Goal: Task Accomplishment & Management: Use online tool/utility

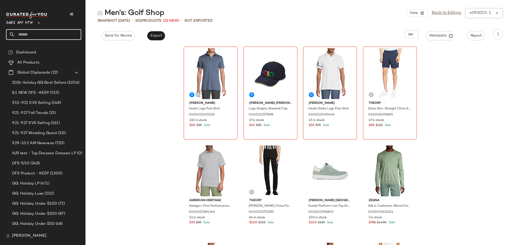
click at [53, 33] on input "text" at bounding box center [48, 34] width 66 height 11
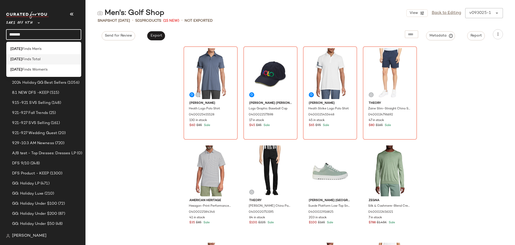
type input "******"
click at [41, 60] on div "Friday Finds Total" at bounding box center [43, 59] width 67 height 5
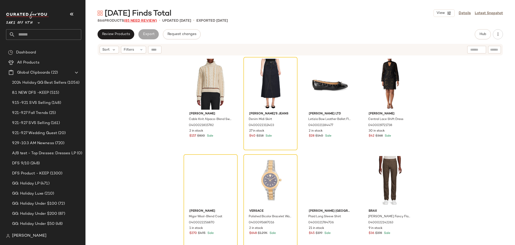
click at [144, 19] on span "(85 Need Review)" at bounding box center [140, 21] width 33 height 4
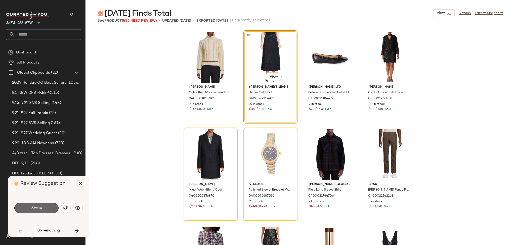
click at [50, 210] on button "Swap" at bounding box center [36, 208] width 44 height 10
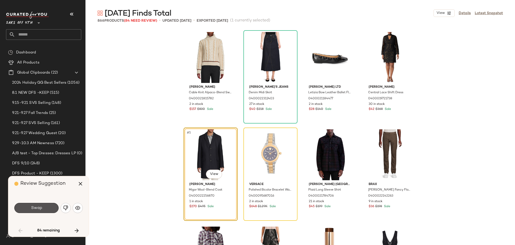
click at [50, 210] on button "Swap" at bounding box center [36, 208] width 44 height 10
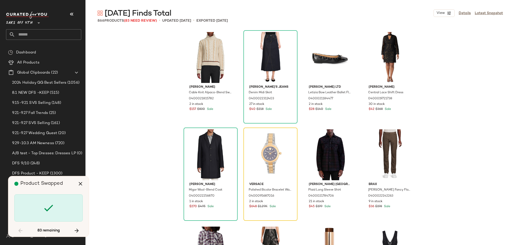
click at [50, 210] on icon at bounding box center [49, 208] width 12 height 12
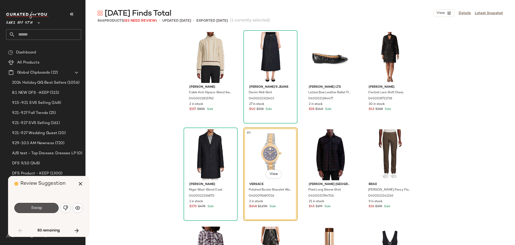
click at [50, 210] on button "Swap" at bounding box center [36, 208] width 44 height 10
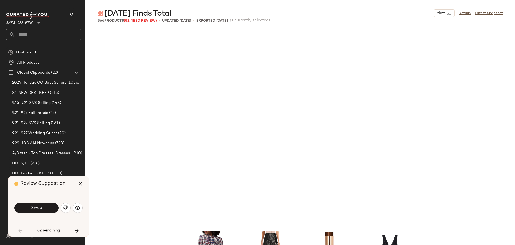
scroll to position [198, 0]
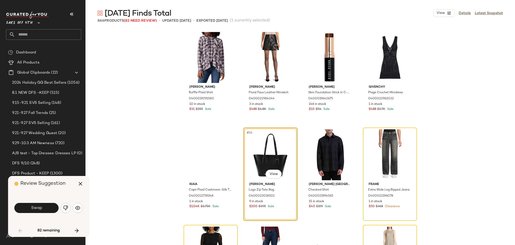
click at [50, 210] on button "Swap" at bounding box center [36, 208] width 44 height 10
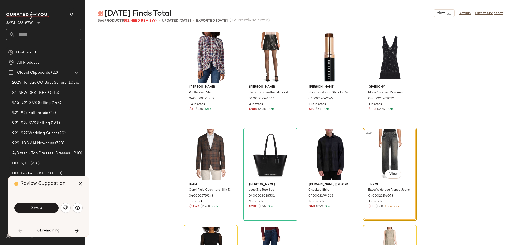
scroll to position [194, 0]
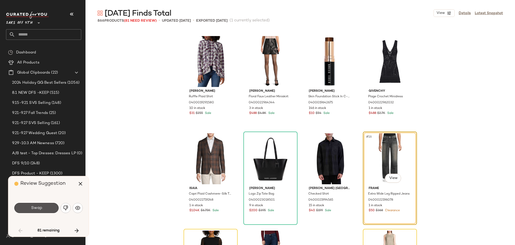
click at [50, 210] on button "Swap" at bounding box center [36, 208] width 44 height 10
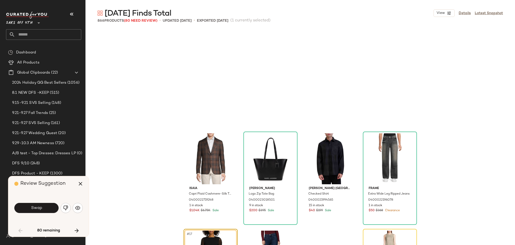
scroll to position [291, 0]
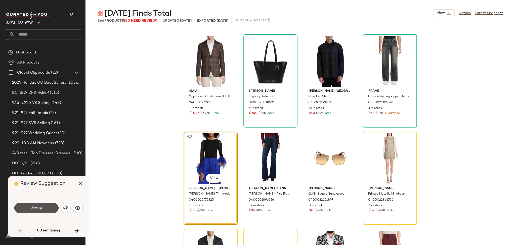
click at [50, 210] on button "Swap" at bounding box center [36, 208] width 44 height 10
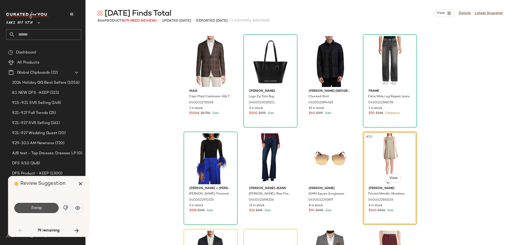
click at [50, 210] on button "Swap" at bounding box center [36, 208] width 44 height 10
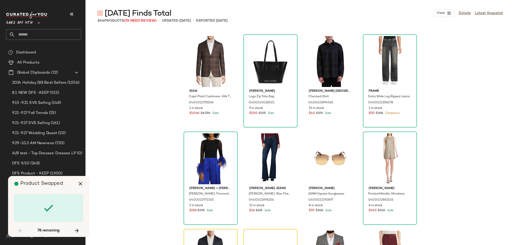
click at [50, 210] on icon at bounding box center [49, 208] width 12 height 12
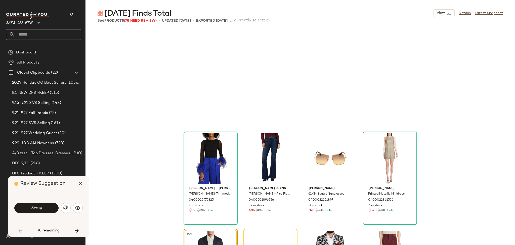
scroll to position [388, 0]
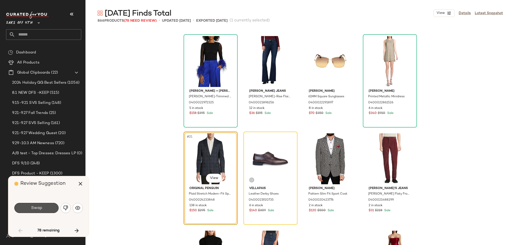
click at [50, 210] on button "Swap" at bounding box center [36, 208] width 44 height 10
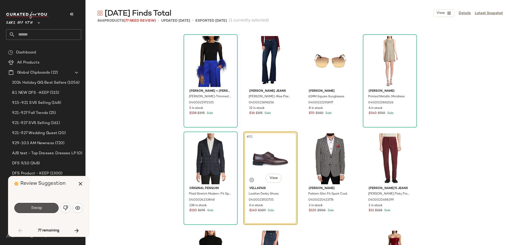
click at [50, 210] on button "Swap" at bounding box center [36, 208] width 44 height 10
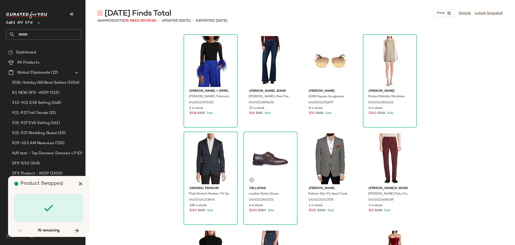
scroll to position [582, 0]
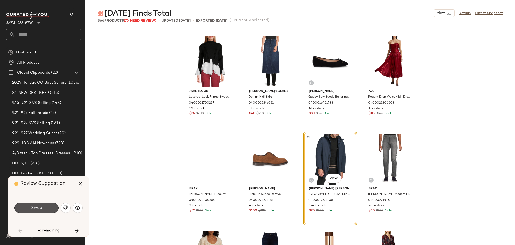
click at [50, 210] on button "Swap" at bounding box center [36, 208] width 44 height 10
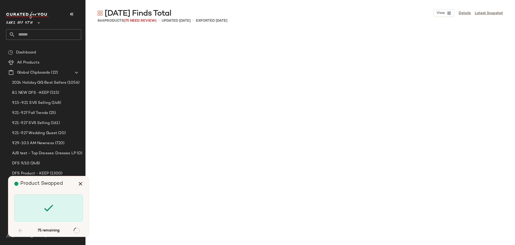
scroll to position [1165, 0]
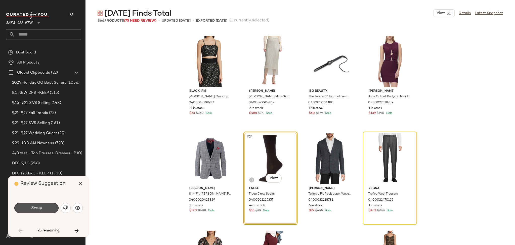
click at [50, 210] on button "Swap" at bounding box center [36, 208] width 44 height 10
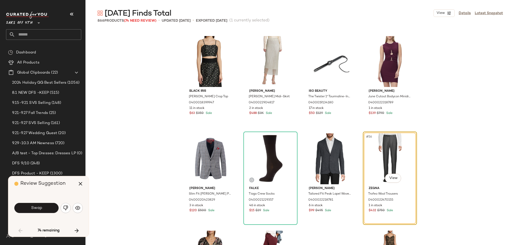
click at [50, 210] on button "Swap" at bounding box center [36, 208] width 44 height 10
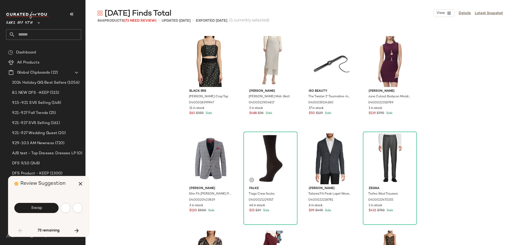
scroll to position [1359, 0]
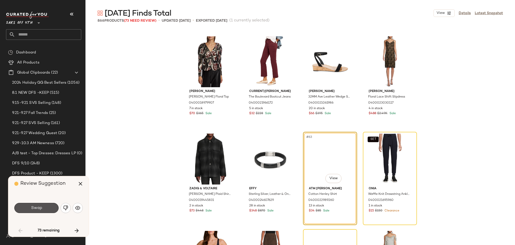
click at [50, 210] on button "Swap" at bounding box center [36, 208] width 44 height 10
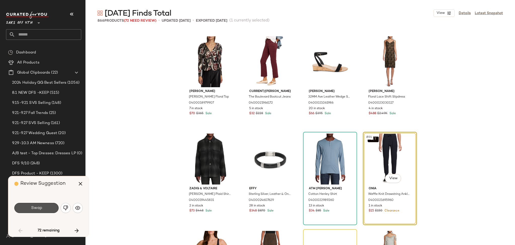
click at [50, 210] on button "Swap" at bounding box center [36, 208] width 44 height 10
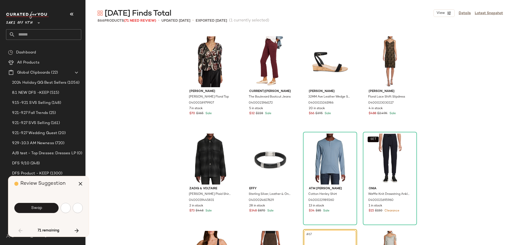
scroll to position [1456, 0]
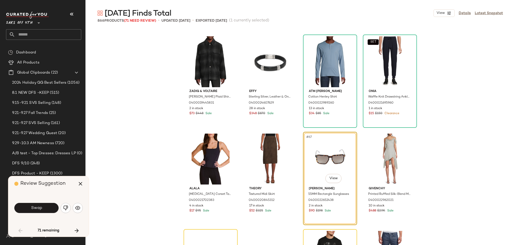
click at [50, 210] on button "Swap" at bounding box center [36, 208] width 44 height 10
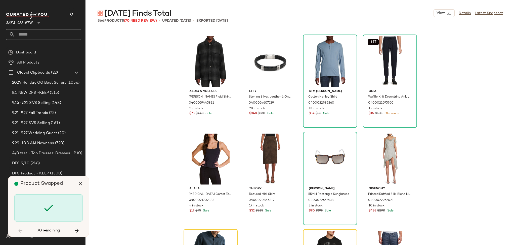
click at [50, 210] on icon at bounding box center [49, 208] width 12 height 12
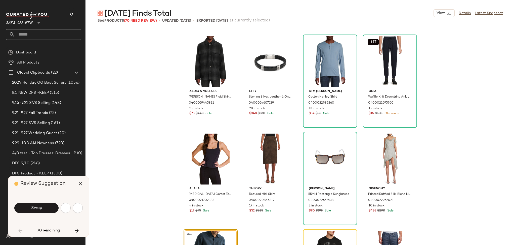
scroll to position [1554, 0]
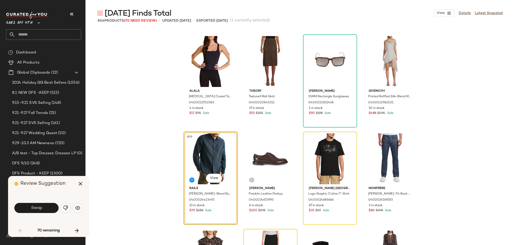
click at [50, 210] on button "Swap" at bounding box center [36, 208] width 44 height 10
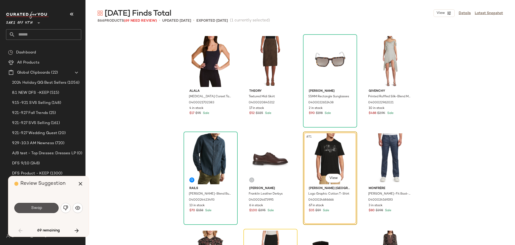
click at [50, 210] on button "Swap" at bounding box center [36, 208] width 44 height 10
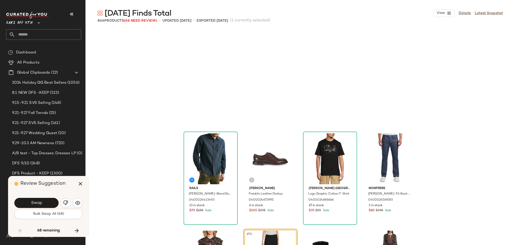
scroll to position [1651, 0]
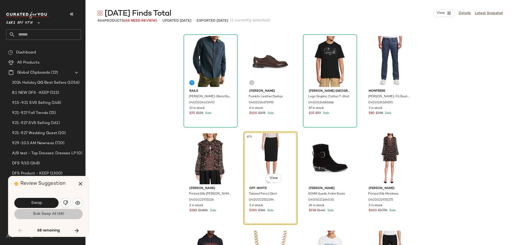
click at [50, 210] on button "Bulk Swap All (68)" at bounding box center [48, 214] width 68 height 10
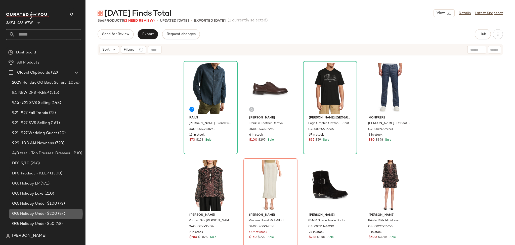
click at [50, 210] on div "GG: Holiday Under $200 (87)" at bounding box center [46, 213] width 75 height 10
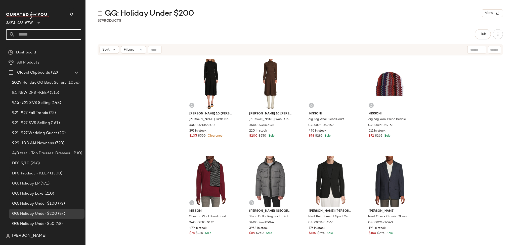
click at [63, 33] on input "text" at bounding box center [48, 34] width 66 height 11
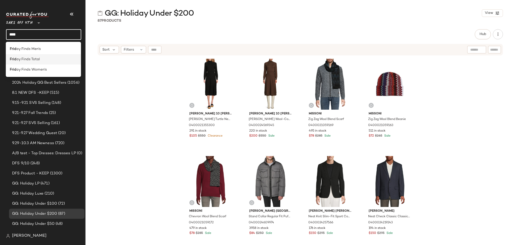
type input "****"
click at [53, 58] on div "Frid ay Finds Total" at bounding box center [43, 59] width 67 height 5
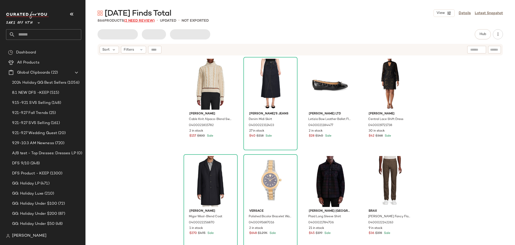
click at [144, 21] on span "(2 Need Review)" at bounding box center [139, 21] width 31 height 4
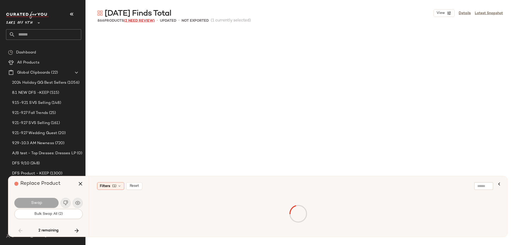
scroll to position [15149, 0]
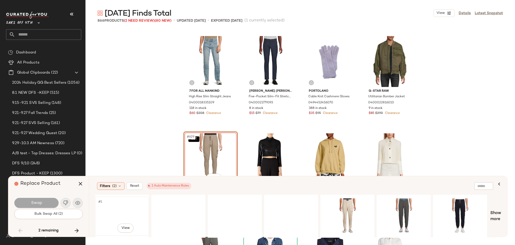
click at [112, 211] on div "#1 View" at bounding box center [122, 216] width 51 height 36
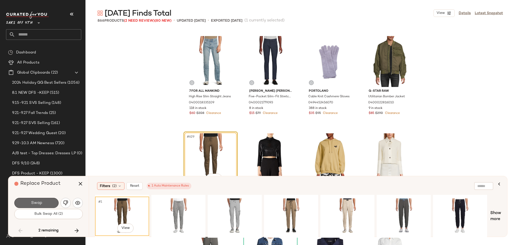
click at [46, 200] on button "Swap" at bounding box center [36, 202] width 44 height 10
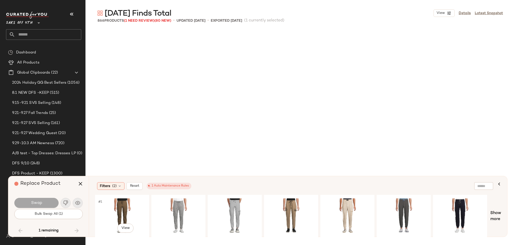
scroll to position [20393, 0]
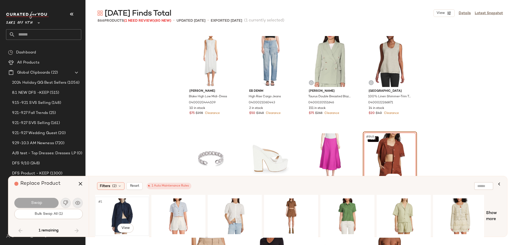
click at [120, 208] on div "#1 View" at bounding box center [122, 216] width 51 height 36
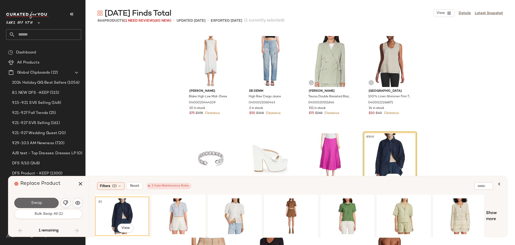
click at [48, 201] on button "Swap" at bounding box center [36, 202] width 44 height 10
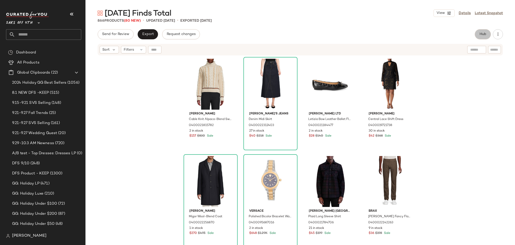
click at [481, 37] on button "Hub" at bounding box center [483, 34] width 16 height 10
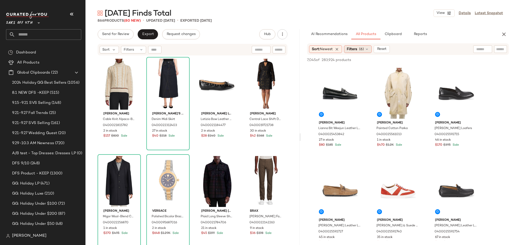
click at [364, 48] on span "(6)" at bounding box center [361, 49] width 5 height 5
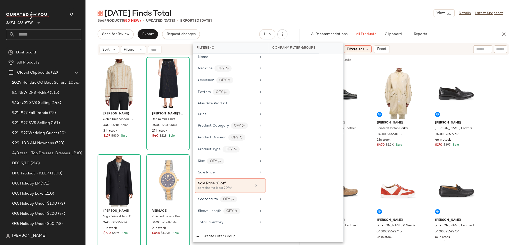
scroll to position [304, 0]
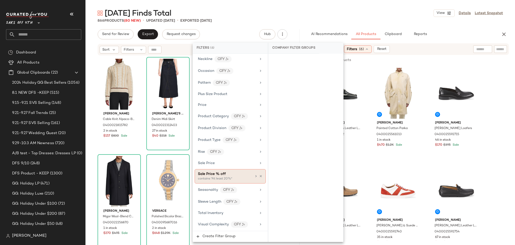
click at [227, 173] on div "Sale Price % off" at bounding box center [225, 173] width 54 height 5
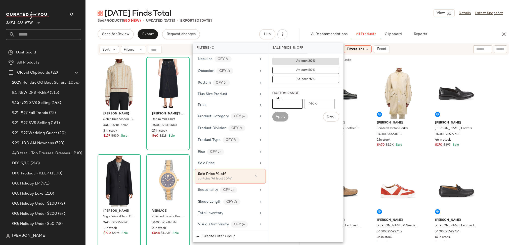
click at [290, 101] on input "Min" at bounding box center [287, 104] width 30 height 10
type input "**"
click at [282, 112] on button "Apply" at bounding box center [280, 117] width 16 height 10
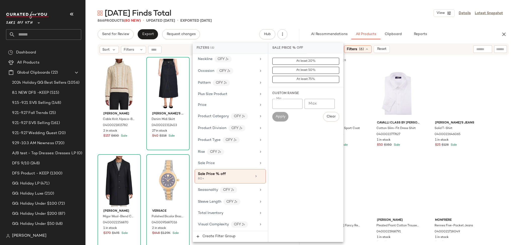
click at [348, 23] on div "866 Products (80 New) • updated Sep 9th • Exported Sep 9th" at bounding box center [301, 20] width 430 height 5
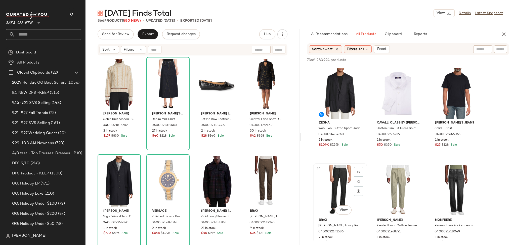
click at [337, 191] on div "#4 View" at bounding box center [340, 190] width 51 height 51
click at [435, 60] on span "Add to Top" at bounding box center [437, 60] width 20 height 4
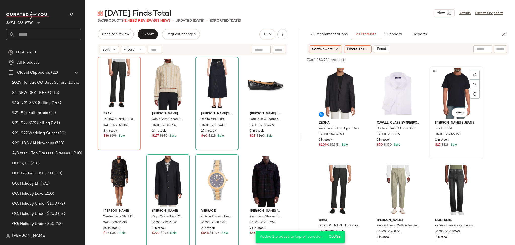
click at [449, 94] on div "#3 View" at bounding box center [456, 93] width 51 height 51
click at [395, 90] on div "#2 View" at bounding box center [398, 93] width 51 height 51
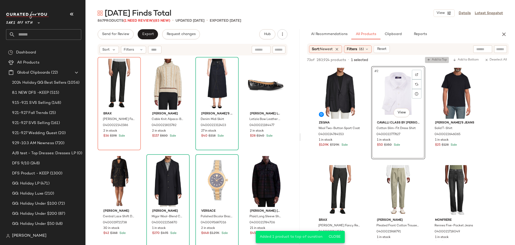
click at [431, 61] on span "Add to Top" at bounding box center [437, 60] width 20 height 4
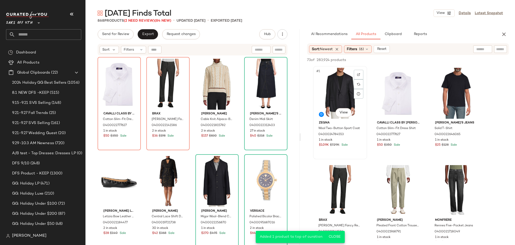
click at [329, 89] on div "#1 View" at bounding box center [340, 93] width 51 height 51
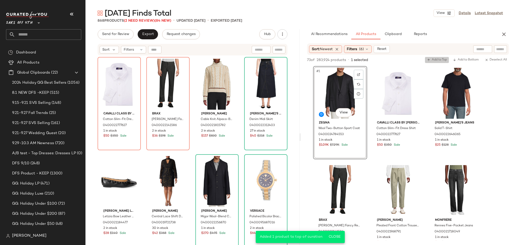
click at [435, 60] on span "Add to Top" at bounding box center [437, 60] width 20 height 4
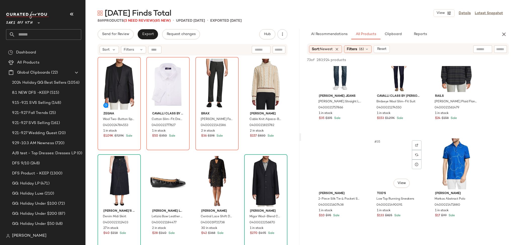
scroll to position [1023, 0]
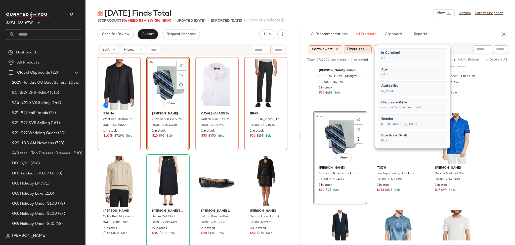
click at [351, 51] on span "Filters" at bounding box center [352, 49] width 10 height 5
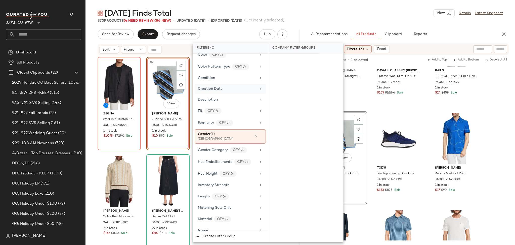
scroll to position [121, 0]
click at [227, 138] on div "[DEMOGRAPHIC_DATA]" at bounding box center [223, 138] width 50 height 5
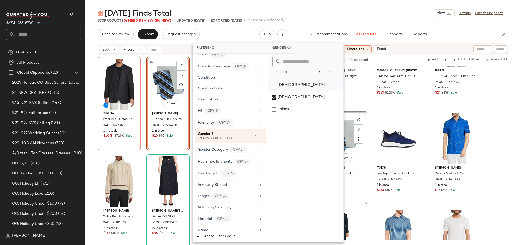
click at [276, 85] on div "[DEMOGRAPHIC_DATA]" at bounding box center [305, 85] width 75 height 12
click at [276, 93] on div "[DEMOGRAPHIC_DATA]" at bounding box center [305, 97] width 75 height 12
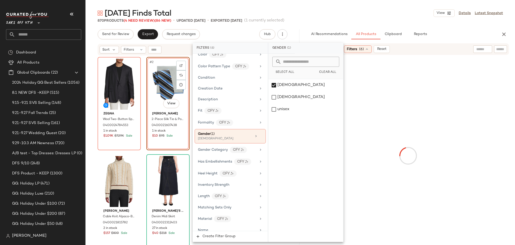
click at [359, 16] on div "Friday Finds Total View Details Latest Snapshot" at bounding box center [301, 13] width 430 height 10
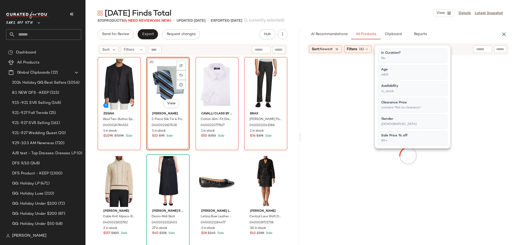
click at [359, 16] on div "Friday Finds Total View Details Latest Snapshot" at bounding box center [301, 13] width 430 height 10
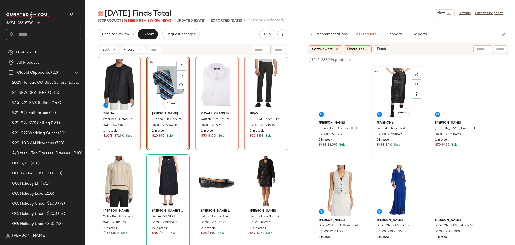
click at [395, 93] on div "#2 View" at bounding box center [398, 93] width 51 height 51
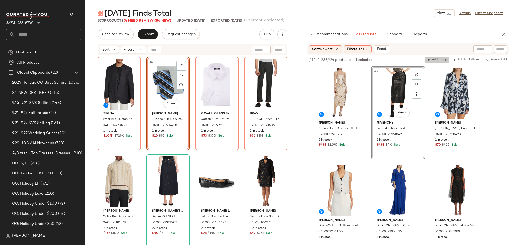
click at [434, 57] on button "Add to Top" at bounding box center [437, 60] width 24 height 6
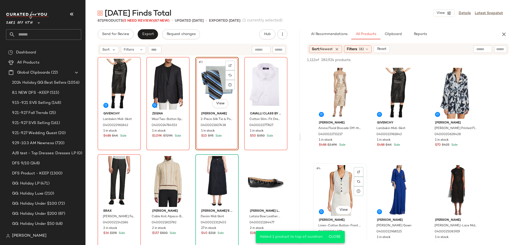
click at [338, 185] on div "#4 View" at bounding box center [340, 190] width 51 height 51
click at [431, 60] on span "Add to Top" at bounding box center [437, 60] width 20 height 4
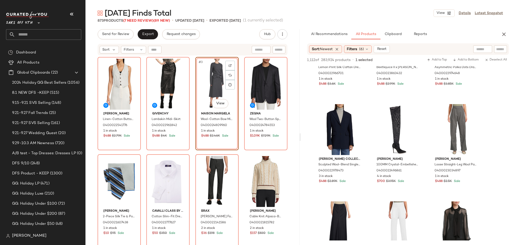
scroll to position [454, 0]
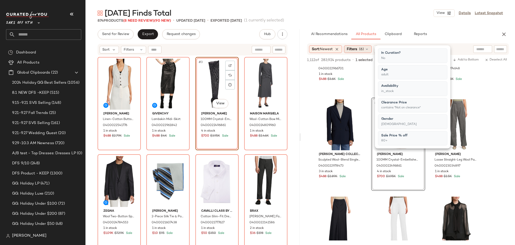
click at [352, 50] on span "Filters" at bounding box center [352, 49] width 10 height 5
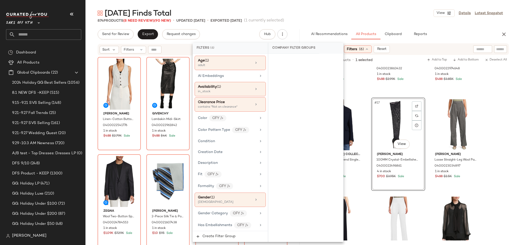
scroll to position [0, 0]
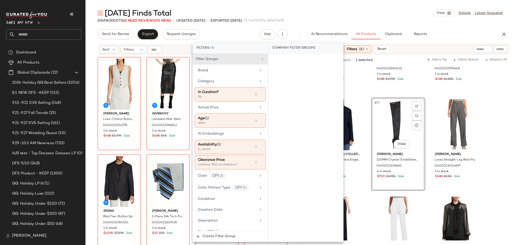
click at [327, 22] on div "874 Products (8 Need Review) (90 New) • updated Sep 30th • Exported Sep 9th (1 …" at bounding box center [301, 20] width 430 height 5
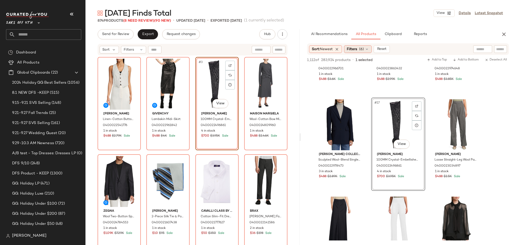
click at [357, 50] on span "Filters" at bounding box center [352, 49] width 10 height 5
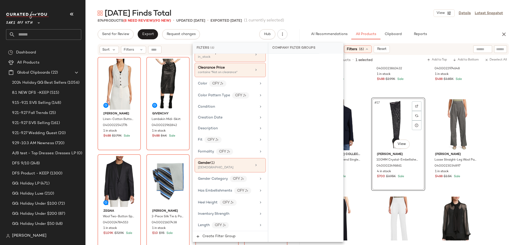
scroll to position [91, 0]
click at [217, 167] on div "[DEMOGRAPHIC_DATA]" at bounding box center [223, 168] width 50 height 5
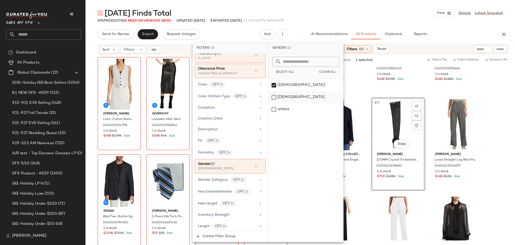
click at [272, 94] on div "[DEMOGRAPHIC_DATA]" at bounding box center [305, 97] width 75 height 12
click at [274, 83] on div "[DEMOGRAPHIC_DATA]" at bounding box center [305, 85] width 75 height 12
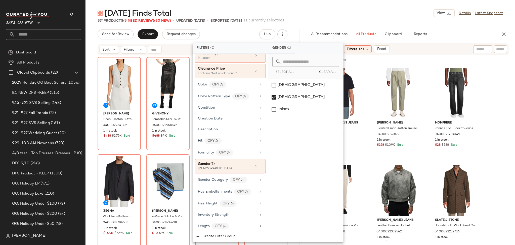
click at [387, 16] on div "Friday Finds Total View Details Latest Snapshot" at bounding box center [301, 13] width 430 height 10
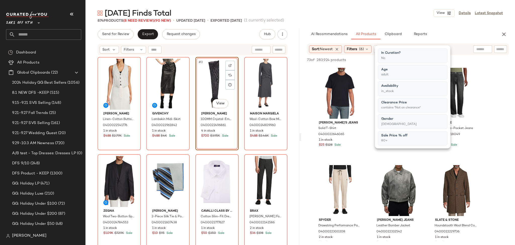
click at [387, 16] on div "Friday Finds Total View Details Latest Snapshot" at bounding box center [301, 13] width 430 height 10
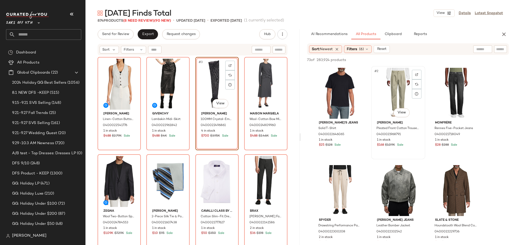
click at [397, 84] on div "#2 View" at bounding box center [398, 93] width 51 height 51
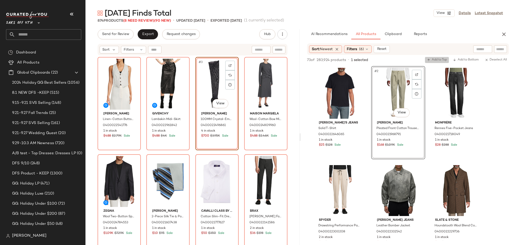
click at [434, 59] on span "Add to Top" at bounding box center [437, 60] width 20 height 4
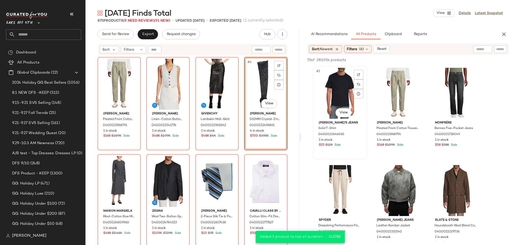
click at [335, 93] on div "#1 View" at bounding box center [340, 93] width 51 height 51
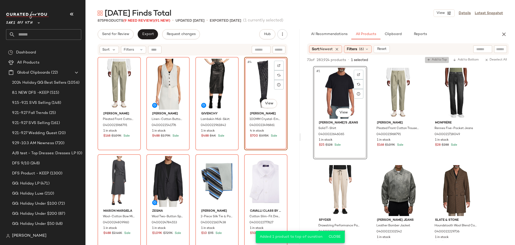
click at [434, 59] on span "Add to Top" at bounding box center [437, 60] width 20 height 4
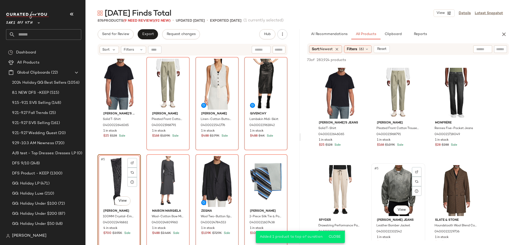
click at [397, 171] on div "#5 View" at bounding box center [398, 190] width 51 height 51
click at [456, 172] on div "#6 View" at bounding box center [456, 190] width 51 height 51
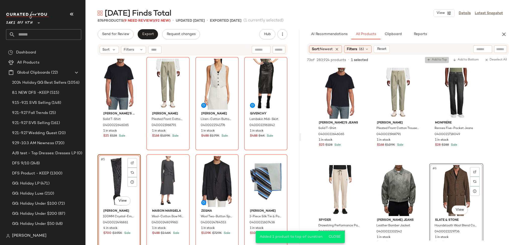
click at [432, 60] on span "Add to Top" at bounding box center [437, 60] width 20 height 4
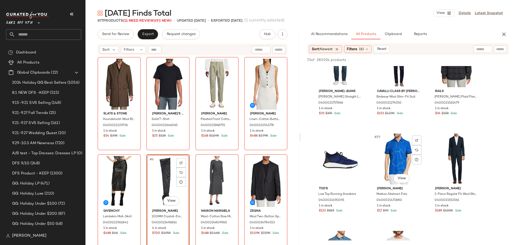
scroll to position [808, 0]
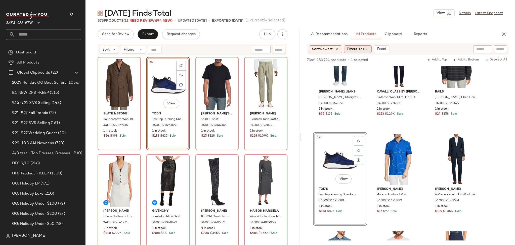
click at [356, 49] on span "Filters" at bounding box center [352, 49] width 10 height 5
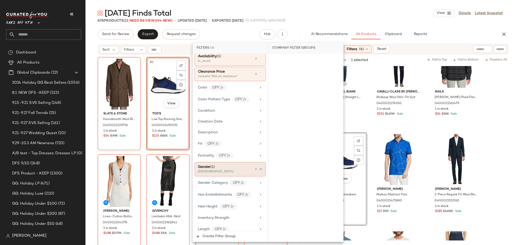
scroll to position [89, 0]
click at [227, 169] on div "Gender (1)" at bounding box center [225, 166] width 54 height 5
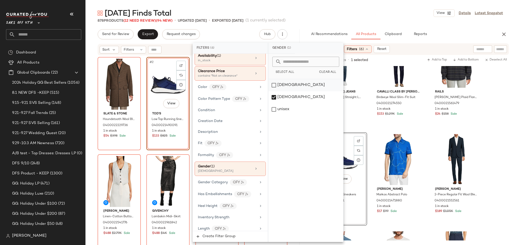
click at [274, 84] on div "[DEMOGRAPHIC_DATA]" at bounding box center [305, 85] width 75 height 12
click at [274, 96] on div "[DEMOGRAPHIC_DATA]" at bounding box center [305, 97] width 75 height 12
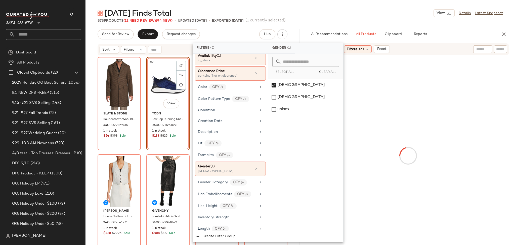
click at [360, 16] on div "Friday Finds Total View Details Latest Snapshot" at bounding box center [301, 13] width 430 height 10
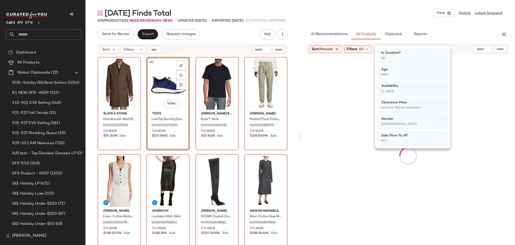
click at [360, 16] on div "Friday Finds Total View Details Latest Snapshot" at bounding box center [301, 13] width 430 height 10
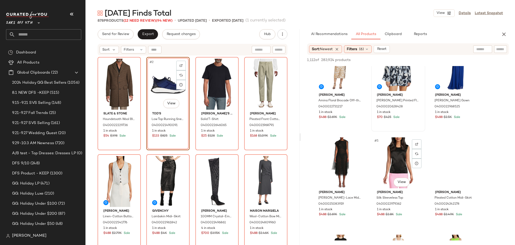
scroll to position [28, 0]
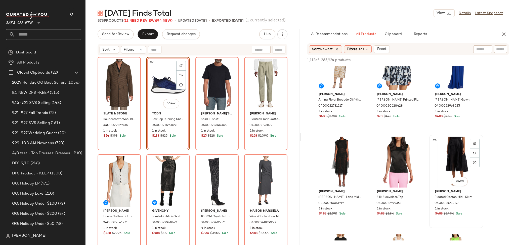
click at [454, 151] on div "#6 View" at bounding box center [456, 161] width 51 height 51
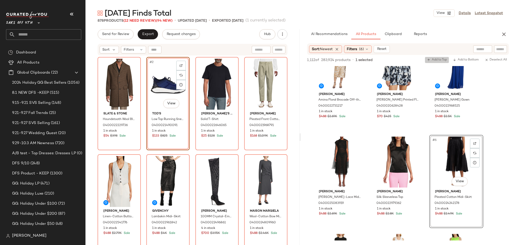
click at [438, 59] on span "Add to Top" at bounding box center [437, 60] width 20 height 4
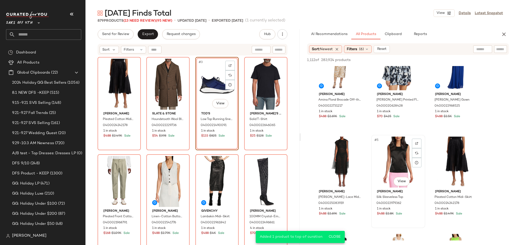
click at [403, 151] on div "#5 View" at bounding box center [398, 161] width 51 height 51
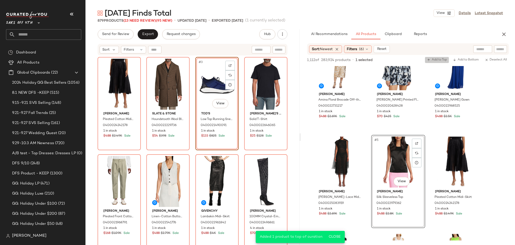
click at [436, 60] on span "Add to Top" at bounding box center [437, 60] width 20 height 4
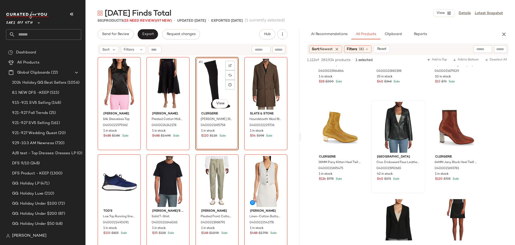
scroll to position [5988, 0]
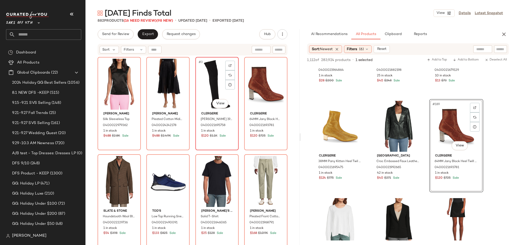
click at [210, 94] on div "#3 View" at bounding box center [217, 84] width 40 height 51
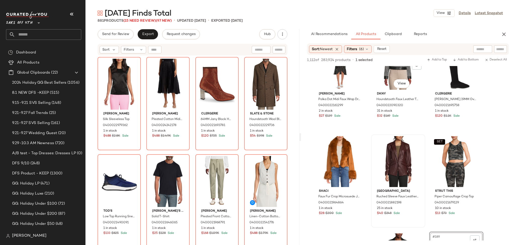
scroll to position [5856, 0]
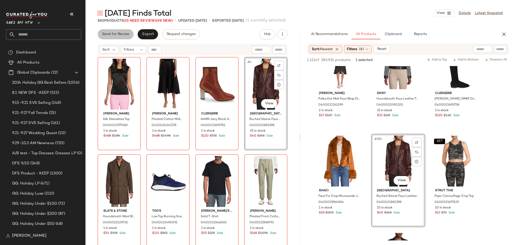
click at [116, 34] on span "Send for Review" at bounding box center [115, 34] width 27 height 4
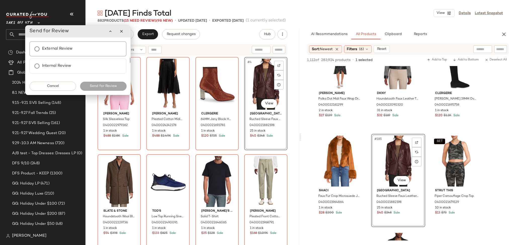
click at [66, 48] on label "External Review" at bounding box center [57, 49] width 31 height 10
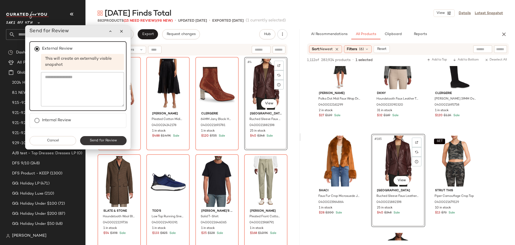
click at [111, 137] on button "Send for Review" at bounding box center [103, 140] width 47 height 9
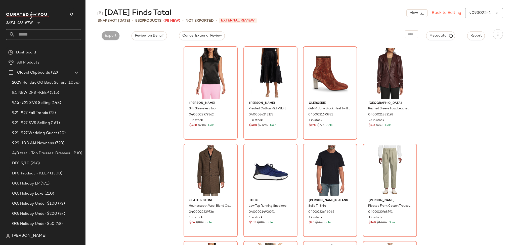
click at [452, 14] on link "Back to Editing" at bounding box center [446, 13] width 29 height 6
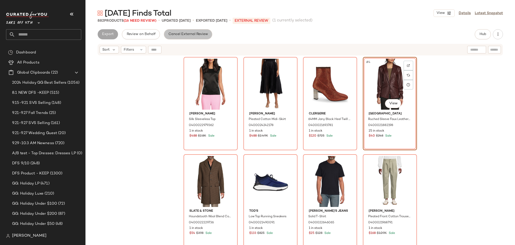
click at [181, 33] on span "Cancel External Review" at bounding box center [188, 34] width 40 height 4
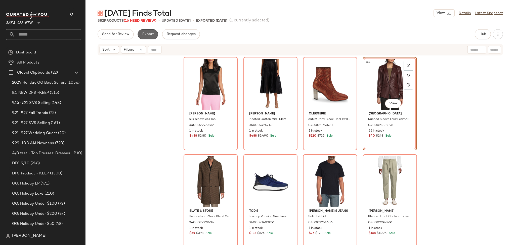
click at [150, 36] on span "Export" at bounding box center [148, 34] width 12 height 4
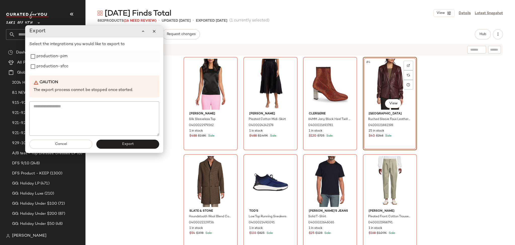
click at [37, 56] on label "production-pim" at bounding box center [51, 56] width 31 height 10
click at [39, 68] on label "production-sfcc" at bounding box center [52, 66] width 32 height 10
click at [121, 144] on button "Export" at bounding box center [127, 143] width 63 height 9
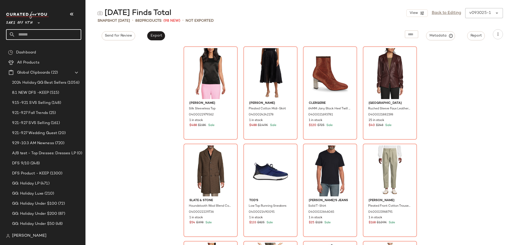
click at [51, 37] on input "text" at bounding box center [48, 34] width 66 height 11
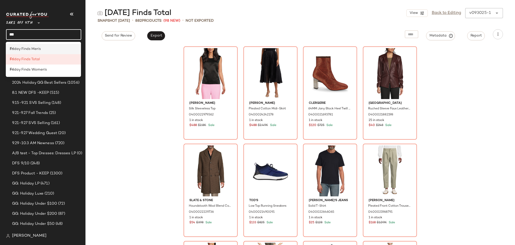
type input "***"
click at [46, 50] on div "Fri day Finds Men's" at bounding box center [43, 48] width 67 height 5
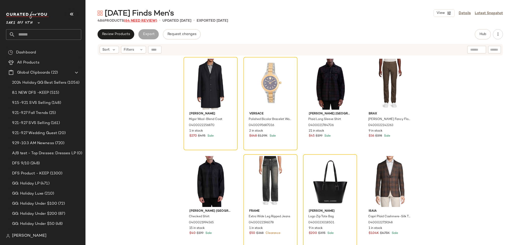
click at [139, 20] on span "(64 Need Review)" at bounding box center [140, 21] width 33 height 4
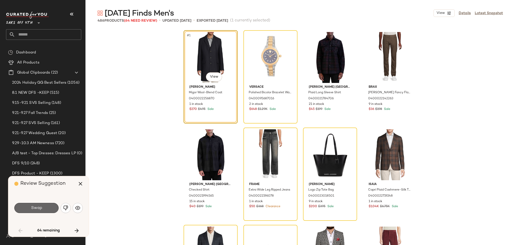
click at [51, 205] on button "Swap" at bounding box center [36, 208] width 44 height 10
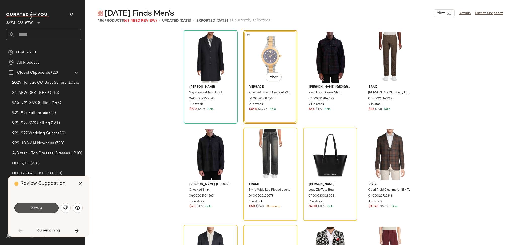
click at [51, 205] on button "Swap" at bounding box center [36, 208] width 44 height 10
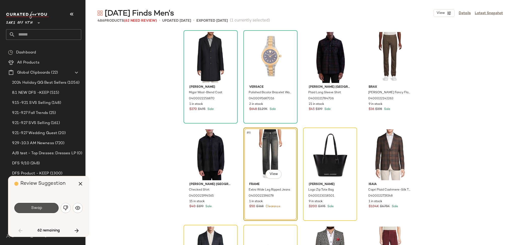
click at [51, 205] on button "Swap" at bounding box center [36, 208] width 44 height 10
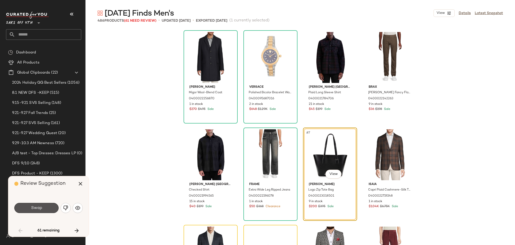
click at [51, 205] on button "Swap" at bounding box center [36, 208] width 44 height 10
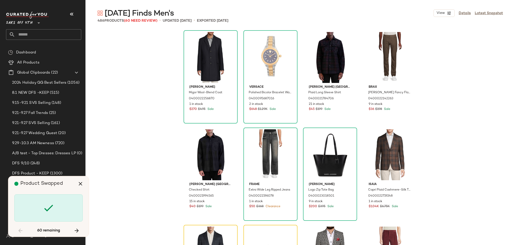
scroll to position [101, 0]
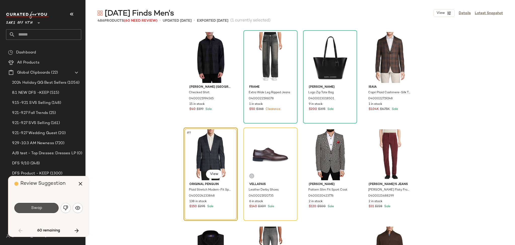
click at [51, 205] on button "Swap" at bounding box center [36, 208] width 44 height 10
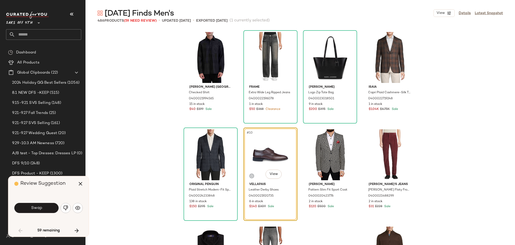
scroll to position [97, 0]
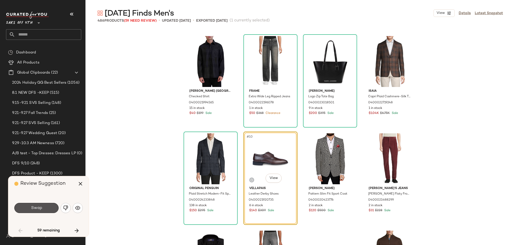
click at [51, 205] on button "Swap" at bounding box center [36, 208] width 44 height 10
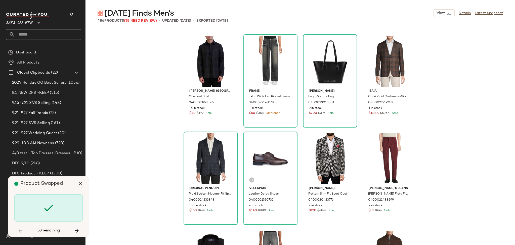
scroll to position [485, 0]
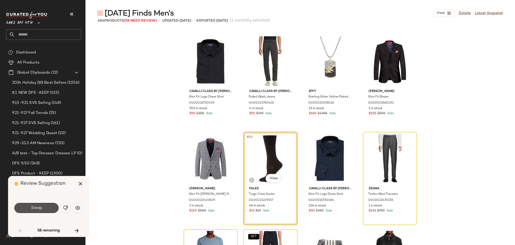
click at [51, 205] on button "Swap" at bounding box center [36, 208] width 44 height 10
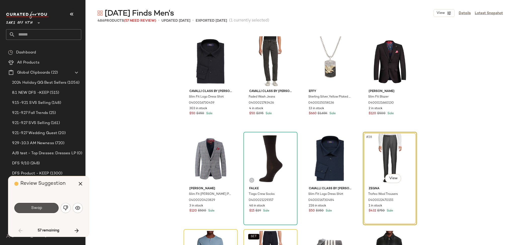
click at [51, 205] on button "Swap" at bounding box center [36, 208] width 44 height 10
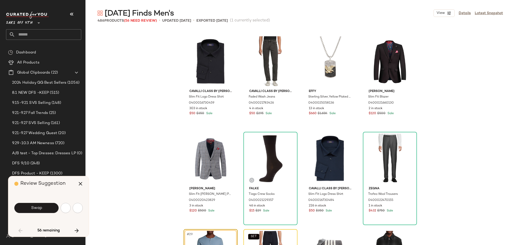
scroll to position [582, 0]
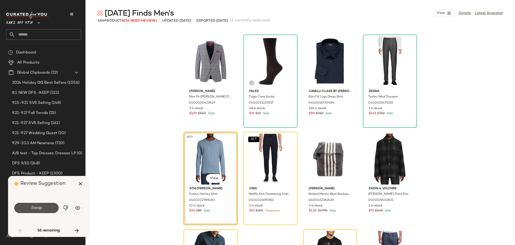
click at [51, 205] on button "Swap" at bounding box center [36, 208] width 44 height 10
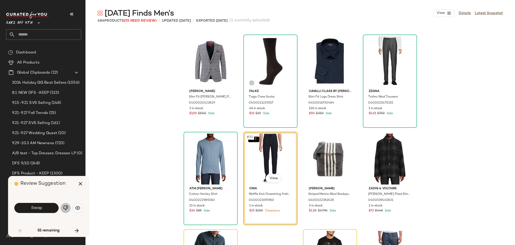
click at [65, 209] on img "button" at bounding box center [65, 207] width 5 height 5
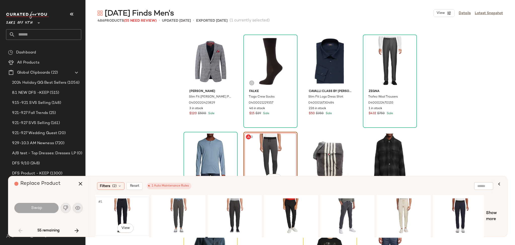
click at [123, 209] on div "#1 View" at bounding box center [122, 216] width 51 height 36
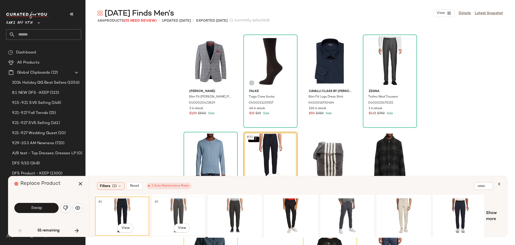
click at [189, 211] on div "#1 View" at bounding box center [178, 216] width 51 height 36
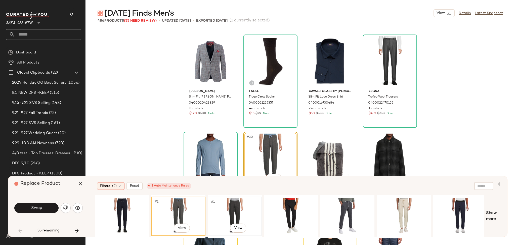
click at [216, 208] on div "#1 View" at bounding box center [235, 216] width 51 height 36
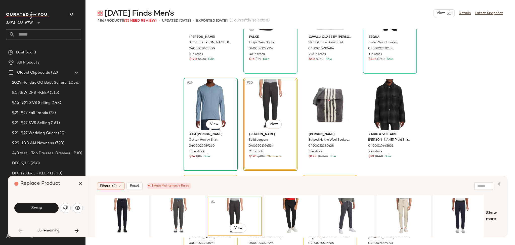
scroll to position [637, 0]
click at [288, 207] on div "#1 View" at bounding box center [291, 216] width 51 height 36
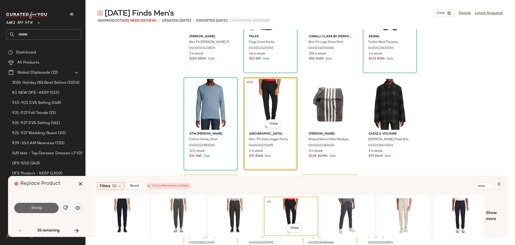
click at [47, 206] on button "Swap" at bounding box center [36, 208] width 44 height 10
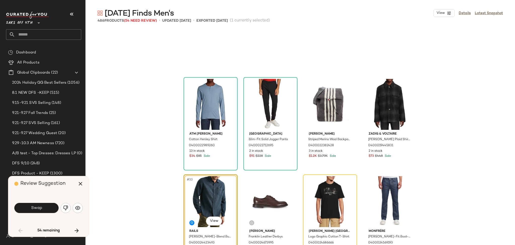
scroll to position [680, 0]
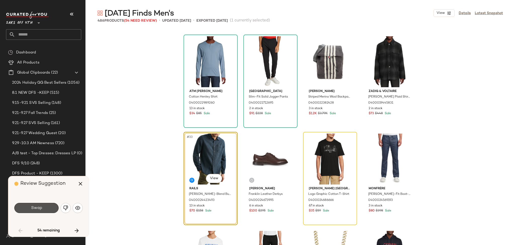
click at [47, 206] on button "Swap" at bounding box center [36, 208] width 44 height 10
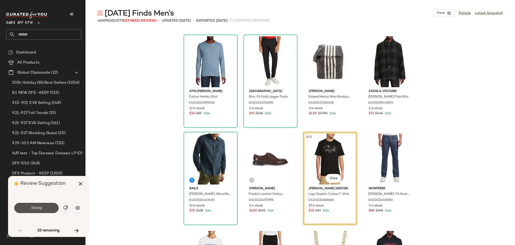
click at [47, 206] on button "Swap" at bounding box center [36, 208] width 44 height 10
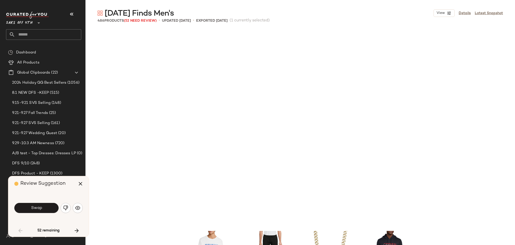
scroll to position [874, 0]
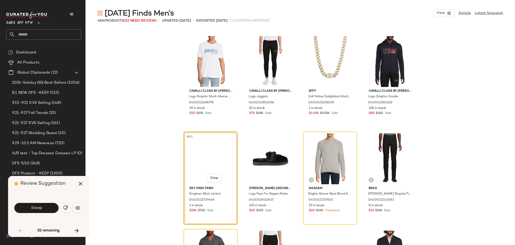
click at [47, 206] on button "Swap" at bounding box center [36, 208] width 44 height 10
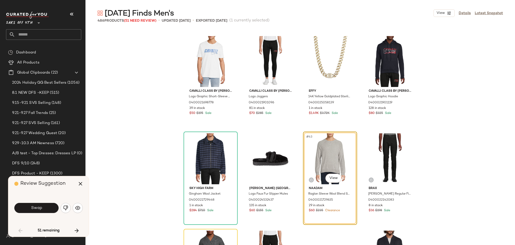
click at [47, 206] on button "Swap" at bounding box center [36, 208] width 44 height 10
click at [64, 207] on img "button" at bounding box center [65, 207] width 5 height 5
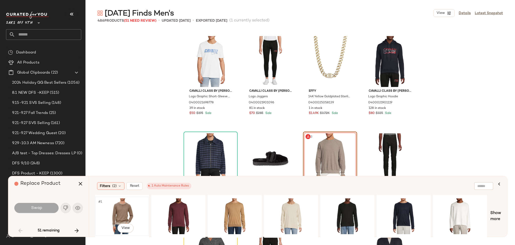
click at [120, 207] on div "#1 View" at bounding box center [122, 216] width 51 height 36
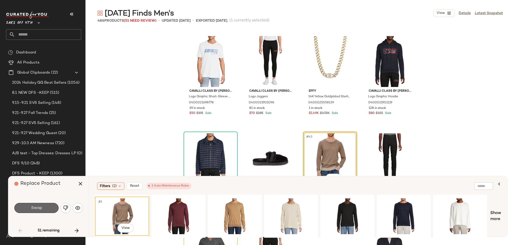
click at [42, 208] on span "Swap" at bounding box center [36, 207] width 11 height 5
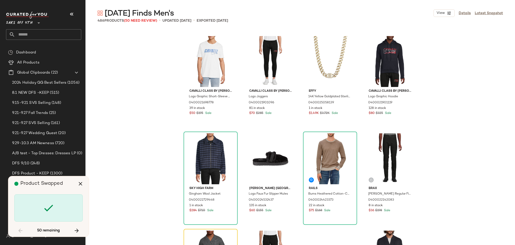
scroll to position [971, 0]
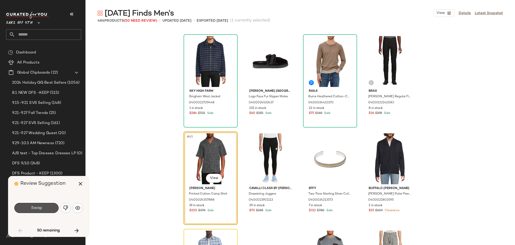
click at [42, 208] on span "Swap" at bounding box center [36, 207] width 11 height 5
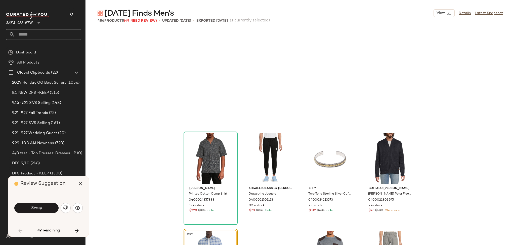
scroll to position [1068, 0]
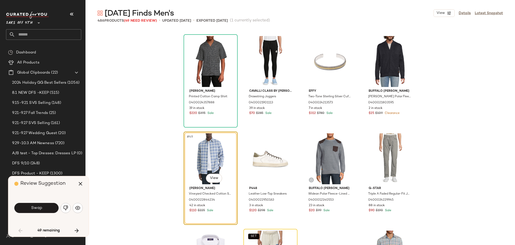
click at [42, 208] on span "Swap" at bounding box center [36, 207] width 11 height 5
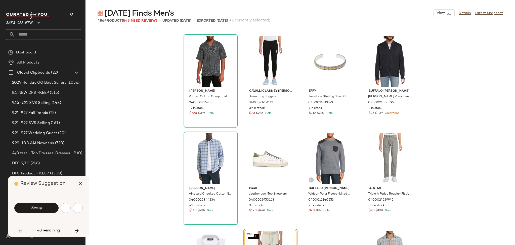
scroll to position [1165, 0]
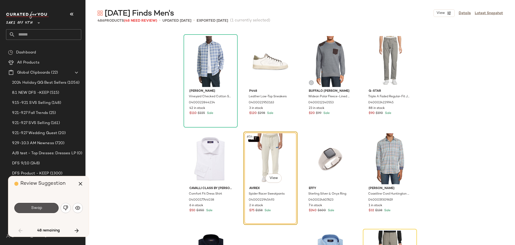
click at [42, 208] on span "Swap" at bounding box center [36, 207] width 11 height 5
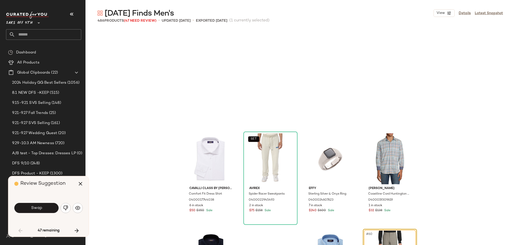
scroll to position [1262, 0]
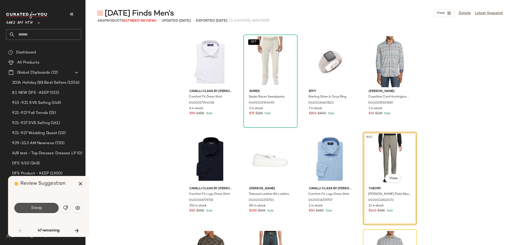
click at [42, 208] on span "Swap" at bounding box center [36, 207] width 11 height 5
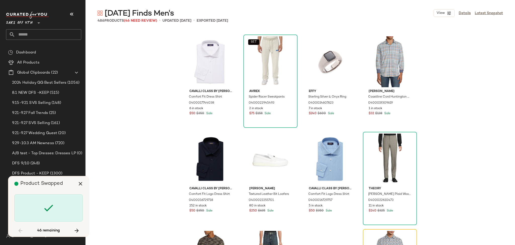
scroll to position [1359, 0]
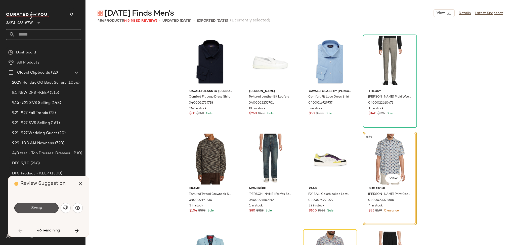
click at [42, 208] on span "Swap" at bounding box center [36, 207] width 11 height 5
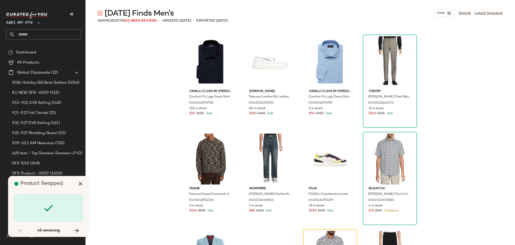
scroll to position [1456, 0]
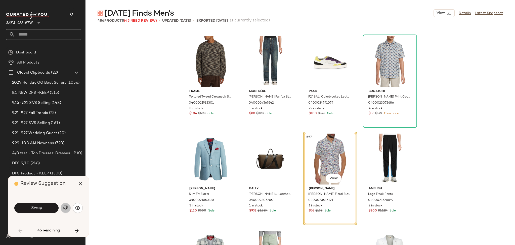
click at [64, 209] on img "button" at bounding box center [65, 207] width 5 height 5
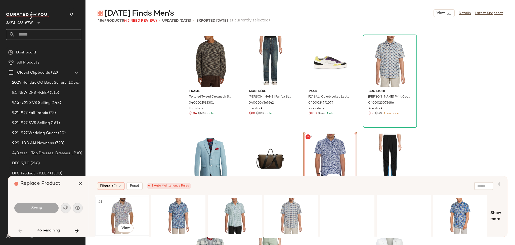
click at [116, 206] on div "#1 View" at bounding box center [122, 216] width 51 height 36
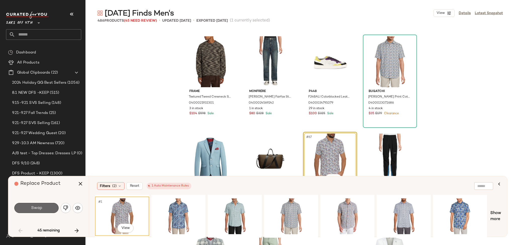
click at [47, 211] on button "Swap" at bounding box center [36, 208] width 44 height 10
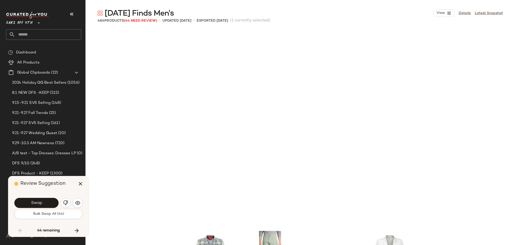
scroll to position [1651, 0]
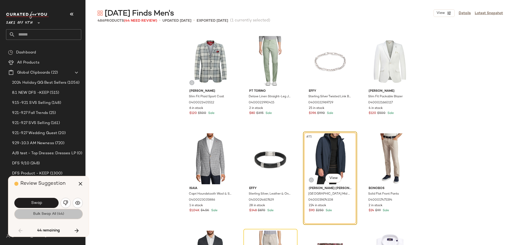
click at [47, 212] on span "Bulk Swap All (44)" at bounding box center [48, 214] width 31 height 4
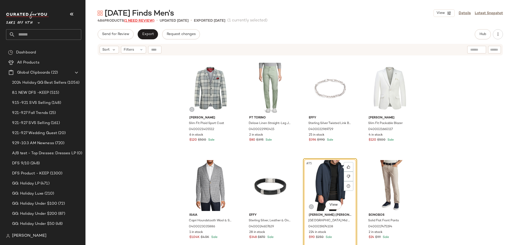
click at [134, 19] on span "(1 Need Review)" at bounding box center [139, 21] width 30 height 4
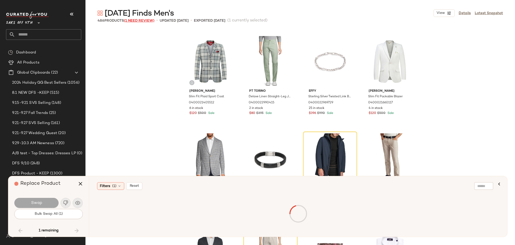
scroll to position [9128, 0]
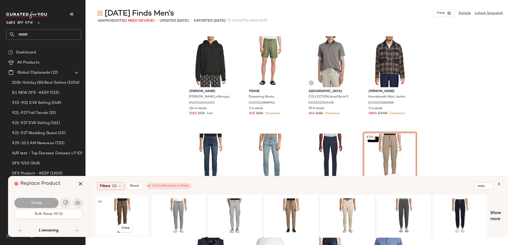
click at [123, 208] on div "#1 View" at bounding box center [122, 216] width 51 height 36
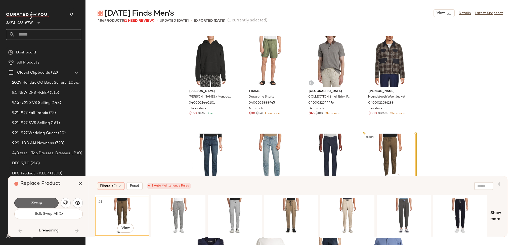
click at [42, 198] on button "Swap" at bounding box center [36, 202] width 44 height 10
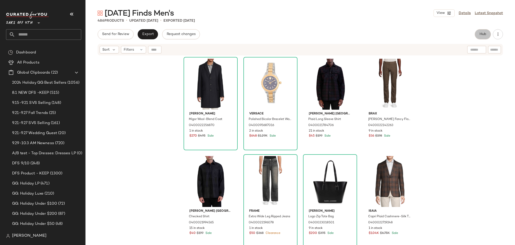
click at [481, 33] on span "Hub" at bounding box center [483, 34] width 7 height 4
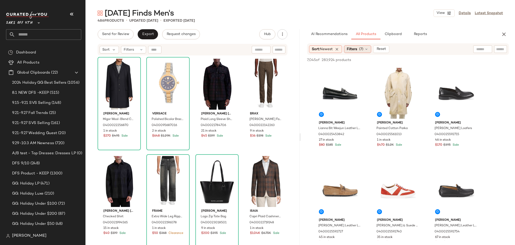
click at [360, 46] on div "Filters (7)" at bounding box center [357, 49] width 27 height 8
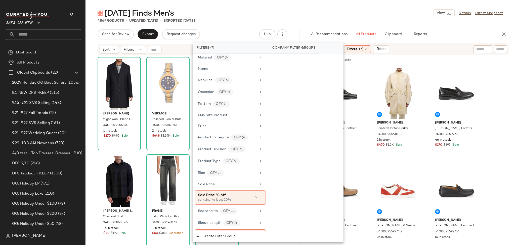
scroll to position [309, 0]
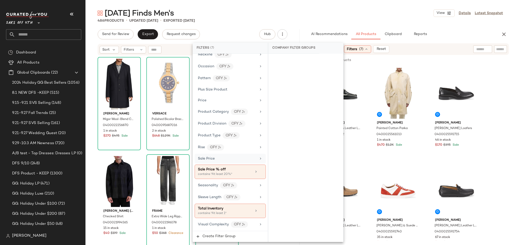
click at [235, 156] on div "Sale Price" at bounding box center [227, 158] width 59 height 5
click at [240, 168] on div "Sale Price % off" at bounding box center [225, 169] width 54 height 5
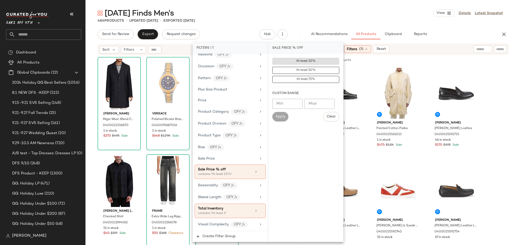
click at [309, 109] on div "Min Min Max Max Apply Clear" at bounding box center [305, 110] width 67 height 23
click at [316, 100] on input "Max" at bounding box center [320, 104] width 30 height 10
type input "**"
click at [279, 116] on span "Apply" at bounding box center [280, 116] width 10 height 4
click at [333, 19] on div "486 Products • updated Sep 9th • Exported Sep 9th" at bounding box center [301, 20] width 430 height 5
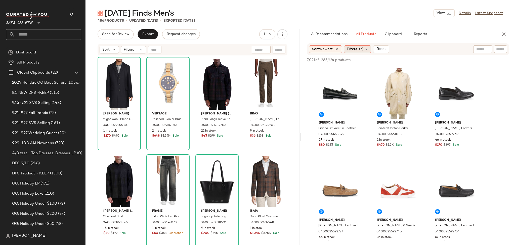
click at [353, 48] on span "Filters" at bounding box center [352, 49] width 10 height 5
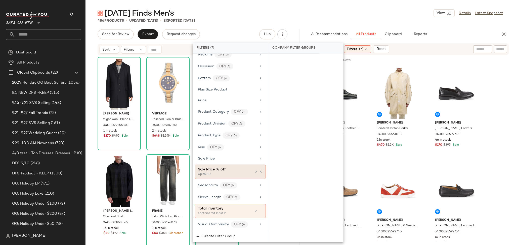
click at [235, 174] on div "Up to 80" at bounding box center [223, 174] width 50 height 5
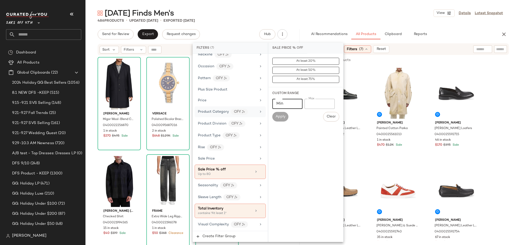
drag, startPoint x: 289, startPoint y: 102, endPoint x: 246, endPoint y: 113, distance: 44.4
click at [246, 113] on div "Filters (7) Filter Groups Brand Category In Curation? No Actual Price Age (1) a…" at bounding box center [268, 142] width 151 height 199
type input "**"
drag, startPoint x: 318, startPoint y: 103, endPoint x: 278, endPoint y: 112, distance: 41.3
click at [278, 112] on div "Min ** Min Max ** Max Apply Clear" at bounding box center [305, 110] width 67 height 23
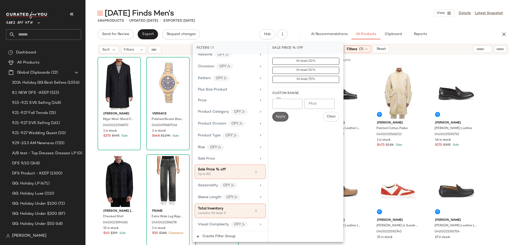
click at [278, 120] on button "Apply" at bounding box center [280, 117] width 16 height 10
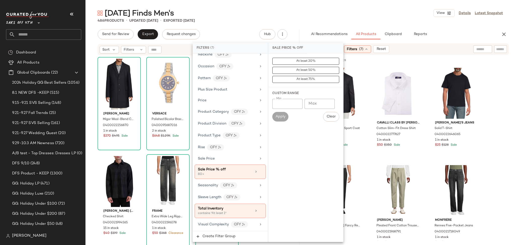
click at [355, 5] on main "Friday Finds Men's View Details Latest Snapshot 486 Products • updated Sep 9th …" at bounding box center [257, 122] width 515 height 245
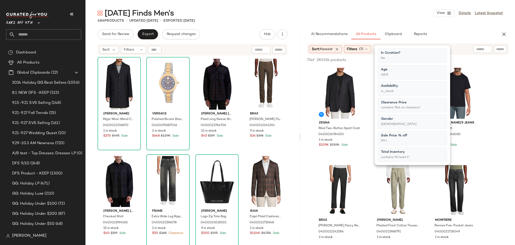
click at [355, 5] on main "Friday Finds Men's View Details Latest Snapshot 486 Products • updated Sep 9th …" at bounding box center [257, 122] width 515 height 245
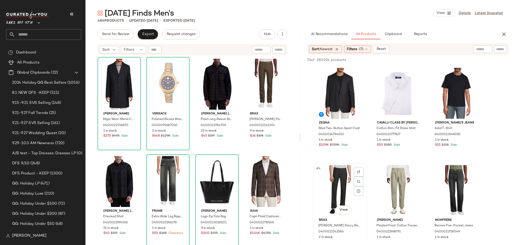
click at [343, 183] on div "#4 View" at bounding box center [340, 190] width 51 height 51
click at [437, 62] on button "Add to Top" at bounding box center [437, 60] width 24 height 6
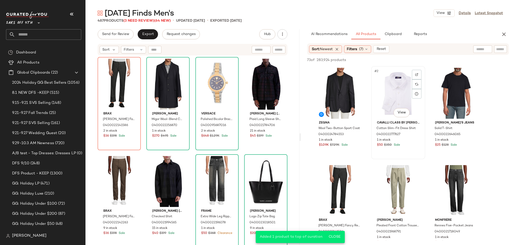
click at [390, 96] on div "#2 View" at bounding box center [398, 93] width 51 height 51
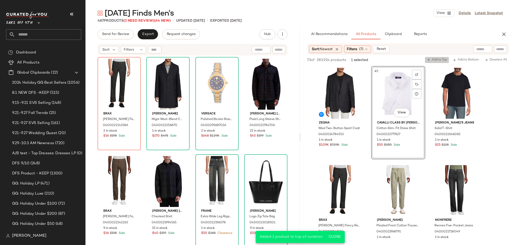
click at [434, 58] on span "Add to Top" at bounding box center [437, 60] width 20 height 4
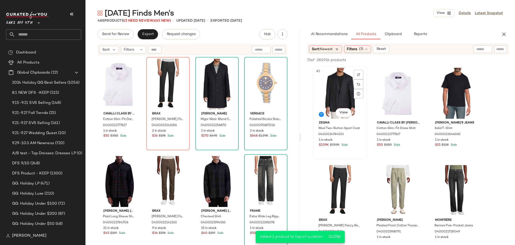
click at [340, 85] on div "#1 View" at bounding box center [340, 93] width 51 height 51
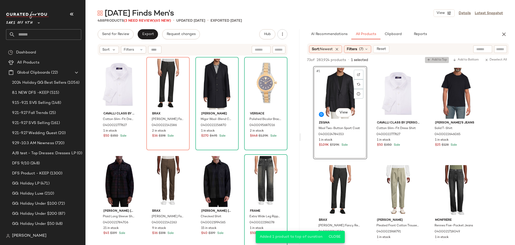
click at [431, 61] on span "Add to Top" at bounding box center [437, 60] width 20 height 4
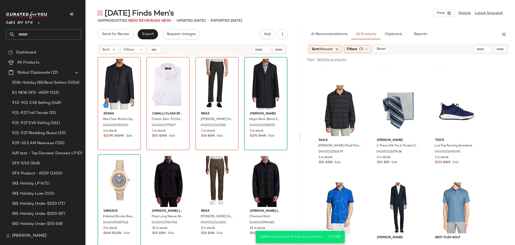
scroll to position [1050, 0]
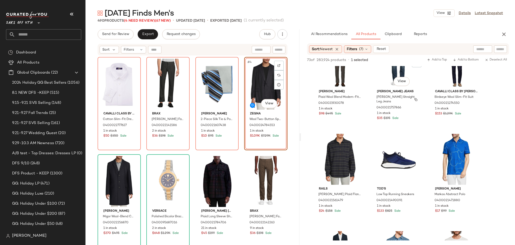
scroll to position [906, 0]
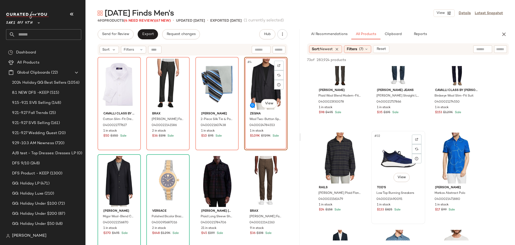
click at [385, 164] on div "#32 View" at bounding box center [398, 157] width 51 height 51
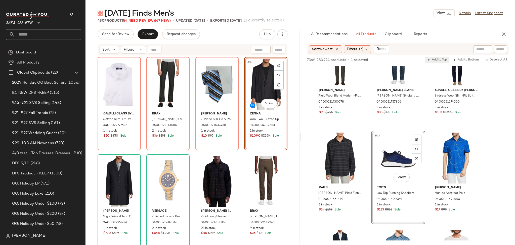
click at [437, 59] on span "Add to Top" at bounding box center [437, 60] width 20 height 4
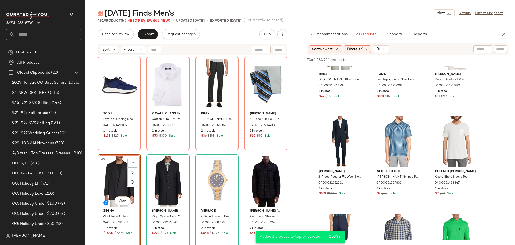
scroll to position [1031, 0]
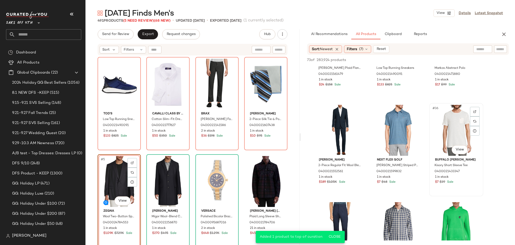
click at [452, 130] on div "#36 View" at bounding box center [456, 130] width 51 height 51
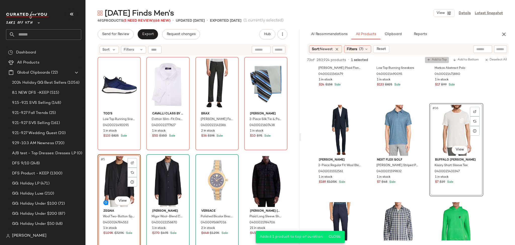
click at [433, 58] on span "Add to Top" at bounding box center [437, 60] width 20 height 4
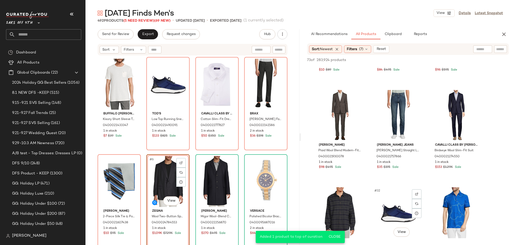
scroll to position [851, 0]
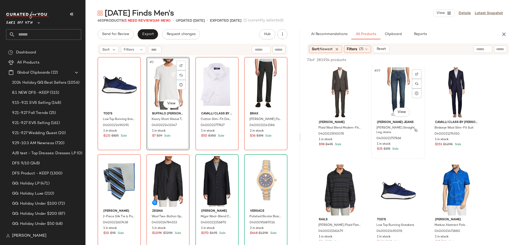
scroll to position [871, 0]
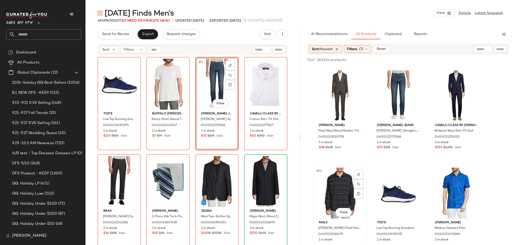
click at [337, 181] on div "#31 View" at bounding box center [340, 192] width 51 height 51
click at [436, 59] on span "Add to Top" at bounding box center [437, 60] width 20 height 4
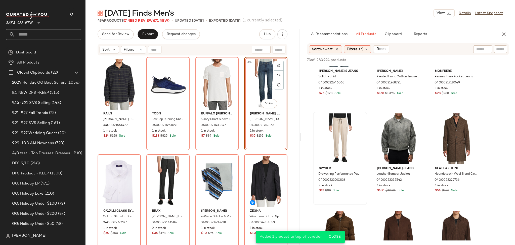
scroll to position [51, 0]
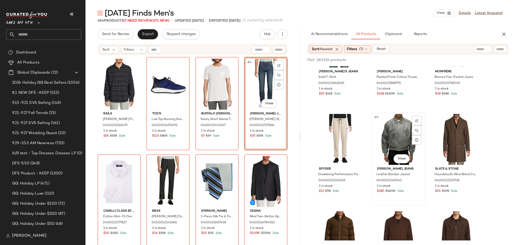
click at [392, 147] on div "#5 View" at bounding box center [398, 139] width 51 height 51
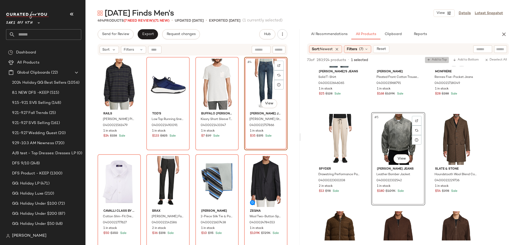
click at [431, 62] on button "Add to Top" at bounding box center [437, 60] width 24 height 6
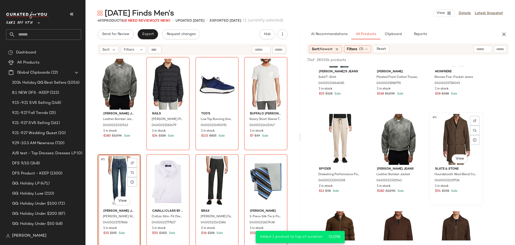
scroll to position [0, 0]
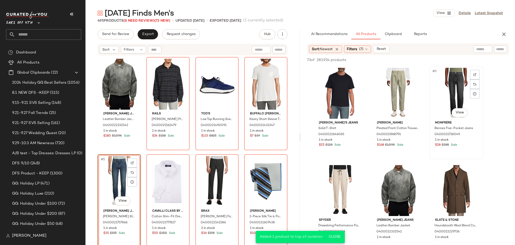
click at [449, 91] on div "#3 View" at bounding box center [456, 93] width 51 height 51
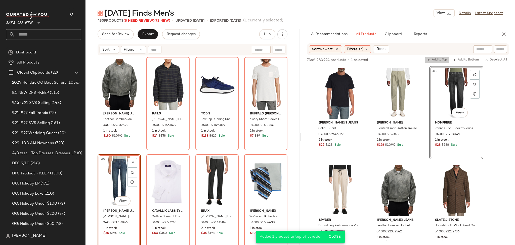
click at [439, 60] on span "Add to Top" at bounding box center [437, 60] width 20 height 4
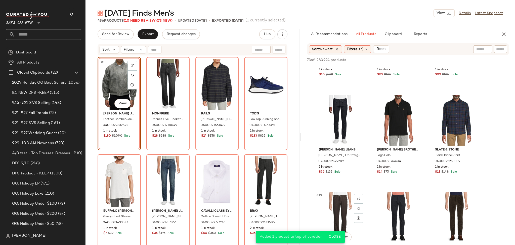
scroll to position [254, 0]
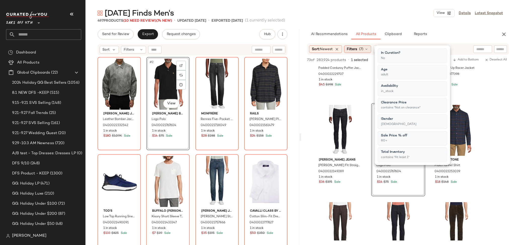
click at [355, 50] on span "Filters" at bounding box center [352, 49] width 10 height 5
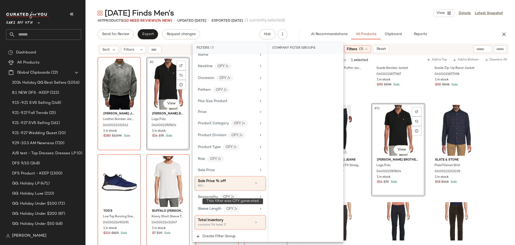
scroll to position [309, 0]
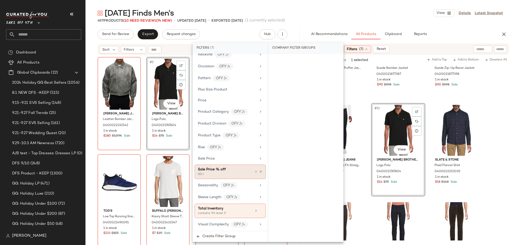
click at [235, 167] on div "Sale Price % off" at bounding box center [225, 169] width 54 height 5
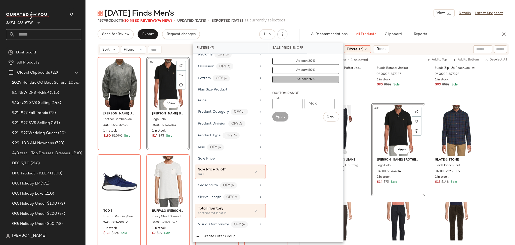
click at [293, 79] on button "At least 75%" at bounding box center [305, 79] width 67 height 7
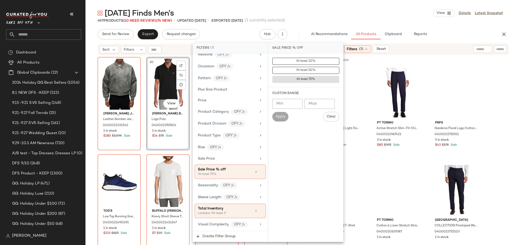
click at [365, 20] on div "497 Products (10 Need Review) (74 New) • updated Sep 30th • Exported Sep 9th (1…" at bounding box center [301, 20] width 430 height 5
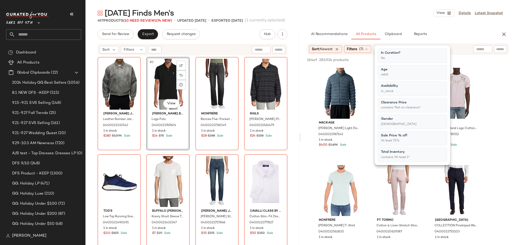
click at [365, 20] on div "497 Products (10 Need Review) (74 New) • updated Sep 30th • Exported Sep 9th (1…" at bounding box center [301, 20] width 430 height 5
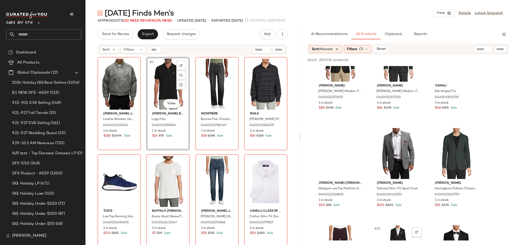
scroll to position [900, 0]
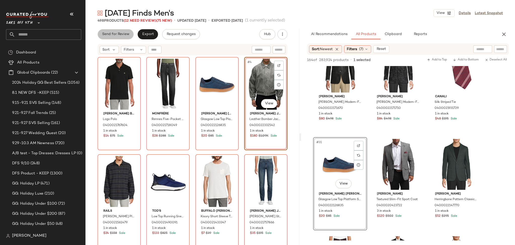
click at [123, 35] on span "Send for Review" at bounding box center [115, 34] width 27 height 4
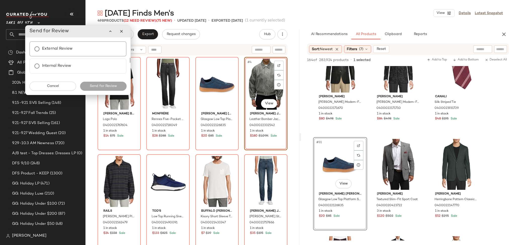
click at [58, 51] on label "External Review" at bounding box center [57, 49] width 31 height 10
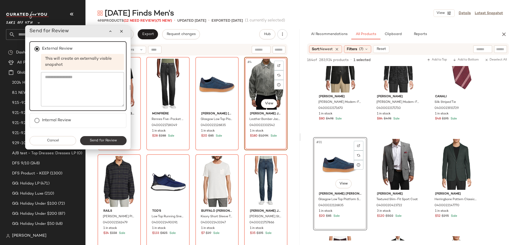
click at [102, 138] on span "Send for Review" at bounding box center [103, 140] width 27 height 4
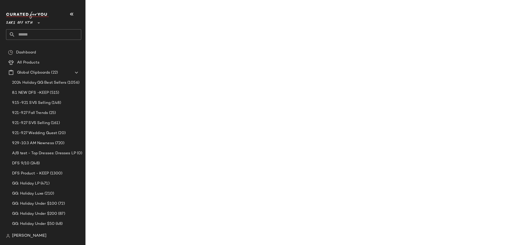
scroll to position [1289, 0]
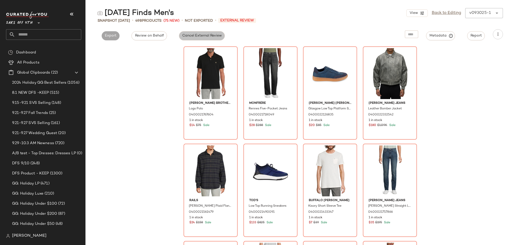
click at [202, 34] on span "Cancel External Review" at bounding box center [202, 36] width 40 height 4
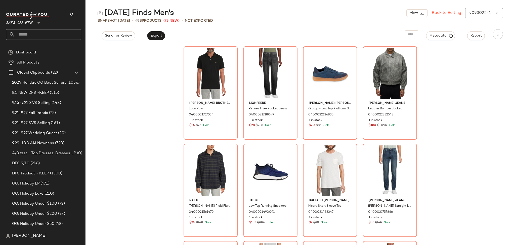
click at [450, 12] on link "Back to Editing" at bounding box center [446, 13] width 29 height 6
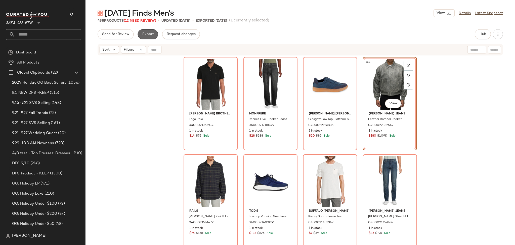
click at [150, 35] on span "Export" at bounding box center [148, 34] width 12 height 4
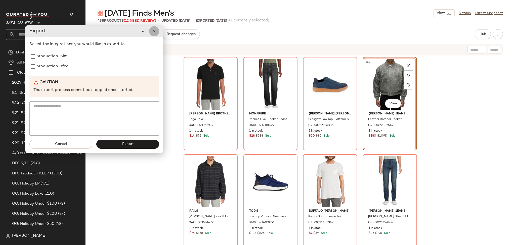
click at [156, 33] on button "button" at bounding box center [154, 31] width 10 height 10
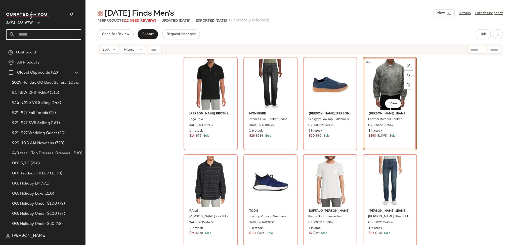
click at [57, 36] on input "text" at bounding box center [48, 34] width 66 height 11
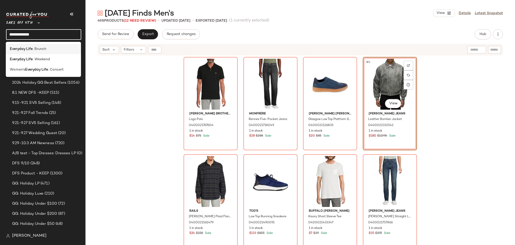
type input "**********"
click at [42, 49] on span ": Brunch" at bounding box center [40, 48] width 14 height 5
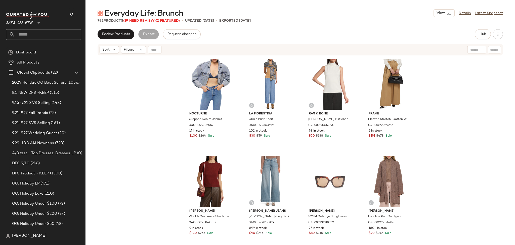
click at [146, 21] on span "(19 Need Review)" at bounding box center [139, 21] width 32 height 4
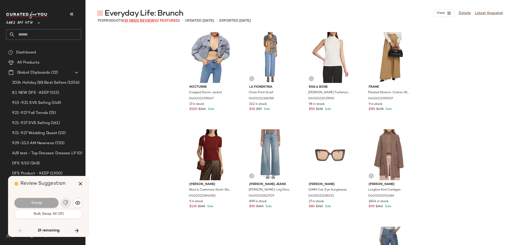
scroll to position [2136, 0]
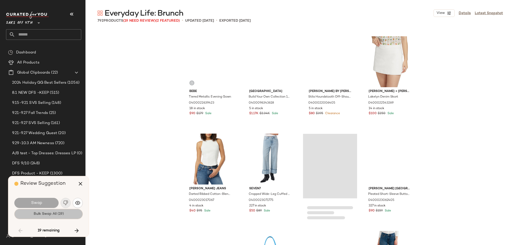
click at [49, 214] on span "Bulk Swap All (19)" at bounding box center [48, 214] width 30 height 4
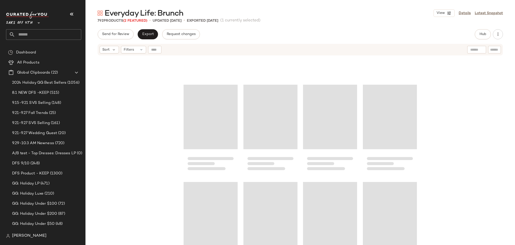
scroll to position [1920, 0]
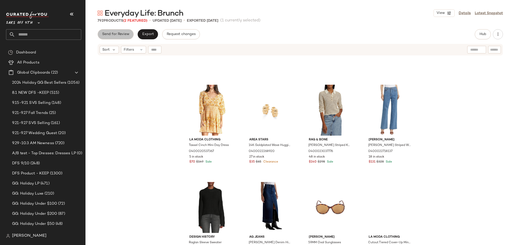
click at [121, 31] on button "Send for Review" at bounding box center [116, 34] width 36 height 10
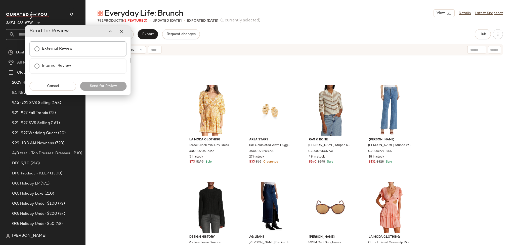
click at [62, 51] on label "External Review" at bounding box center [57, 49] width 31 height 10
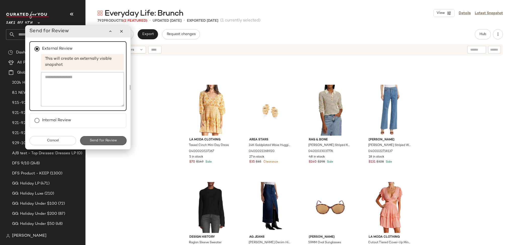
click at [101, 138] on span "Send for Review" at bounding box center [103, 140] width 27 height 4
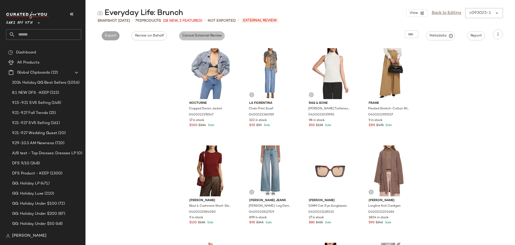
click at [190, 32] on button "Cancel External Review" at bounding box center [202, 35] width 46 height 9
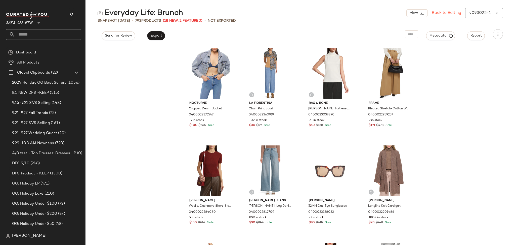
click at [441, 14] on link "Back to Editing" at bounding box center [446, 13] width 29 height 6
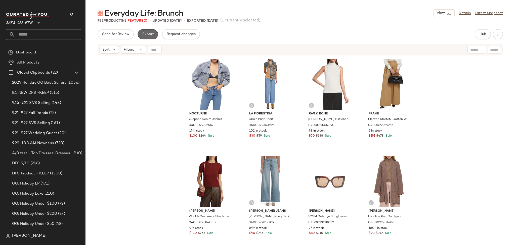
click at [152, 33] on span "Export" at bounding box center [148, 34] width 12 height 4
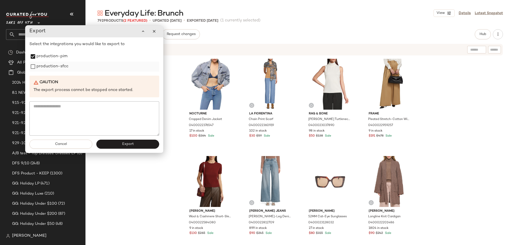
click at [33, 70] on div "production-sfcc" at bounding box center [94, 66] width 130 height 10
click at [118, 145] on button "Export" at bounding box center [127, 143] width 63 height 9
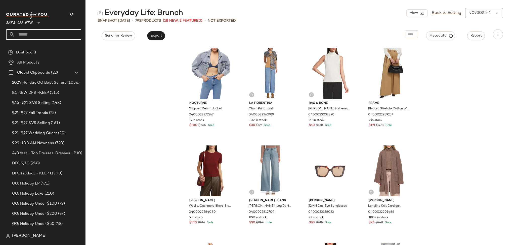
click at [62, 36] on input "text" at bounding box center [48, 34] width 66 height 11
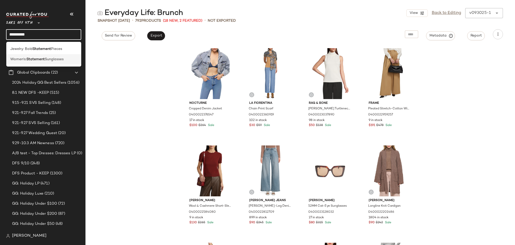
type input "*********"
click at [52, 58] on span "Sunglasses" at bounding box center [54, 59] width 19 height 5
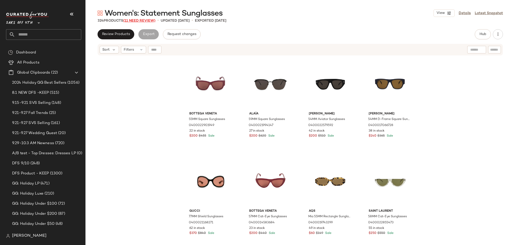
click at [144, 21] on span "(11 Need Review)" at bounding box center [139, 21] width 32 height 4
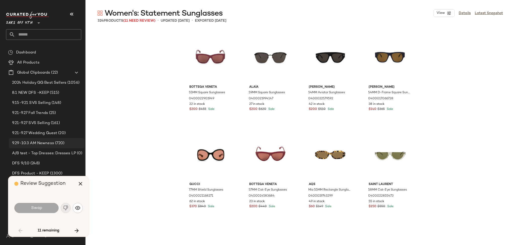
scroll to position [582, 0]
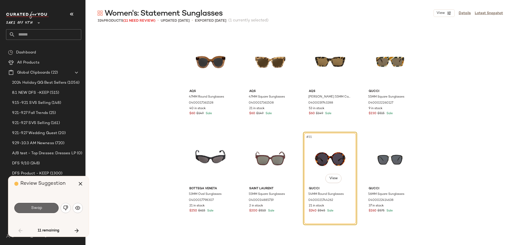
click at [33, 206] on span "Swap" at bounding box center [36, 207] width 11 height 5
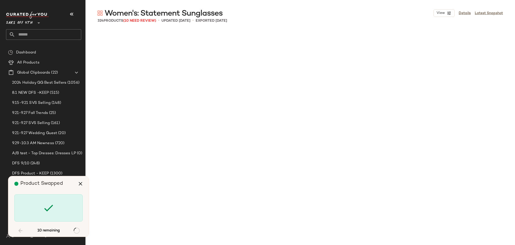
scroll to position [971, 0]
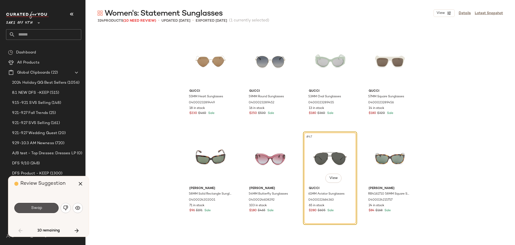
click at [33, 206] on span "Swap" at bounding box center [36, 207] width 11 height 5
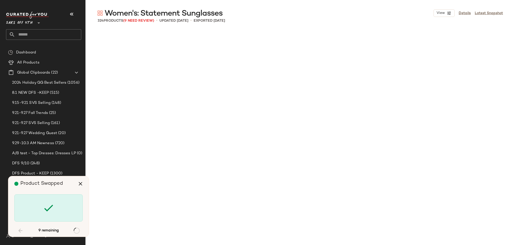
scroll to position [2233, 0]
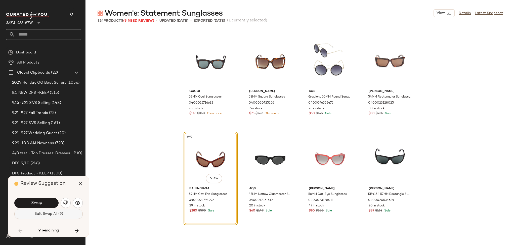
click at [39, 215] on span "Bulk Swap All (9)" at bounding box center [48, 214] width 29 height 4
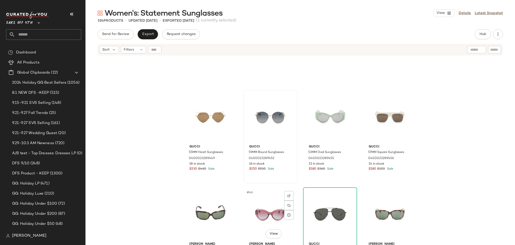
scroll to position [888, 0]
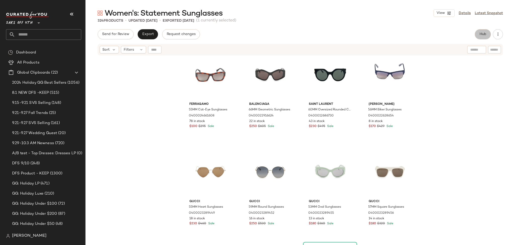
click at [485, 35] on span "Hub" at bounding box center [483, 34] width 7 height 4
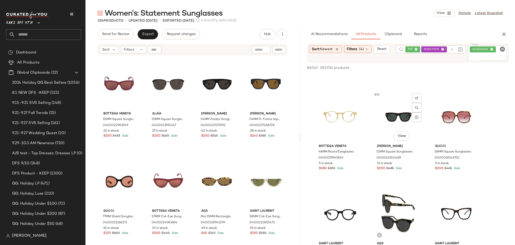
scroll to position [275, 0]
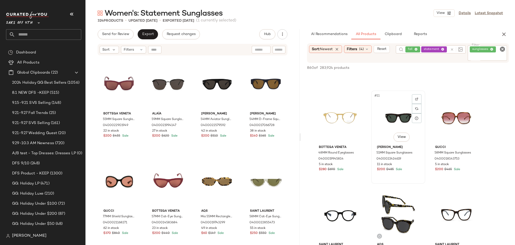
click at [393, 110] on div "#11 View" at bounding box center [398, 117] width 51 height 51
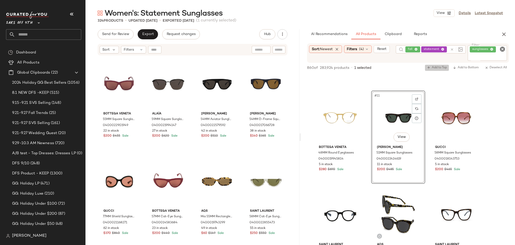
click at [427, 69] on icon "button" at bounding box center [429, 68] width 4 height 4
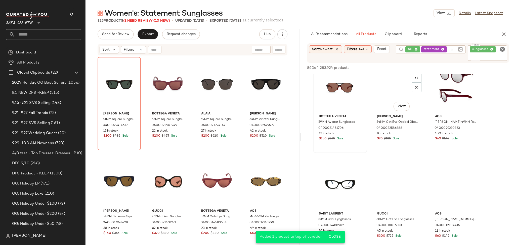
scroll to position [791, 0]
click at [336, 87] on div "#25 View" at bounding box center [340, 86] width 51 height 51
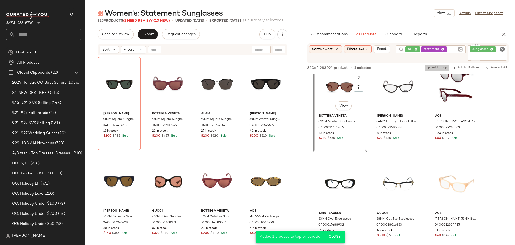
click at [439, 68] on span "Add to Top" at bounding box center [437, 68] width 20 height 4
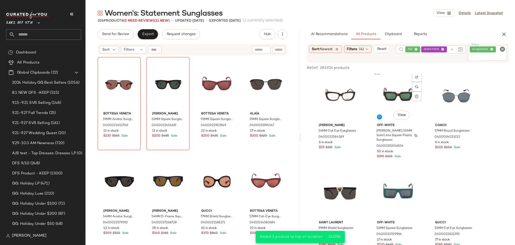
scroll to position [978, 0]
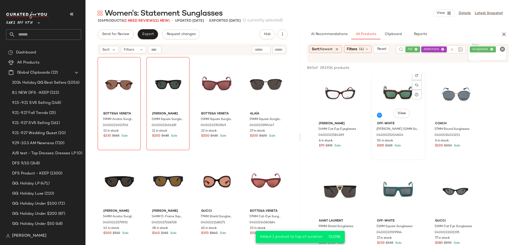
click at [394, 94] on div "#32 View" at bounding box center [398, 93] width 51 height 51
click at [428, 68] on icon "button" at bounding box center [429, 68] width 4 height 4
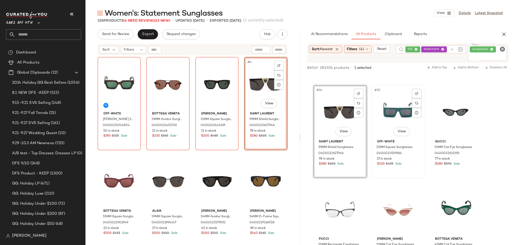
scroll to position [1057, 0]
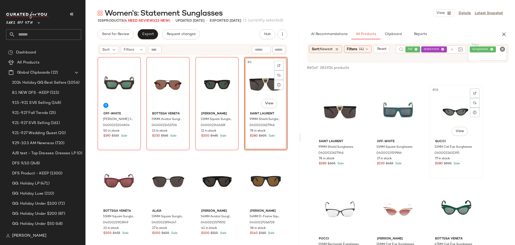
click at [453, 113] on div "#36 View" at bounding box center [456, 111] width 51 height 51
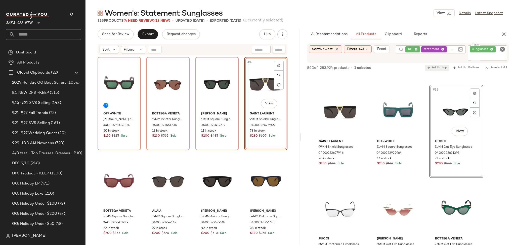
click at [435, 68] on span "Add to Top" at bounding box center [437, 68] width 20 height 4
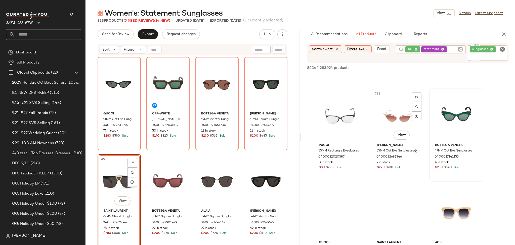
scroll to position [1151, 0]
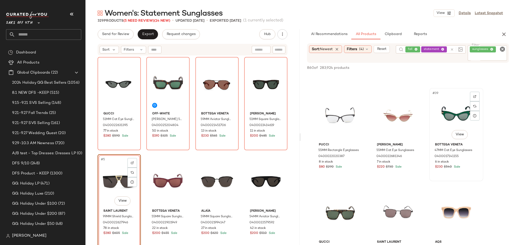
click at [456, 111] on div "#39 View" at bounding box center [456, 115] width 51 height 51
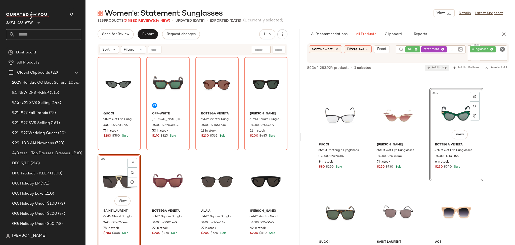
click at [438, 69] on span "Add to Top" at bounding box center [437, 68] width 20 height 4
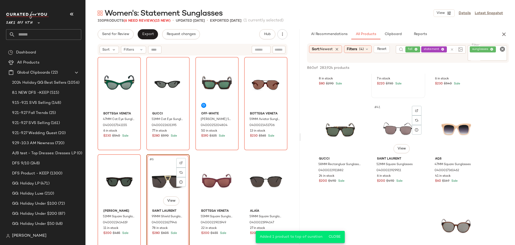
scroll to position [1237, 0]
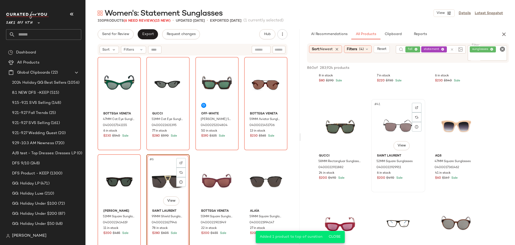
click at [397, 127] on div "#41 View" at bounding box center [398, 126] width 51 height 51
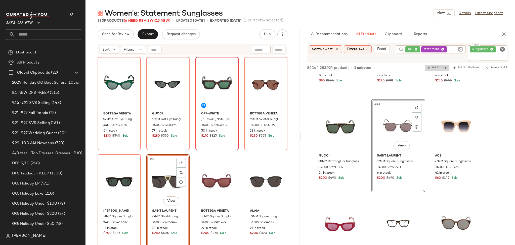
drag, startPoint x: 435, startPoint y: 70, endPoint x: 235, endPoint y: 91, distance: 201.1
click at [235, 91] on div "Send for Review Export Request changes Hub Send for Review External Review Inte…" at bounding box center [301, 136] width 430 height 215
click at [120, 37] on button "Send for Review" at bounding box center [116, 34] width 36 height 10
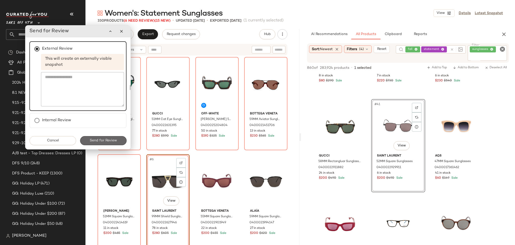
click at [101, 141] on span "Send for Review" at bounding box center [103, 140] width 27 height 4
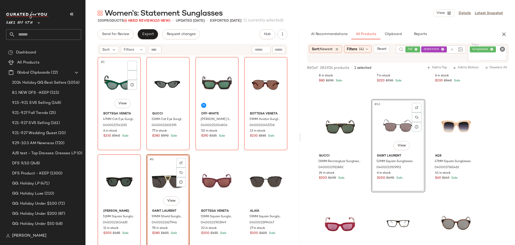
scroll to position [1820, 0]
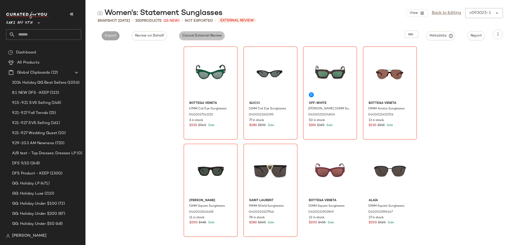
click at [207, 36] on span "Cancel External Review" at bounding box center [202, 36] width 40 height 4
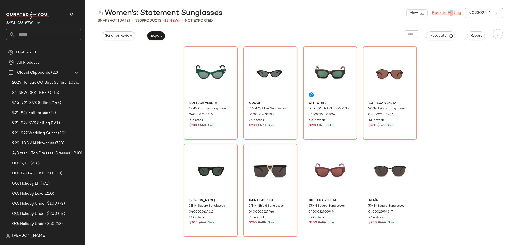
drag, startPoint x: 449, startPoint y: 9, endPoint x: 448, endPoint y: 13, distance: 4.3
click at [448, 13] on div "View Back to Editing v093025-1 ******" at bounding box center [455, 13] width 97 height 10
click at [448, 13] on link "Back to Editing" at bounding box center [446, 13] width 29 height 6
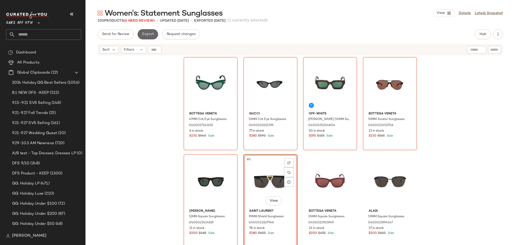
click at [138, 33] on button "Export" at bounding box center [148, 34] width 20 height 10
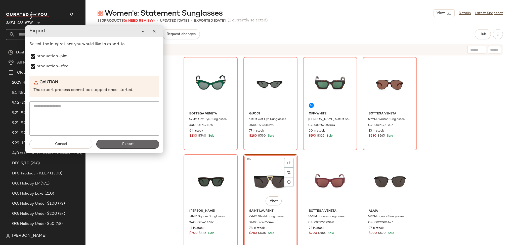
click at [107, 145] on button "Export" at bounding box center [127, 143] width 63 height 9
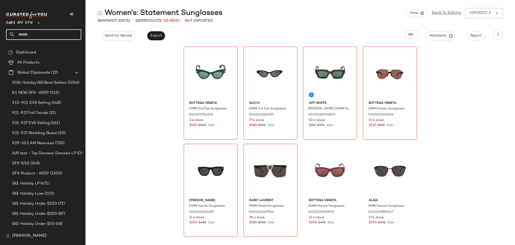
click at [49, 36] on input "text" at bounding box center [48, 34] width 66 height 11
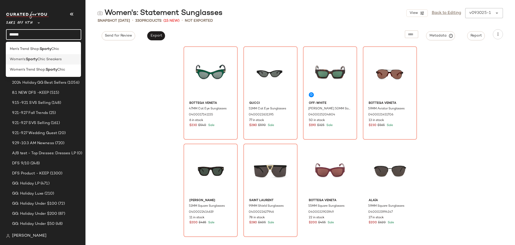
type input "******"
click at [53, 60] on span "Chic Sneakers" at bounding box center [49, 59] width 24 height 5
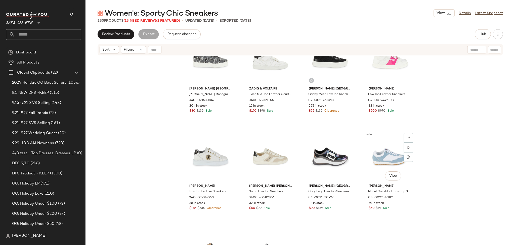
scroll to position [1875, 0]
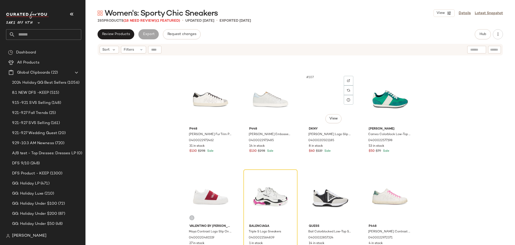
scroll to position [2515, 0]
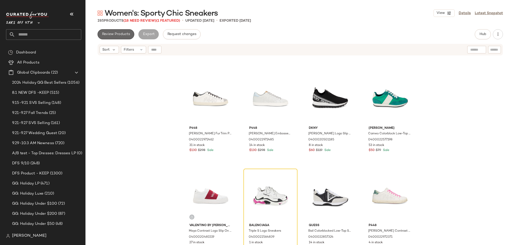
click at [126, 33] on span "Review Products" at bounding box center [116, 34] width 28 height 4
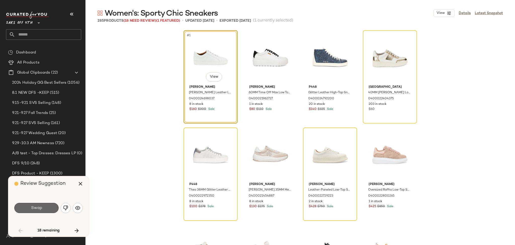
click at [45, 208] on button "Swap" at bounding box center [36, 208] width 44 height 10
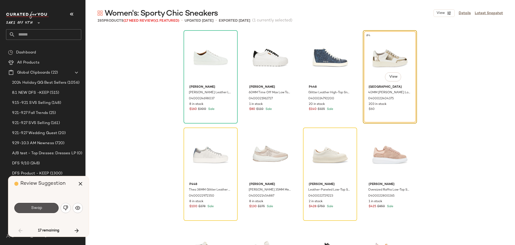
click at [45, 208] on button "Swap" at bounding box center [36, 208] width 44 height 10
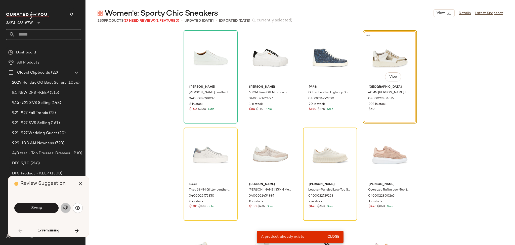
click at [65, 208] on img "button" at bounding box center [65, 207] width 5 height 5
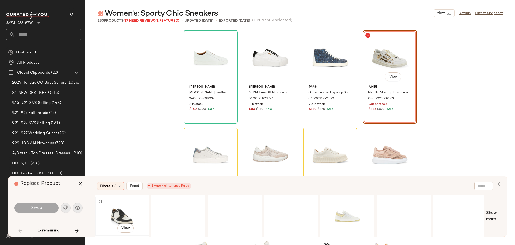
click at [114, 208] on div "#1 View" at bounding box center [122, 216] width 51 height 36
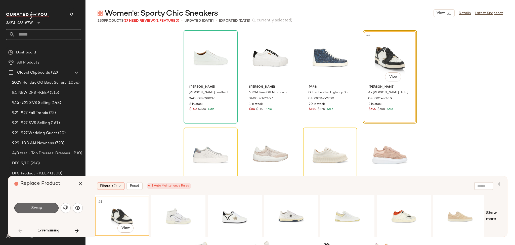
click at [47, 204] on button "Swap" at bounding box center [36, 208] width 44 height 10
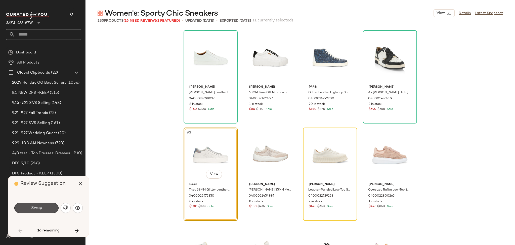
click at [47, 204] on button "Swap" at bounding box center [36, 208] width 44 height 10
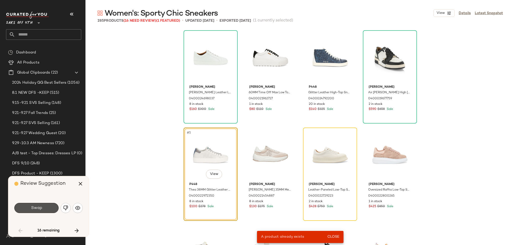
click at [47, 204] on button "Swap" at bounding box center [36, 208] width 44 height 10
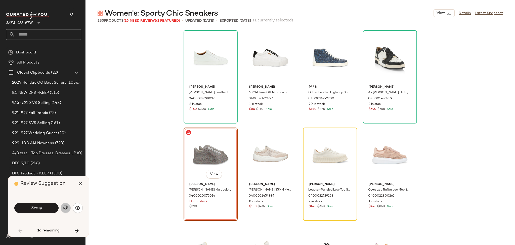
click at [66, 208] on img "button" at bounding box center [65, 207] width 5 height 5
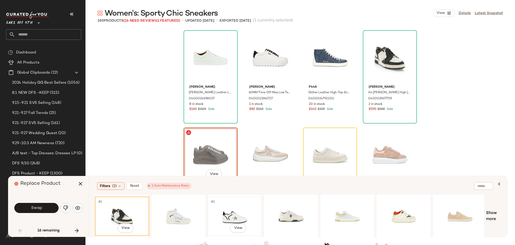
click at [232, 214] on div "#1 View" at bounding box center [235, 216] width 51 height 36
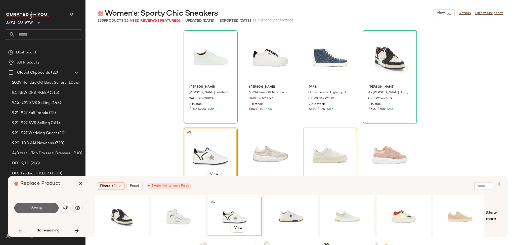
click at [29, 207] on button "Swap" at bounding box center [36, 208] width 44 height 10
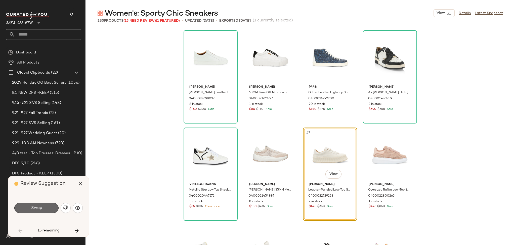
click at [45, 207] on button "Swap" at bounding box center [36, 208] width 44 height 10
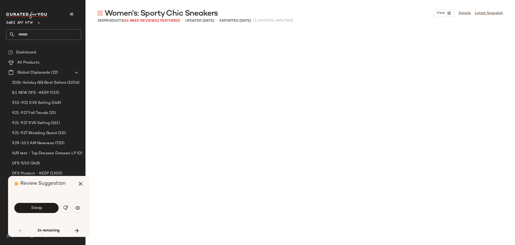
scroll to position [198, 0]
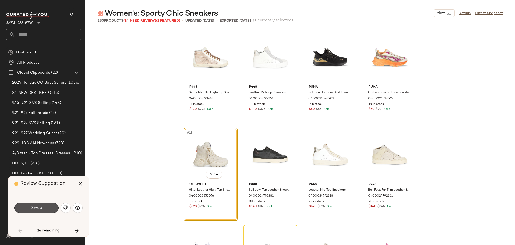
click at [45, 207] on button "Swap" at bounding box center [36, 208] width 44 height 10
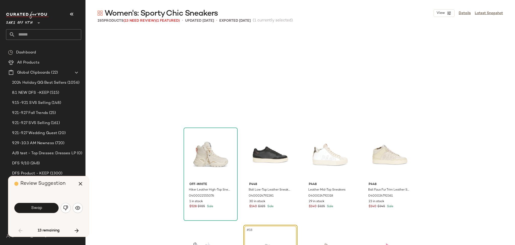
scroll to position [291, 0]
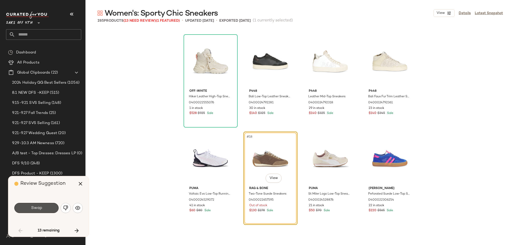
click at [45, 207] on button "Swap" at bounding box center [36, 208] width 44 height 10
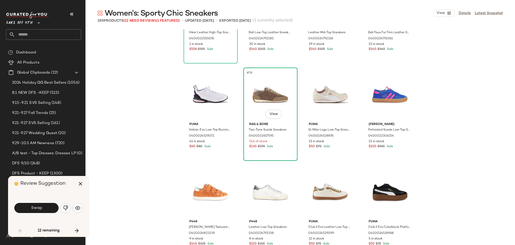
scroll to position [355, 0]
click at [262, 94] on div "#18 View" at bounding box center [270, 94] width 51 height 51
click at [83, 183] on icon "button" at bounding box center [80, 183] width 6 height 6
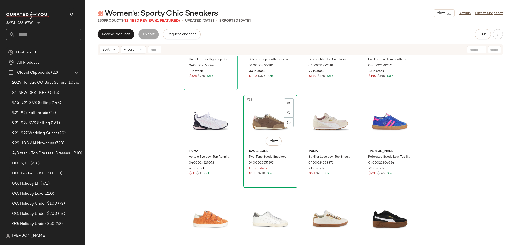
click at [268, 113] on div "#18 View" at bounding box center [270, 121] width 51 height 51
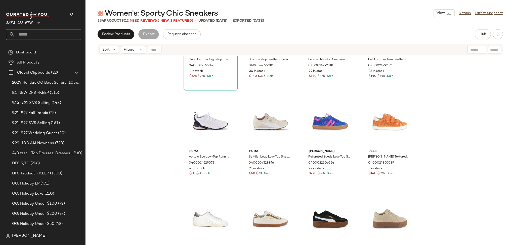
click at [139, 20] on span "(12 Need Review)" at bounding box center [140, 21] width 32 height 4
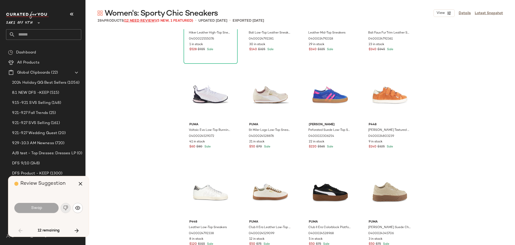
scroll to position [1068, 0]
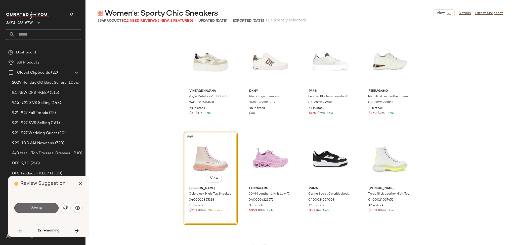
click at [38, 210] on button "Swap" at bounding box center [36, 208] width 44 height 10
click at [64, 207] on img "button" at bounding box center [65, 207] width 5 height 5
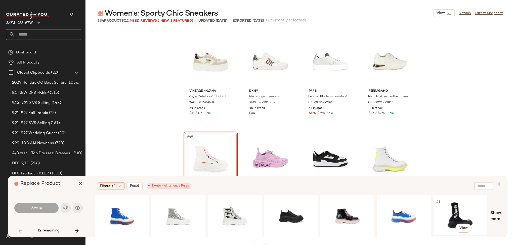
click at [455, 207] on div "#1 View" at bounding box center [460, 216] width 51 height 36
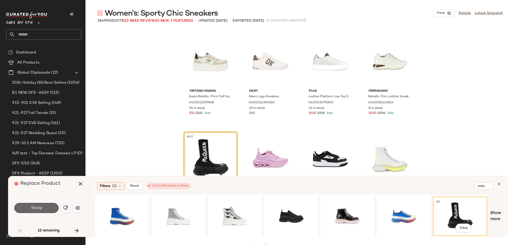
click at [46, 208] on button "Swap" at bounding box center [36, 208] width 44 height 10
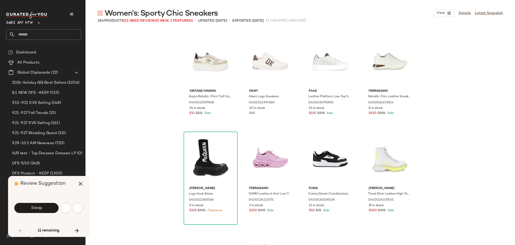
scroll to position [1456, 0]
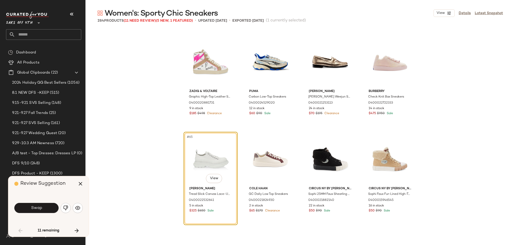
click at [46, 208] on button "Swap" at bounding box center [36, 208] width 44 height 10
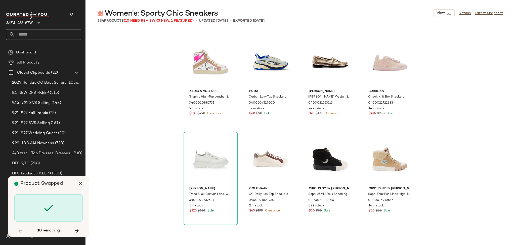
scroll to position [2039, 0]
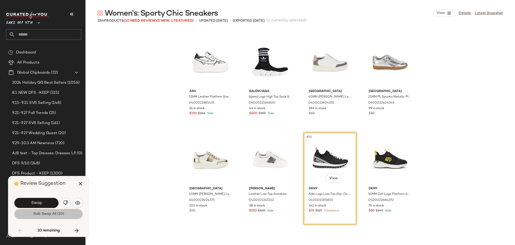
click at [58, 215] on span "Bulk Swap All (10)" at bounding box center [48, 214] width 31 height 4
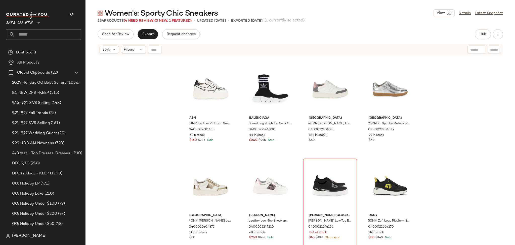
click at [148, 21] on span "(4 Need Review)" at bounding box center [139, 21] width 31 height 4
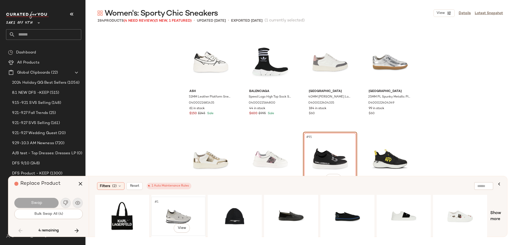
click at [171, 215] on div "#1 View" at bounding box center [178, 216] width 51 height 36
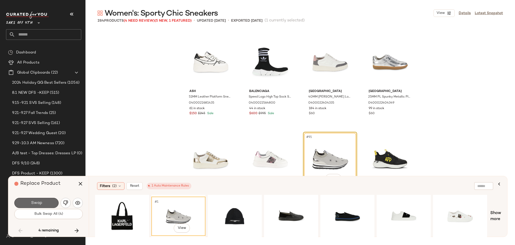
click at [41, 200] on button "Swap" at bounding box center [36, 202] width 44 height 10
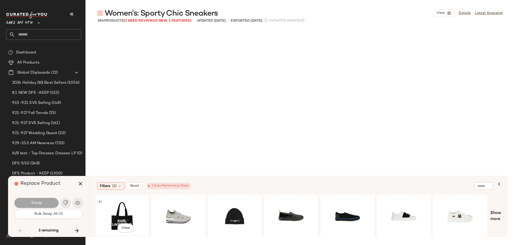
scroll to position [3690, 0]
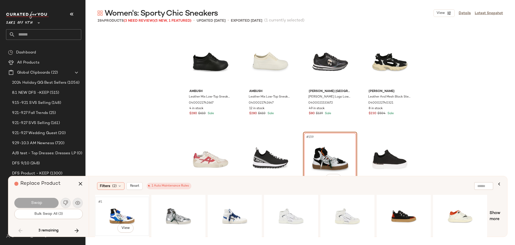
click at [117, 213] on div "#1 View" at bounding box center [122, 216] width 51 height 36
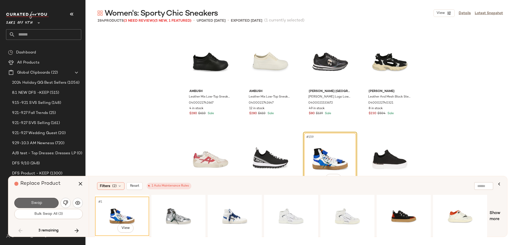
click at [47, 202] on button "Swap" at bounding box center [36, 202] width 44 height 10
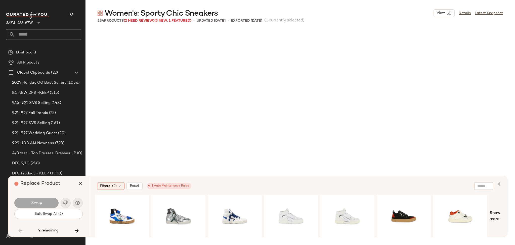
scroll to position [5050, 0]
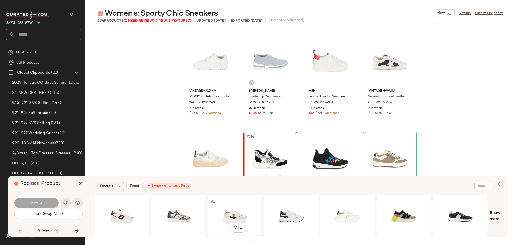
click at [231, 210] on div "#1 View" at bounding box center [235, 216] width 51 height 36
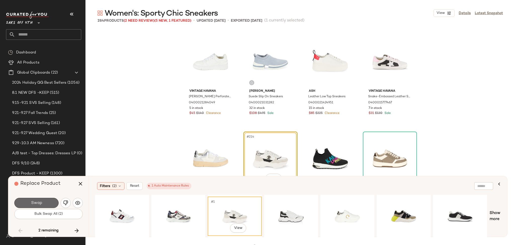
click at [50, 202] on button "Swap" at bounding box center [36, 202] width 44 height 10
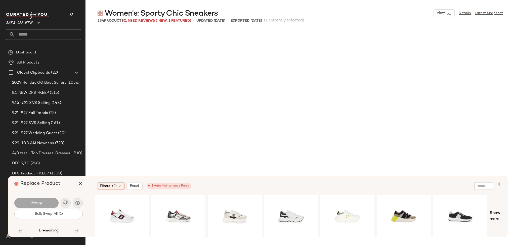
scroll to position [5632, 0]
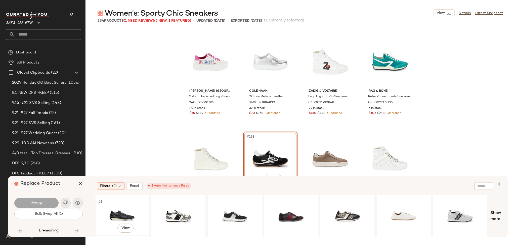
click at [118, 210] on div "#1 View" at bounding box center [122, 216] width 51 height 36
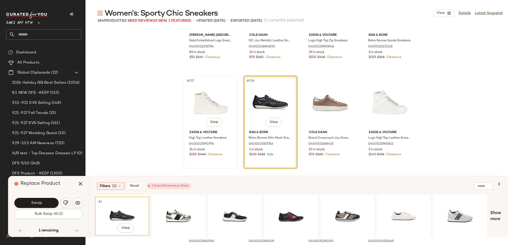
scroll to position [5689, 0]
click at [52, 203] on button "Swap" at bounding box center [36, 202] width 44 height 10
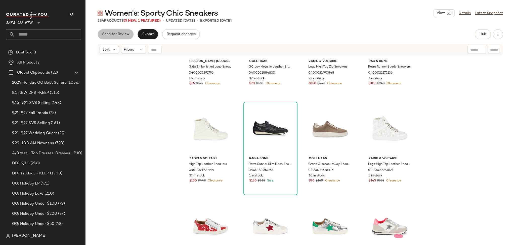
click at [121, 35] on span "Send for Review" at bounding box center [115, 34] width 27 height 4
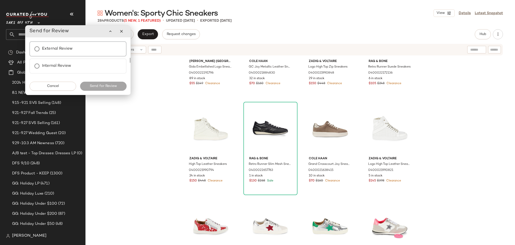
click at [61, 52] on label "External Review" at bounding box center [57, 49] width 31 height 10
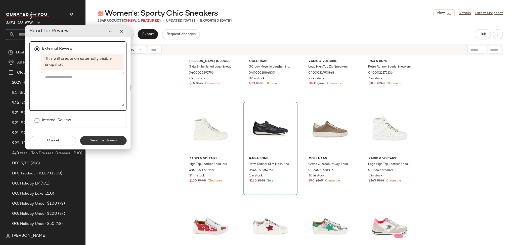
click at [107, 139] on span "Send for Review" at bounding box center [103, 140] width 27 height 4
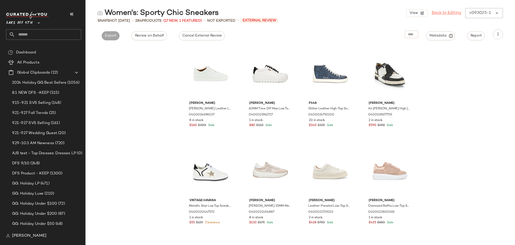
click at [448, 13] on link "Back to Editing" at bounding box center [446, 13] width 29 height 6
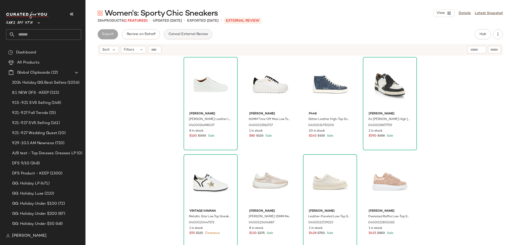
click at [196, 33] on span "Cancel External Review" at bounding box center [188, 34] width 40 height 4
click at [147, 34] on span "Export" at bounding box center [148, 34] width 12 height 4
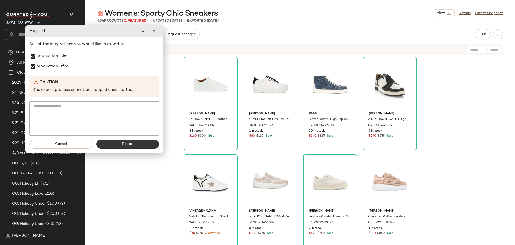
click at [116, 144] on button "Export" at bounding box center [127, 143] width 63 height 9
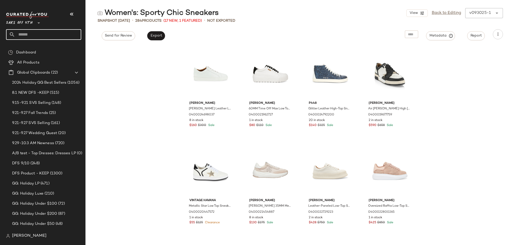
click at [54, 34] on input "text" at bounding box center [48, 34] width 66 height 11
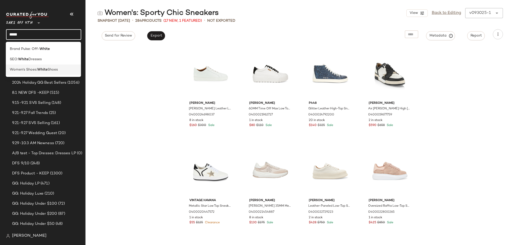
type input "*****"
click at [35, 71] on span "Women's Shoes:" at bounding box center [23, 69] width 27 height 5
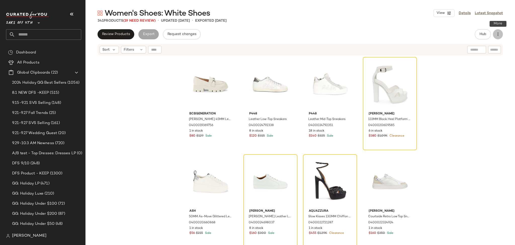
click at [497, 34] on icon "button" at bounding box center [498, 34] width 5 height 5
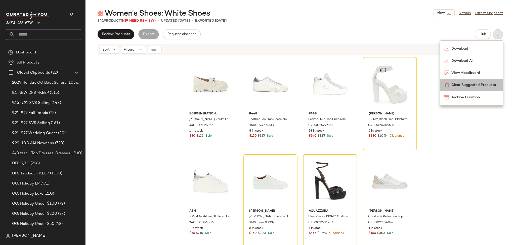
click at [453, 82] on div "Clear Suggested Products" at bounding box center [472, 84] width 54 height 5
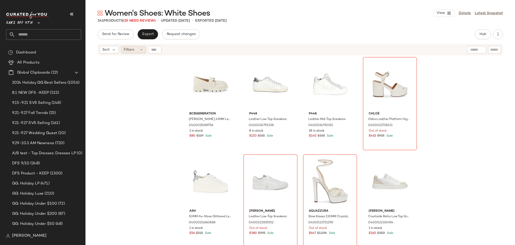
click at [138, 52] on div "Filters" at bounding box center [133, 50] width 25 height 8
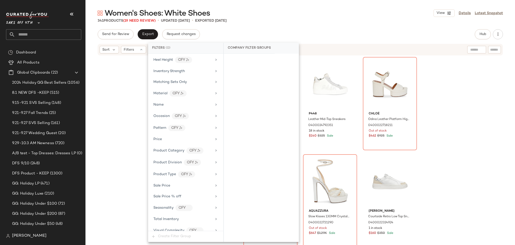
scroll to position [207, 0]
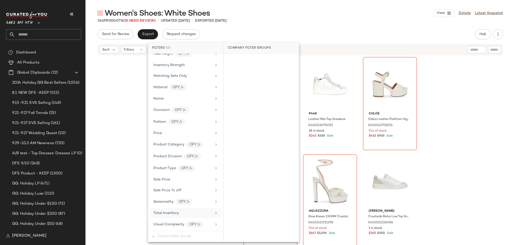
click at [164, 212] on span "Total Inventory" at bounding box center [165, 213] width 25 height 4
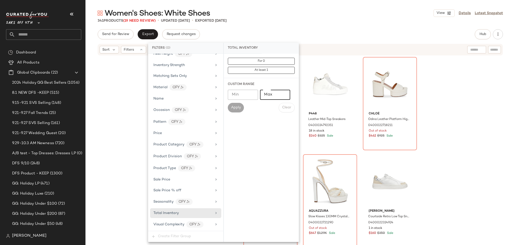
click at [275, 90] on input "Max" at bounding box center [275, 95] width 30 height 10
type input "*"
click at [238, 109] on span "Apply" at bounding box center [236, 107] width 10 height 4
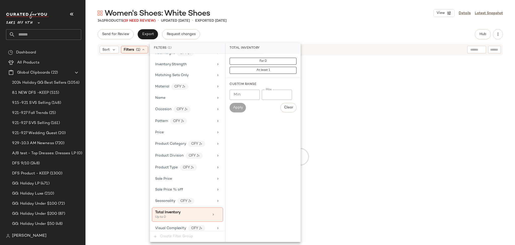
click at [299, 28] on div "Women's Shoes: White Shoes View Details Latest Snapshot 341 Products (19 Need R…" at bounding box center [301, 126] width 430 height 236
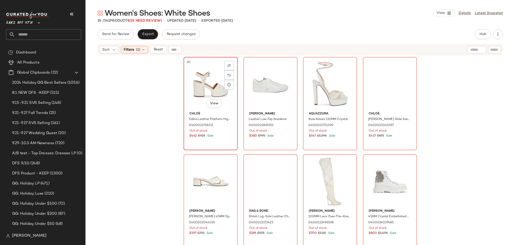
click at [200, 74] on div "#1 View" at bounding box center [210, 84] width 51 height 51
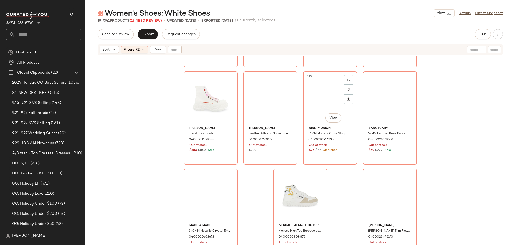
scroll to position [285, 0]
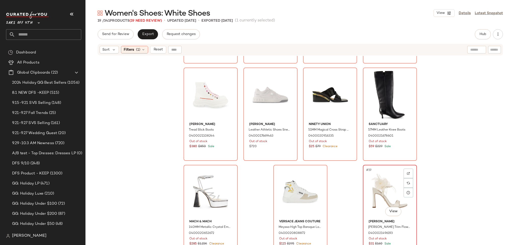
click at [379, 190] on div "#19 View" at bounding box center [390, 191] width 51 height 51
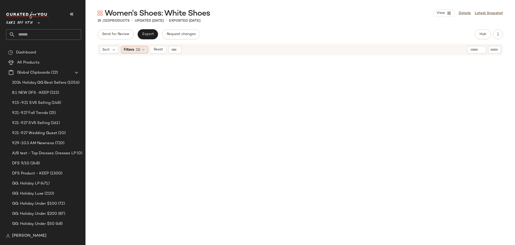
click at [140, 49] on div "Filters (1)" at bounding box center [134, 50] width 27 height 8
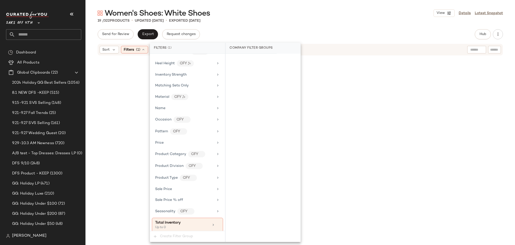
scroll to position [211, 0]
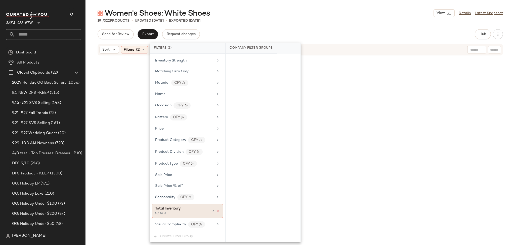
click at [216, 210] on icon at bounding box center [218, 211] width 4 height 4
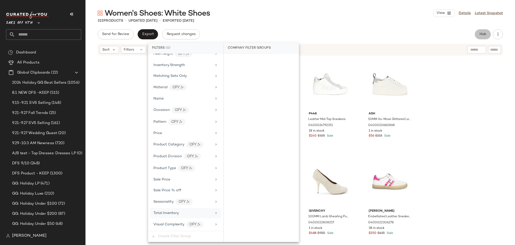
click at [481, 33] on span "Hub" at bounding box center [483, 34] width 7 height 4
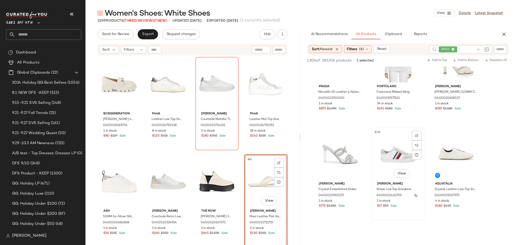
scroll to position [1105, 0]
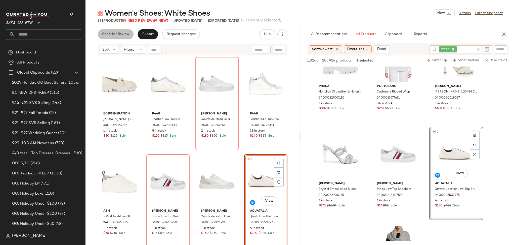
click at [114, 36] on span "Send for Review" at bounding box center [115, 34] width 27 height 4
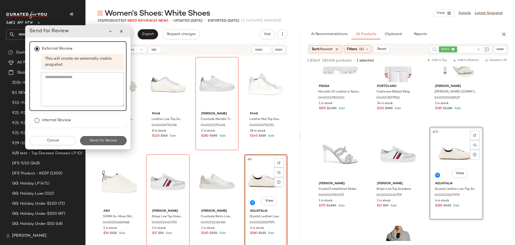
click at [105, 140] on span "Send for Review" at bounding box center [103, 140] width 27 height 4
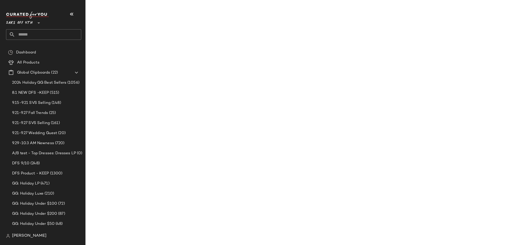
scroll to position [1591, 0]
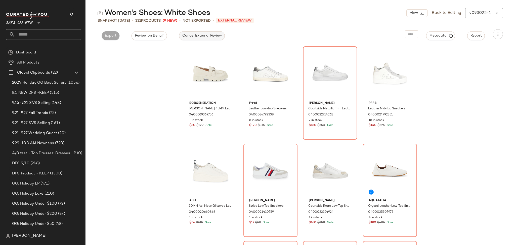
click at [205, 35] on span "Cancel External Review" at bounding box center [202, 36] width 40 height 4
click at [438, 15] on link "Back to Editing" at bounding box center [446, 13] width 29 height 6
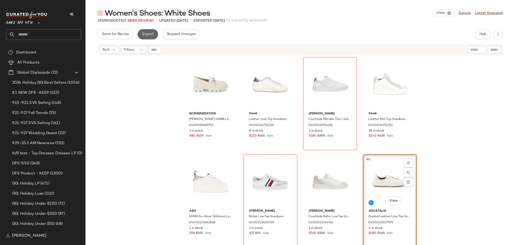
click at [149, 36] on span "Export" at bounding box center [148, 34] width 12 height 4
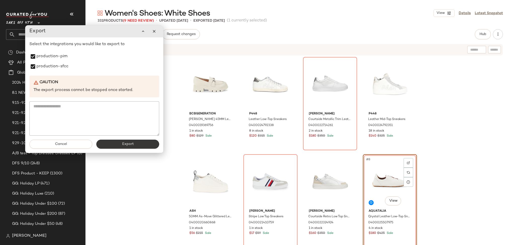
click at [120, 146] on button "Export" at bounding box center [127, 143] width 63 height 9
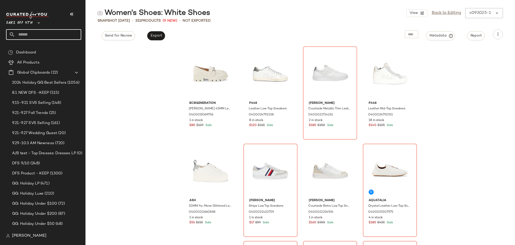
click at [56, 36] on input "text" at bounding box center [48, 34] width 66 height 11
type input "**********"
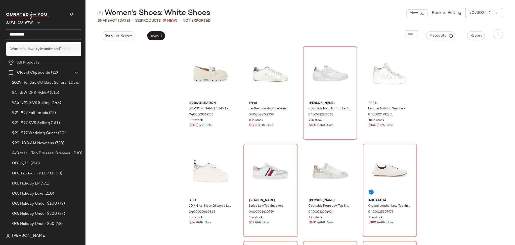
click at [52, 53] on div "Women's Jewelry: Investment Pieces" at bounding box center [43, 49] width 75 height 10
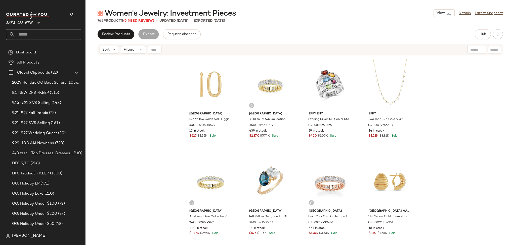
click at [140, 21] on span "(6 Need Review)" at bounding box center [138, 21] width 31 height 4
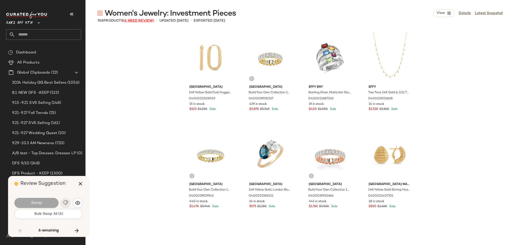
scroll to position [7963, 0]
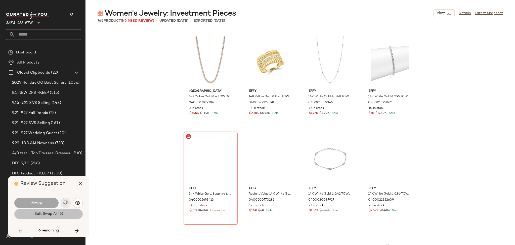
click at [60, 214] on span "Bulk Swap All (6)" at bounding box center [48, 214] width 29 height 4
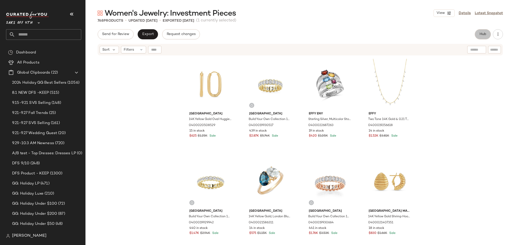
click at [485, 34] on span "Hub" at bounding box center [483, 34] width 7 height 4
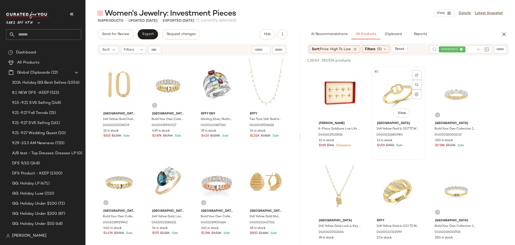
click at [394, 84] on div "#2 View" at bounding box center [398, 93] width 51 height 51
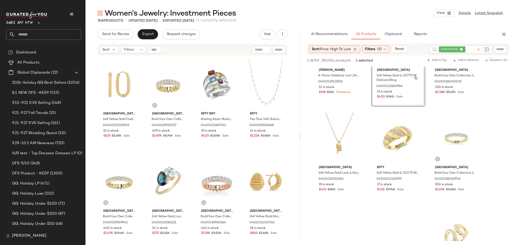
scroll to position [53, 0]
click at [449, 134] on div "#6 View" at bounding box center [456, 137] width 51 height 51
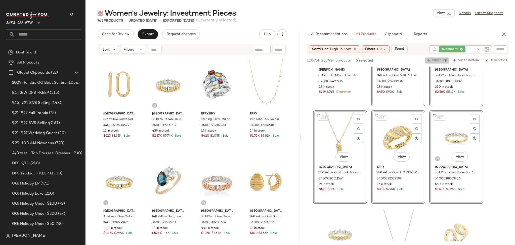
click at [431, 57] on button "Add to Top" at bounding box center [437, 60] width 24 height 6
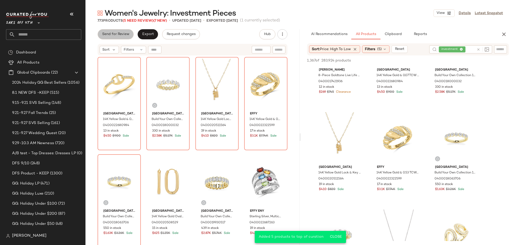
click at [123, 33] on span "Send for Review" at bounding box center [115, 34] width 27 height 4
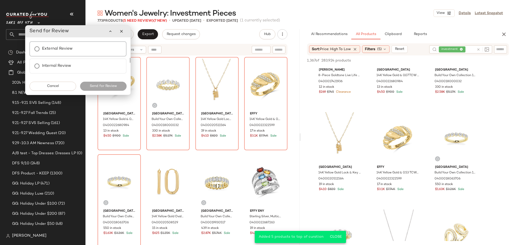
click at [58, 49] on label "External Review" at bounding box center [57, 49] width 31 height 10
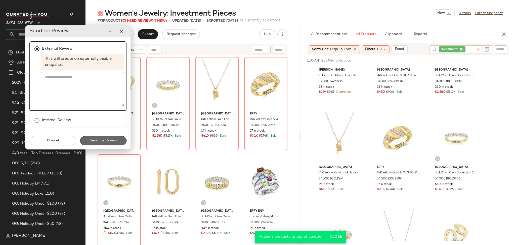
click at [106, 141] on span "Send for Review" at bounding box center [103, 140] width 27 height 4
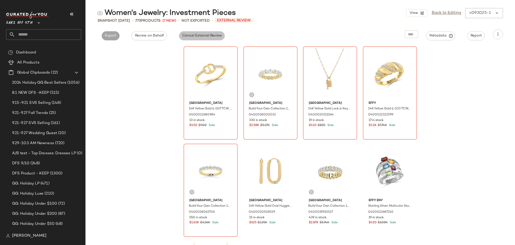
click at [190, 34] on span "Cancel External Review" at bounding box center [202, 36] width 40 height 4
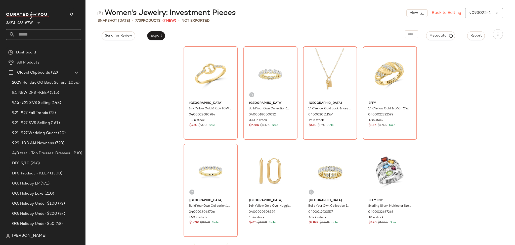
click at [441, 15] on link "Back to Editing" at bounding box center [446, 13] width 29 height 6
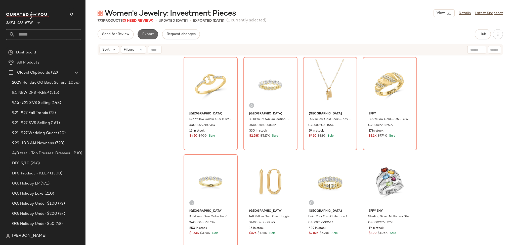
click at [149, 33] on span "Export" at bounding box center [148, 34] width 12 height 4
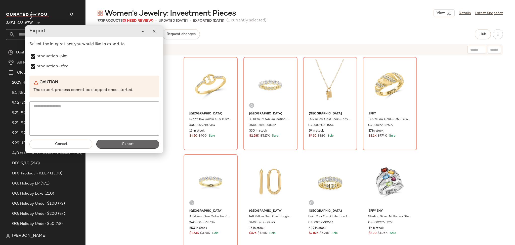
click at [120, 144] on button "Export" at bounding box center [127, 143] width 63 height 9
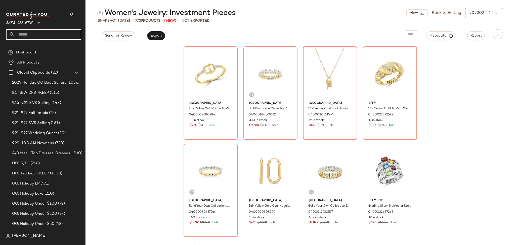
click at [65, 35] on input "text" at bounding box center [48, 34] width 66 height 11
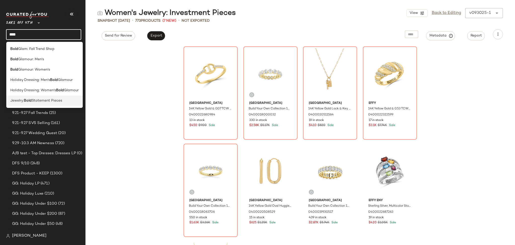
type input "****"
click at [54, 100] on span "Statement Pieces" at bounding box center [47, 100] width 30 height 5
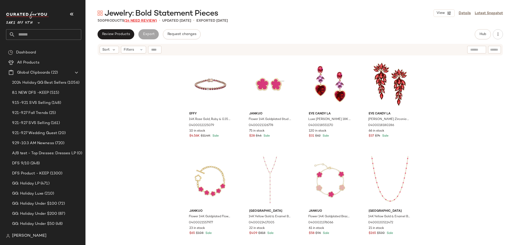
click at [150, 20] on span "(14 Need Review)" at bounding box center [140, 21] width 33 height 4
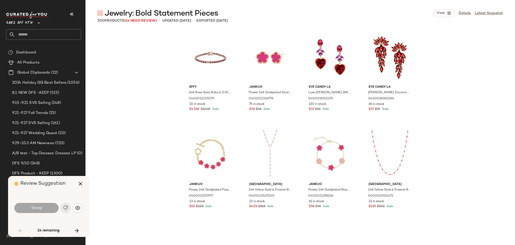
scroll to position [680, 0]
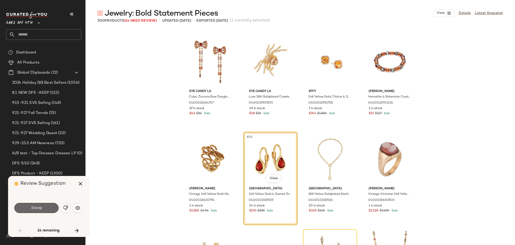
click at [46, 208] on button "Swap" at bounding box center [36, 208] width 44 height 10
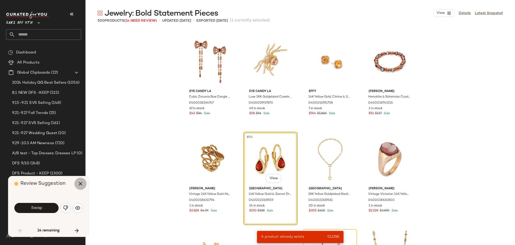
click at [80, 183] on icon "button" at bounding box center [80, 183] width 6 height 6
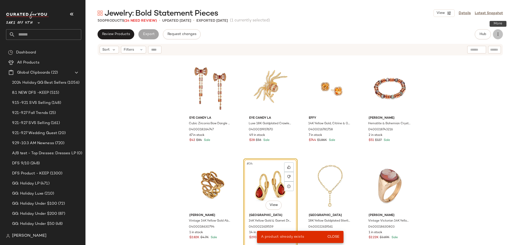
click at [497, 36] on icon "button" at bounding box center [498, 34] width 5 height 5
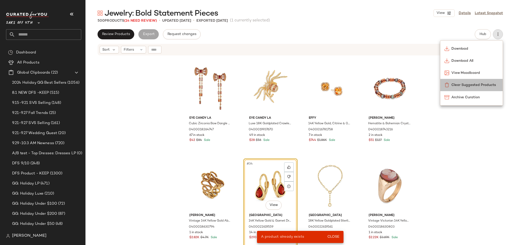
click at [459, 84] on span "Clear Suggested Products" at bounding box center [475, 84] width 47 height 5
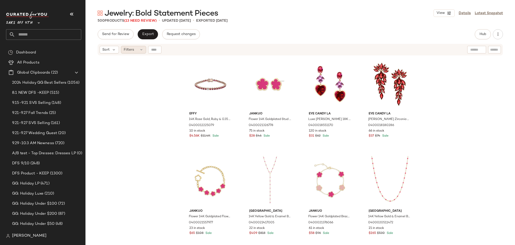
click at [132, 51] on span "Filters" at bounding box center [129, 49] width 10 height 5
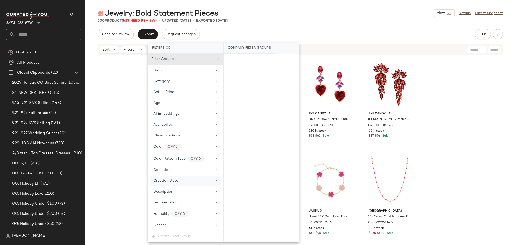
scroll to position [206, 0]
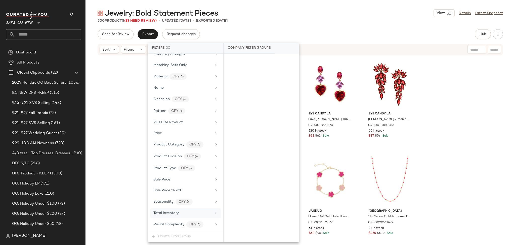
click at [181, 215] on div "Total Inventory" at bounding box center [182, 212] width 59 height 5
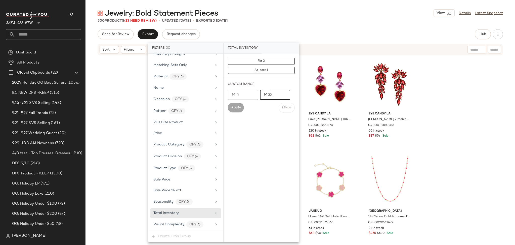
click at [266, 96] on input "Max" at bounding box center [275, 95] width 30 height 10
type input "*"
click at [236, 108] on span "Apply" at bounding box center [236, 107] width 10 height 4
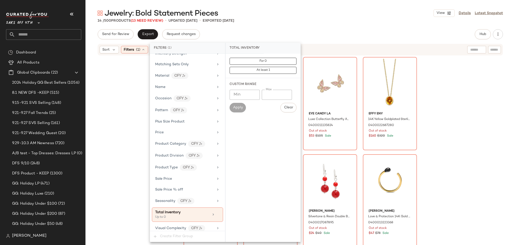
click at [305, 30] on div "Send for Review Export Request changes Hub Send for Review External Review Inte…" at bounding box center [301, 34] width 406 height 10
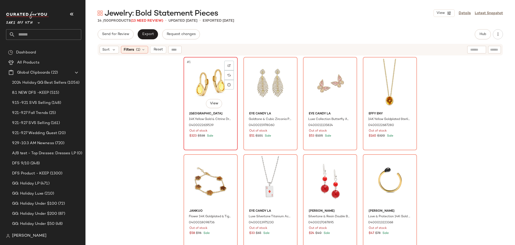
click at [194, 81] on div "#1 View" at bounding box center [210, 84] width 51 height 51
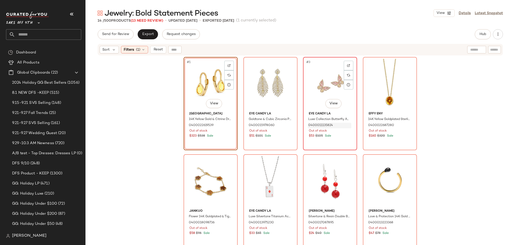
scroll to position [188, 0]
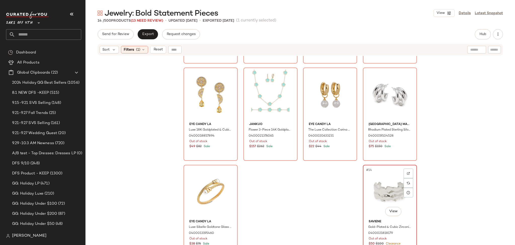
click at [385, 193] on div "#14 View" at bounding box center [390, 191] width 51 height 51
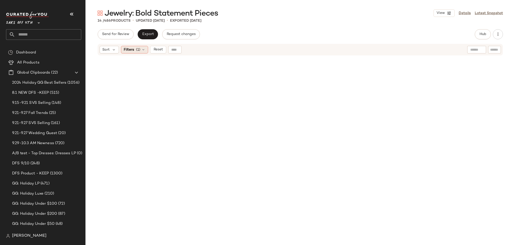
click at [142, 51] on icon at bounding box center [143, 50] width 4 height 4
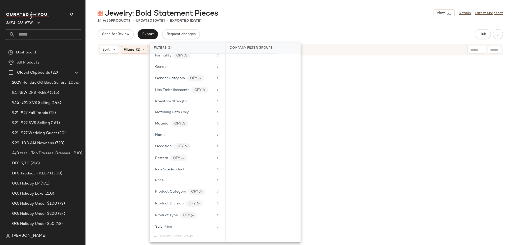
scroll to position [210, 0]
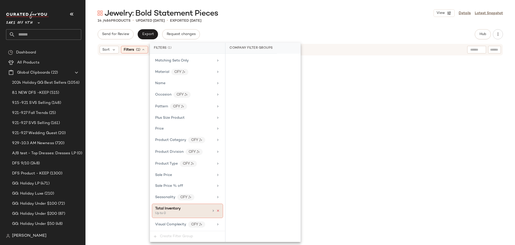
click at [216, 210] on icon at bounding box center [218, 211] width 4 height 4
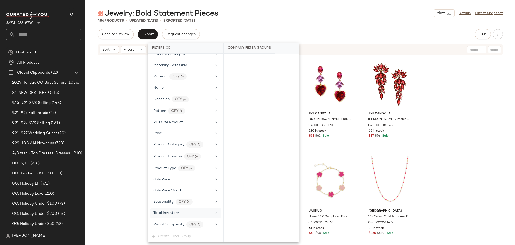
click at [357, 20] on div "486 Products • updated Sep 30th • Exported Sep 18th" at bounding box center [301, 20] width 430 height 5
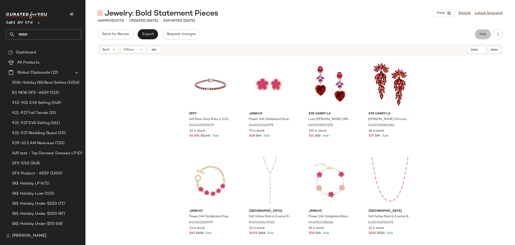
click at [481, 36] on span "Hub" at bounding box center [483, 34] width 7 height 4
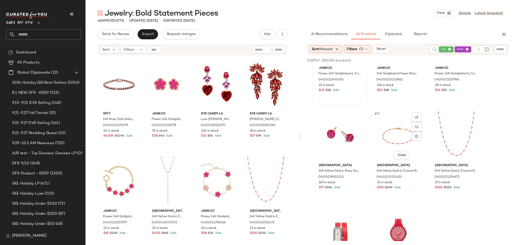
scroll to position [445, 0]
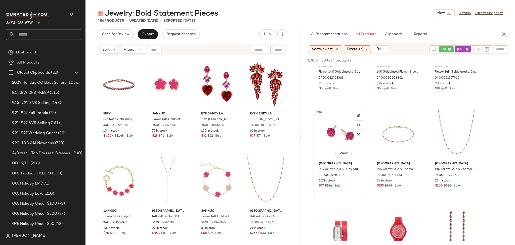
click at [350, 131] on div "#16 View" at bounding box center [340, 133] width 51 height 51
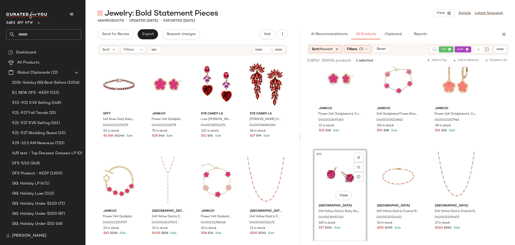
scroll to position [402, 0]
click at [448, 158] on div "#18 View" at bounding box center [456, 177] width 51 height 51
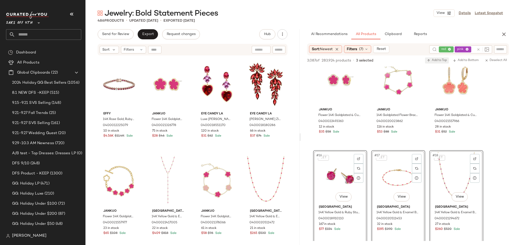
click at [436, 60] on span "Add to Top" at bounding box center [437, 61] width 20 height 4
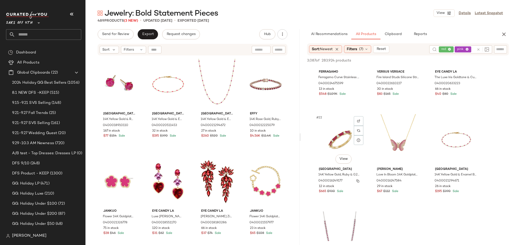
scroll to position [634, 0]
click at [336, 138] on div "#22 View" at bounding box center [340, 138] width 51 height 51
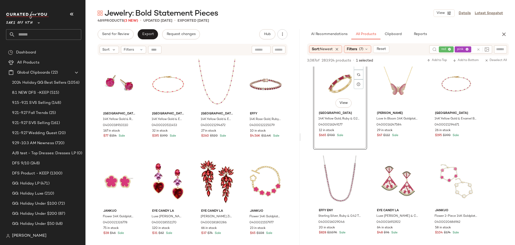
scroll to position [691, 0]
click at [347, 167] on div "#25 View" at bounding box center [340, 179] width 51 height 51
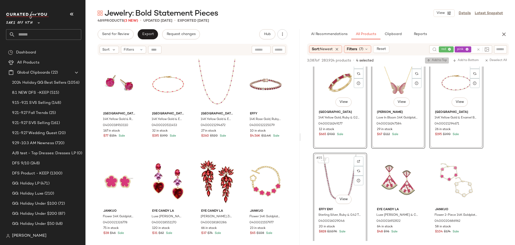
click at [432, 61] on span "Add to Top" at bounding box center [437, 61] width 20 height 4
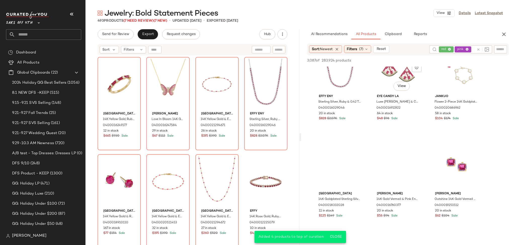
scroll to position [806, 0]
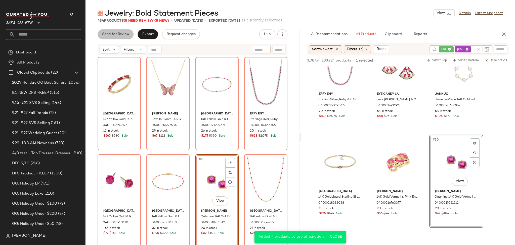
click at [126, 31] on button "Send for Review" at bounding box center [116, 34] width 36 height 10
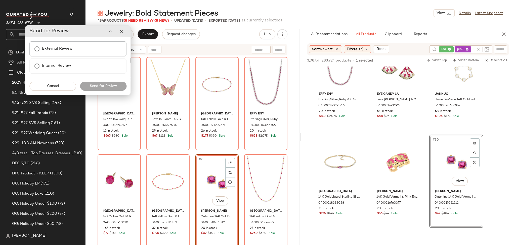
click at [59, 51] on label "External Review" at bounding box center [57, 49] width 31 height 10
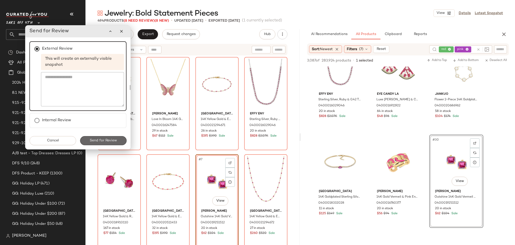
click at [101, 142] on button "Send for Review" at bounding box center [103, 140] width 47 height 9
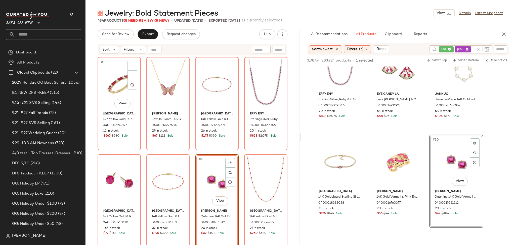
scroll to position [1194, 0]
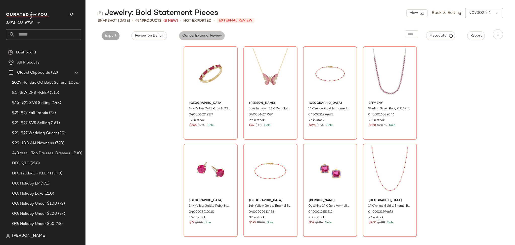
click at [199, 34] on span "Cancel External Review" at bounding box center [202, 36] width 40 height 4
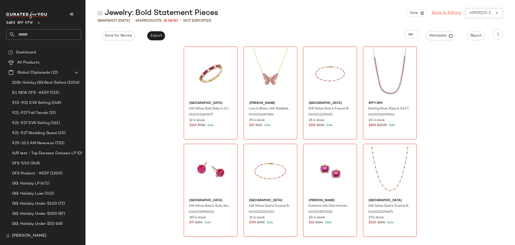
click at [436, 11] on link "Back to Editing" at bounding box center [446, 13] width 29 height 6
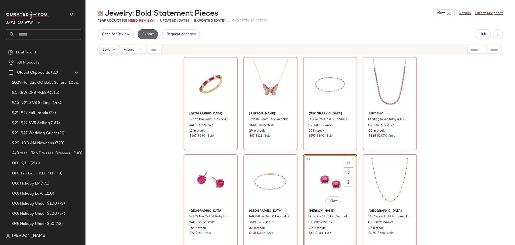
click at [151, 35] on span "Export" at bounding box center [148, 34] width 12 height 4
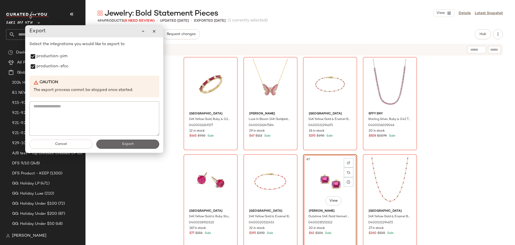
click at [120, 146] on button "Export" at bounding box center [127, 143] width 63 height 9
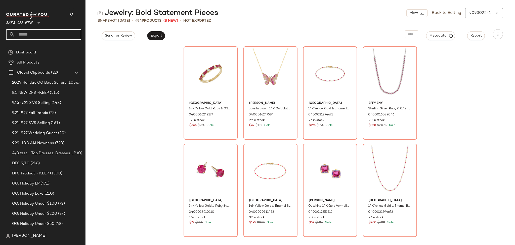
click at [55, 36] on input "text" at bounding box center [48, 34] width 66 height 11
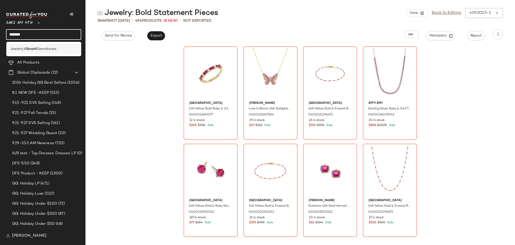
type input "*******"
click at [47, 49] on span "Gemstones" at bounding box center [47, 48] width 20 height 5
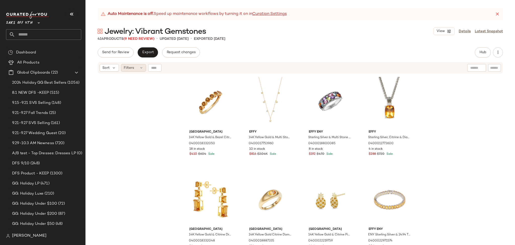
click at [134, 64] on div "Filters" at bounding box center [133, 68] width 25 height 8
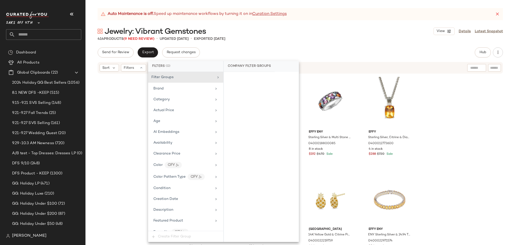
scroll to position [213, 0]
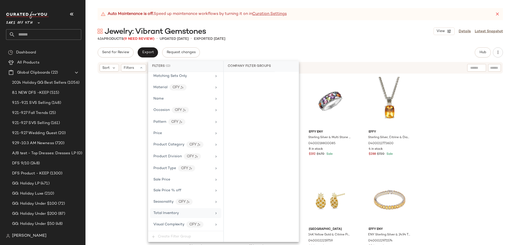
click at [176, 217] on div "Total Inventory" at bounding box center [185, 213] width 71 height 10
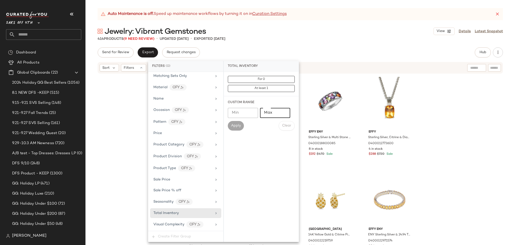
click at [271, 111] on input "Max" at bounding box center [275, 113] width 30 height 10
type input "*"
click at [235, 130] on button "Apply" at bounding box center [236, 126] width 16 height 10
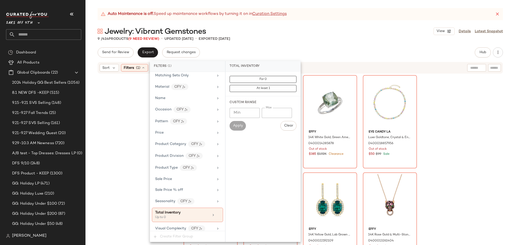
click at [287, 41] on div "Auto Maintenance is off. Speed up maintenance workflows by turning it on in Cur…" at bounding box center [301, 126] width 430 height 236
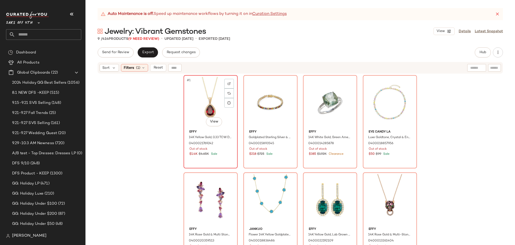
click at [200, 108] on div "#1 View" at bounding box center [210, 102] width 51 height 51
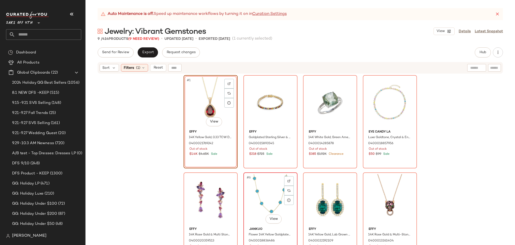
scroll to position [105, 0]
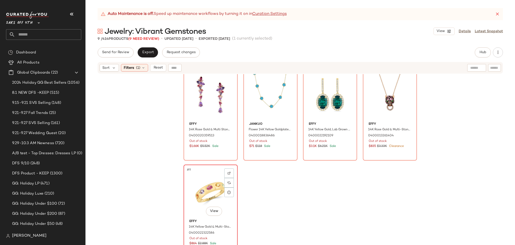
click at [207, 182] on div "#9 View" at bounding box center [210, 191] width 51 height 51
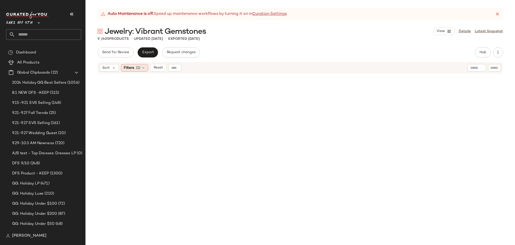
click at [135, 71] on div "Filters (1)" at bounding box center [134, 68] width 27 height 8
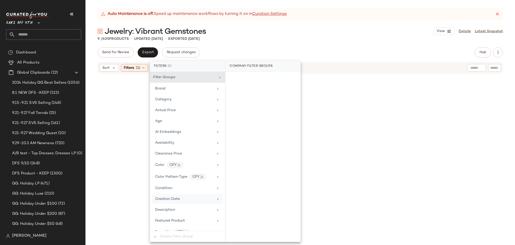
scroll to position [218, 0]
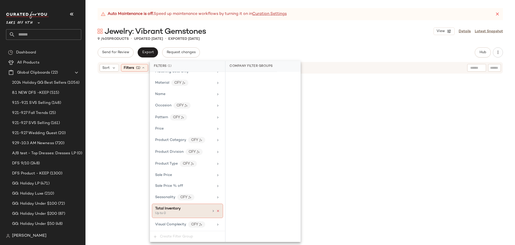
click at [217, 211] on icon at bounding box center [218, 211] width 4 height 4
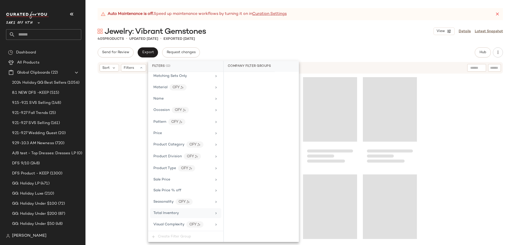
click at [337, 33] on div "Jewelry: Vibrant Gemstones View Details Latest Snapshot" at bounding box center [301, 31] width 430 height 10
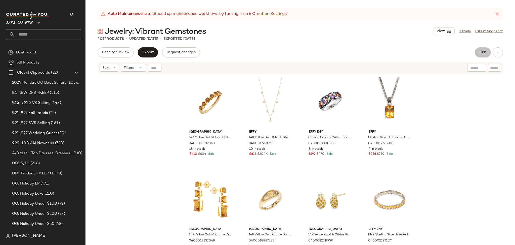
click at [482, 52] on span "Hub" at bounding box center [483, 52] width 7 height 4
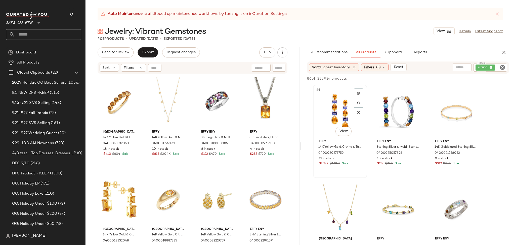
click at [333, 104] on div "#1 View" at bounding box center [340, 111] width 51 height 51
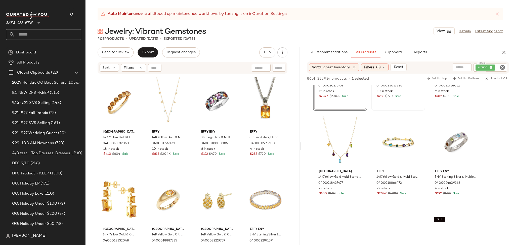
scroll to position [69, 0]
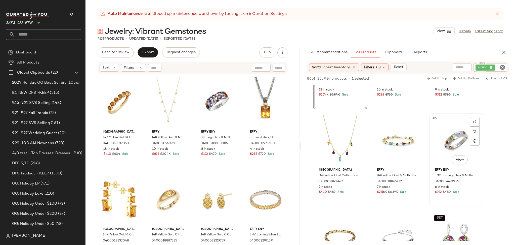
click at [452, 137] on div "#6 View" at bounding box center [456, 140] width 51 height 51
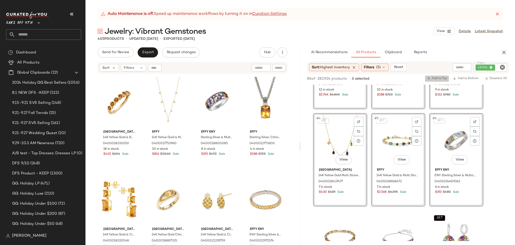
click at [436, 79] on span "Add to Top" at bounding box center [437, 79] width 20 height 4
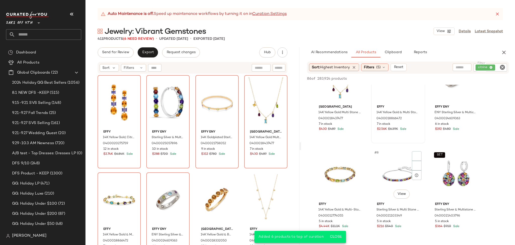
scroll to position [144, 0]
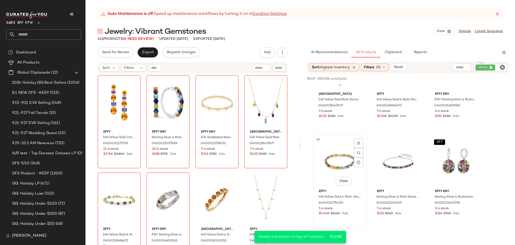
click at [336, 154] on div "#7 View" at bounding box center [340, 161] width 51 height 51
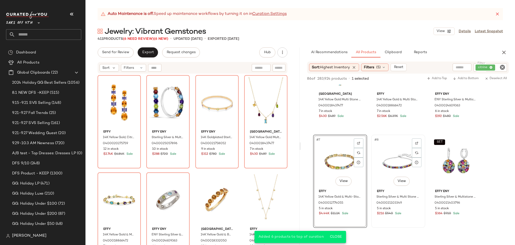
click at [389, 150] on div "#8 View" at bounding box center [398, 161] width 51 height 51
click at [434, 78] on span "Add to Top" at bounding box center [437, 79] width 20 height 4
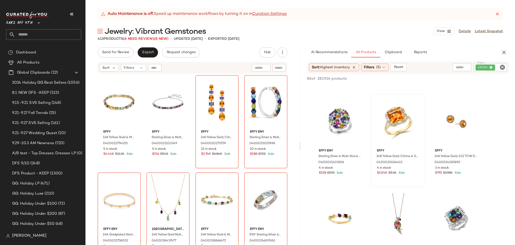
scroll to position [283, 0]
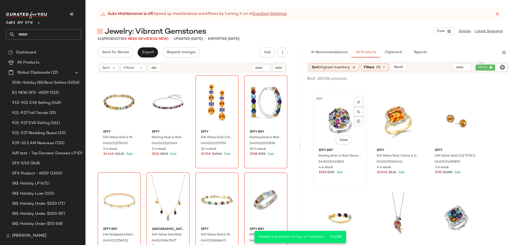
click at [342, 114] on div "#10 View" at bounding box center [340, 120] width 51 height 51
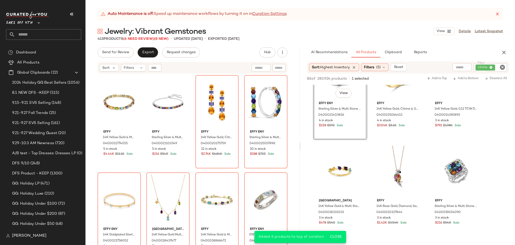
scroll to position [331, 0]
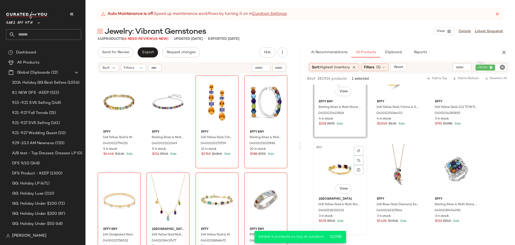
click at [345, 159] on div "#13 View" at bounding box center [340, 169] width 51 height 51
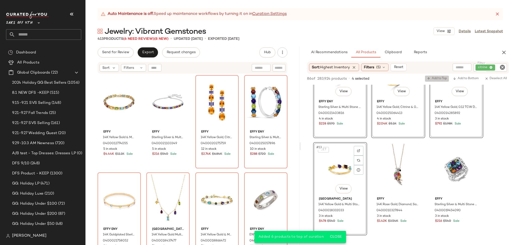
click at [430, 79] on icon "button" at bounding box center [429, 79] width 4 height 4
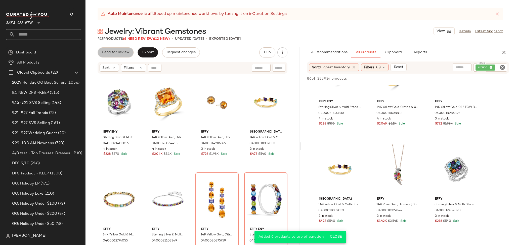
click at [122, 53] on span "Send for Review" at bounding box center [115, 52] width 27 height 4
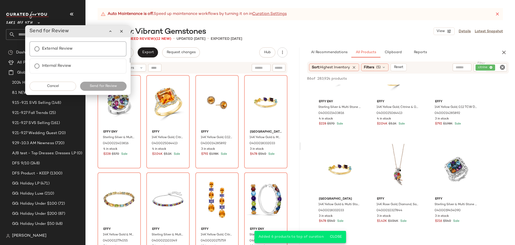
click at [49, 47] on label "External Review" at bounding box center [57, 49] width 31 height 10
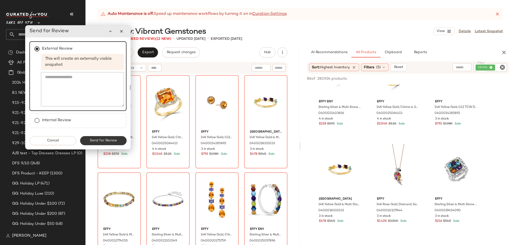
click at [95, 141] on span "Send for Review" at bounding box center [103, 140] width 27 height 4
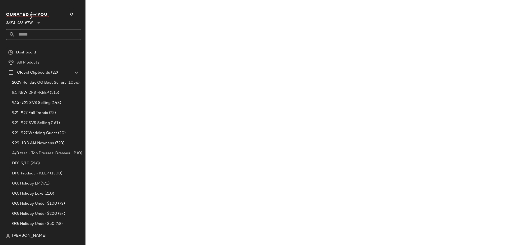
scroll to position [428, 0]
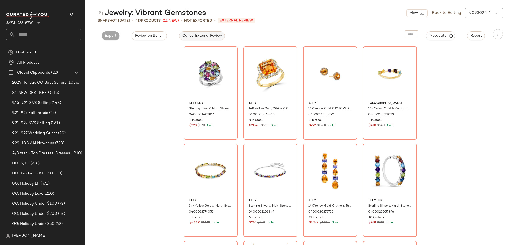
click at [212, 34] on span "Cancel External Review" at bounding box center [202, 36] width 40 height 4
click at [439, 15] on link "Back to Editing" at bounding box center [446, 13] width 29 height 6
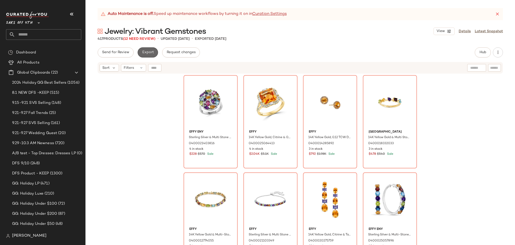
click at [150, 48] on button "Export" at bounding box center [148, 52] width 20 height 10
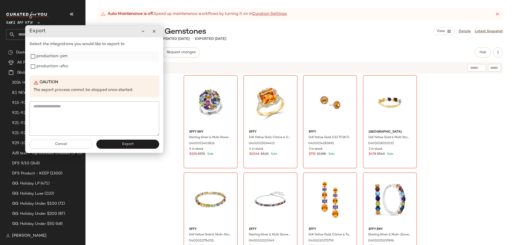
click at [43, 56] on label "production-pim" at bounding box center [51, 56] width 31 height 10
click at [37, 65] on label "production-sfcc" at bounding box center [52, 66] width 32 height 10
click at [112, 146] on button "Export" at bounding box center [127, 143] width 63 height 9
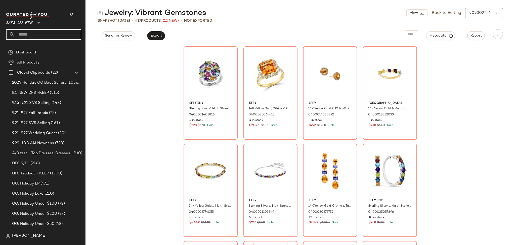
click at [26, 33] on input "text" at bounding box center [48, 34] width 66 height 11
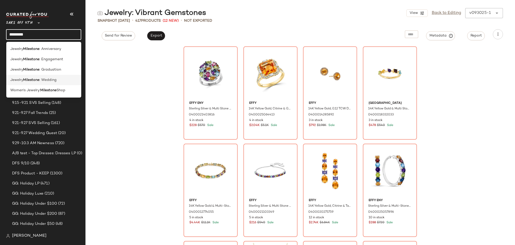
type input "*********"
click at [38, 81] on b "Milestone" at bounding box center [31, 79] width 16 height 5
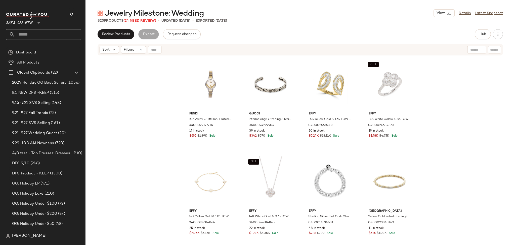
click at [149, 19] on span "(24 Need Review)" at bounding box center [140, 21] width 33 height 4
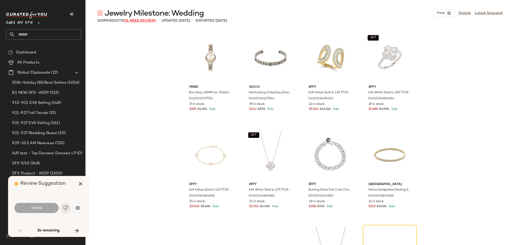
scroll to position [101, 0]
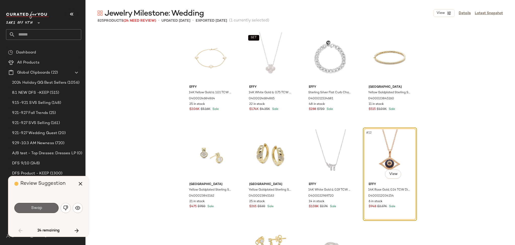
click at [42, 211] on button "Swap" at bounding box center [36, 208] width 44 height 10
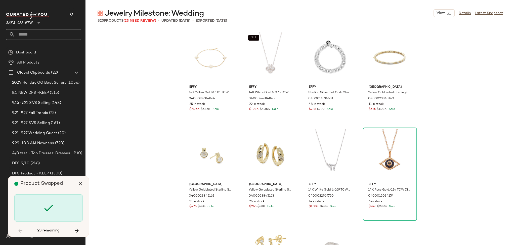
scroll to position [1942, 0]
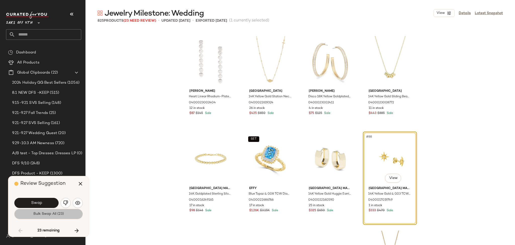
click at [50, 212] on span "Bulk Swap All (23)" at bounding box center [48, 214] width 31 height 4
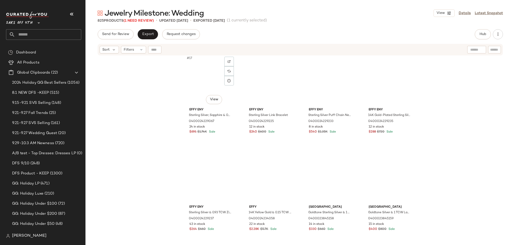
scroll to position [319, 0]
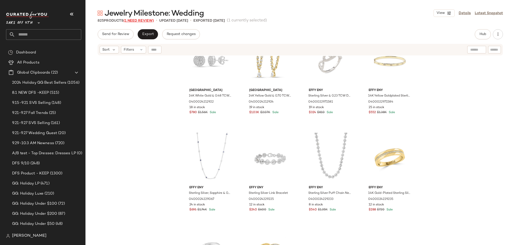
click at [134, 21] on span "(1 Need Review)" at bounding box center [139, 21] width 30 height 4
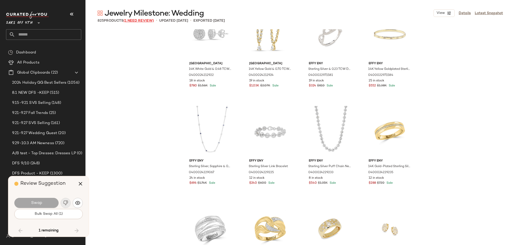
scroll to position [2525, 0]
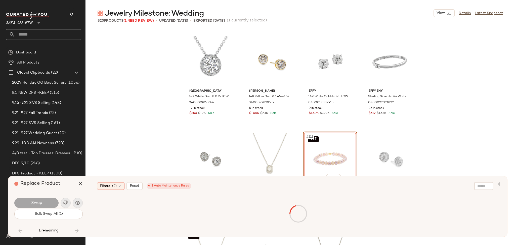
click at [320, 143] on div "SET #111 View" at bounding box center [330, 158] width 51 height 51
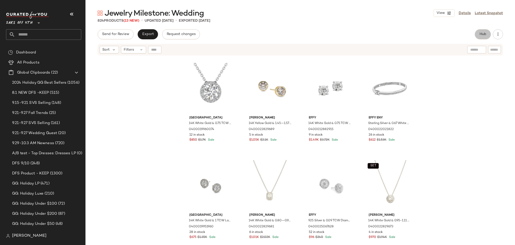
click at [484, 36] on span "Hub" at bounding box center [483, 34] width 7 height 4
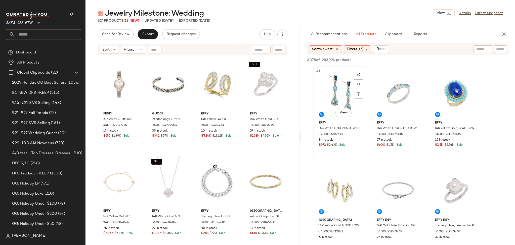
click at [331, 90] on div "#1 View" at bounding box center [340, 93] width 51 height 51
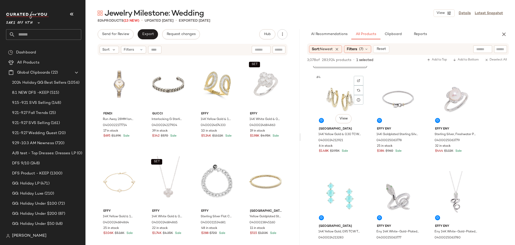
scroll to position [95, 0]
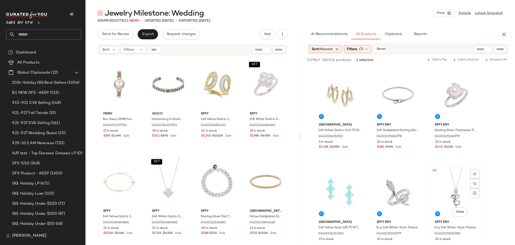
click at [452, 182] on div "#9 View" at bounding box center [456, 192] width 51 height 51
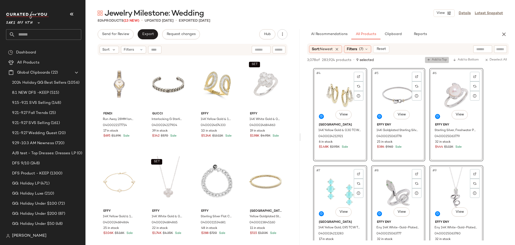
click at [438, 59] on span "Add to Top" at bounding box center [437, 60] width 20 height 4
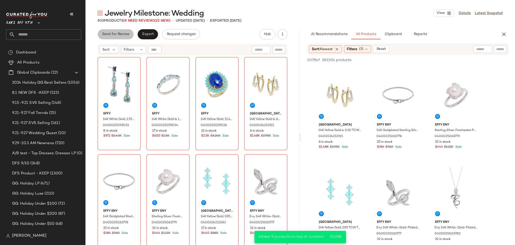
click at [123, 37] on button "Send for Review" at bounding box center [116, 34] width 36 height 10
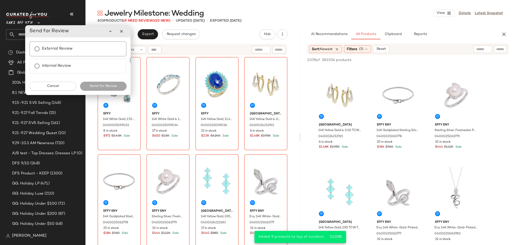
click at [61, 48] on label "External Review" at bounding box center [57, 49] width 31 height 10
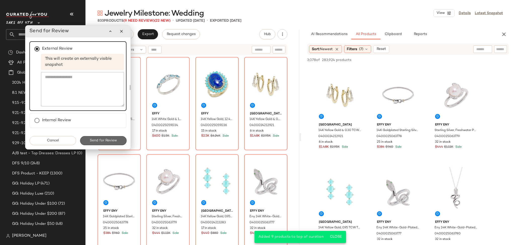
click at [104, 142] on span "Send for Review" at bounding box center [103, 140] width 27 height 4
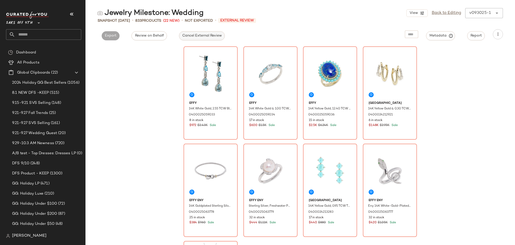
click at [219, 37] on span "Cancel External Review" at bounding box center [202, 36] width 40 height 4
click at [436, 13] on link "Back to Editing" at bounding box center [446, 13] width 29 height 6
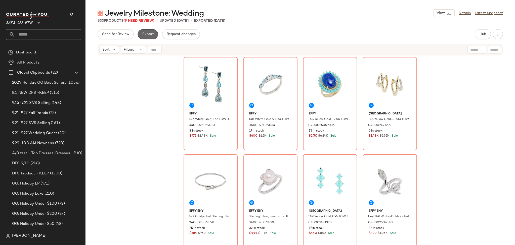
click at [150, 34] on span "Export" at bounding box center [148, 34] width 12 height 4
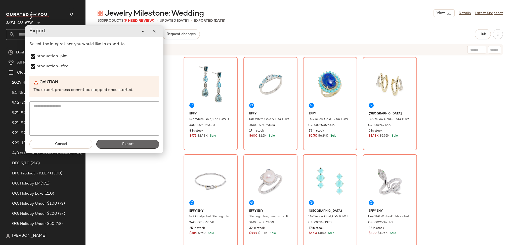
click at [124, 144] on span "Export" at bounding box center [128, 144] width 12 height 4
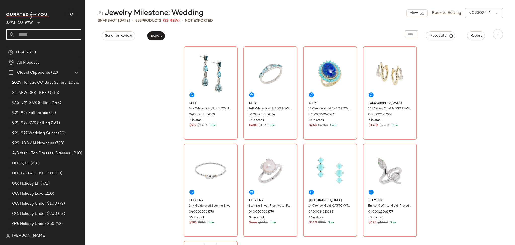
click at [45, 36] on input "text" at bounding box center [48, 34] width 66 height 11
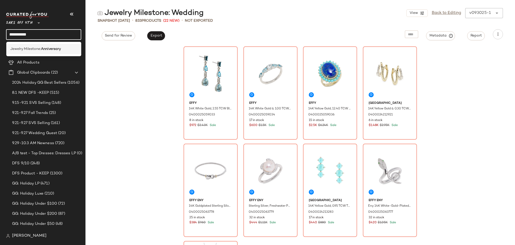
type input "**********"
click at [45, 46] on div "Jewelry Milestone: Anniversary" at bounding box center [43, 49] width 75 height 10
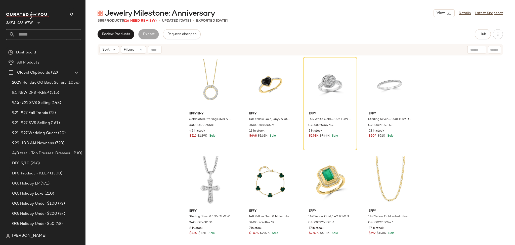
click at [142, 21] on span "(16 Need Review)" at bounding box center [140, 21] width 33 height 4
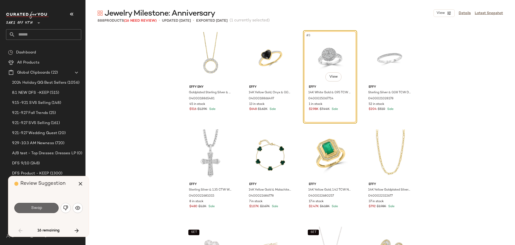
click at [45, 208] on button "Swap" at bounding box center [36, 208] width 44 height 10
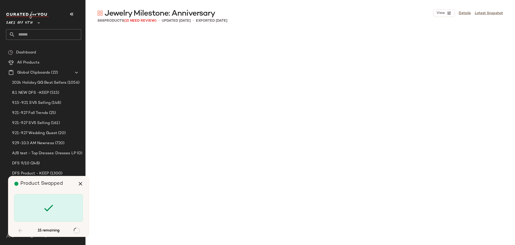
scroll to position [1456, 0]
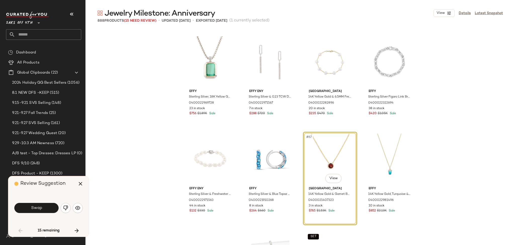
click at [45, 208] on button "Swap" at bounding box center [36, 208] width 44 height 10
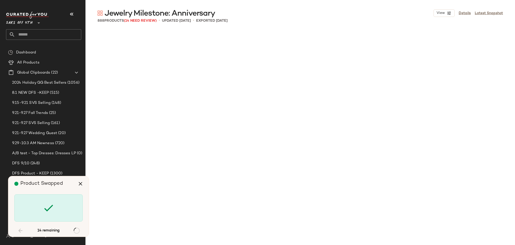
scroll to position [3787, 0]
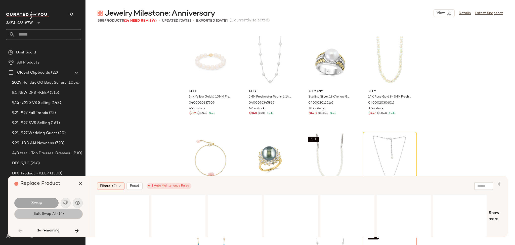
click at [55, 214] on span "Bulk Swap All (14)" at bounding box center [48, 214] width 31 height 4
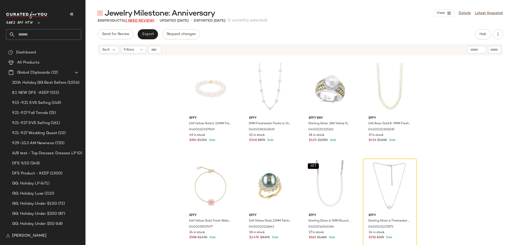
click at [148, 22] on span "(1 Need Review)" at bounding box center [139, 21] width 30 height 4
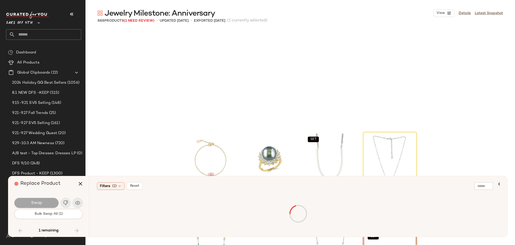
scroll to position [3884, 0]
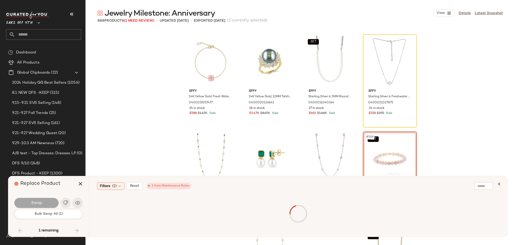
click at [376, 147] on div "SET #168 View" at bounding box center [390, 158] width 51 height 51
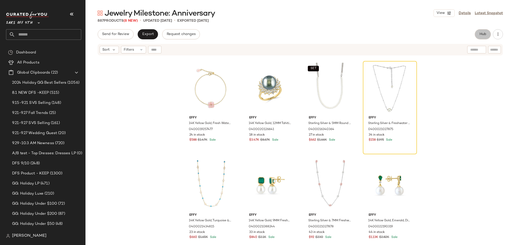
click at [484, 36] on span "Hub" at bounding box center [483, 34] width 7 height 4
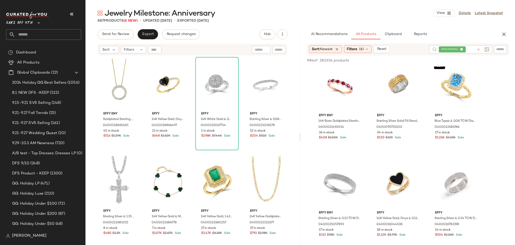
scroll to position [204, 0]
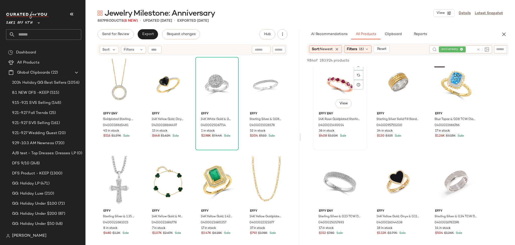
click at [336, 88] on div "#7 View" at bounding box center [340, 84] width 51 height 51
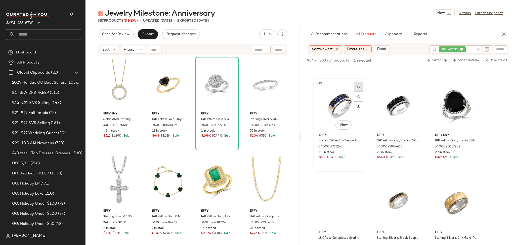
scroll to position [377, 0]
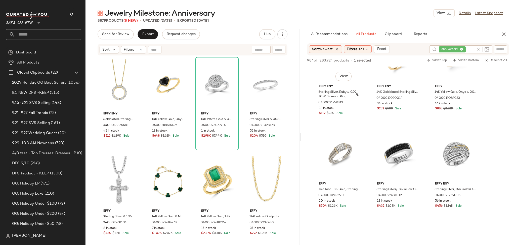
click at [339, 99] on span "Sterling Silver, Ruby & 0.02 TCW Diamond Ring" at bounding box center [340, 94] width 43 height 9
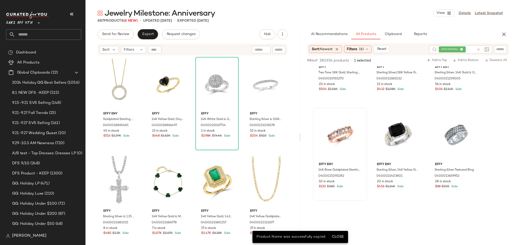
scroll to position [1027, 0]
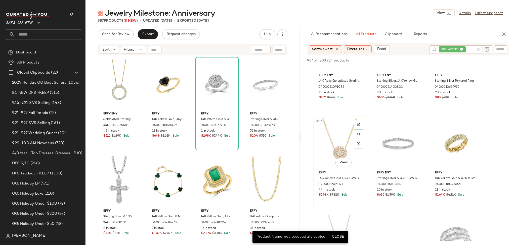
click at [331, 133] on div "#37 View" at bounding box center [340, 142] width 51 height 51
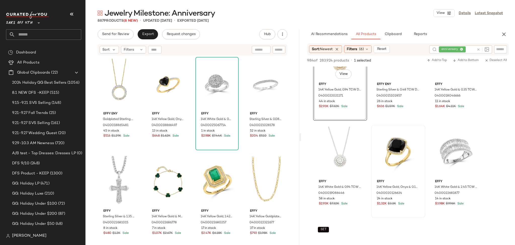
scroll to position [1205, 0]
click at [450, 155] on div "#42 View" at bounding box center [456, 151] width 51 height 51
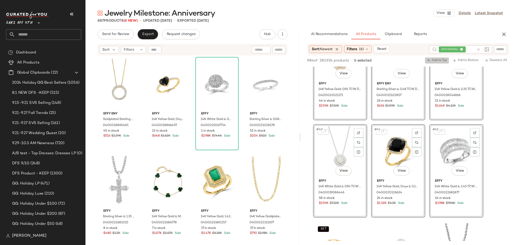
click at [432, 61] on span "Add to Top" at bounding box center [437, 61] width 20 height 4
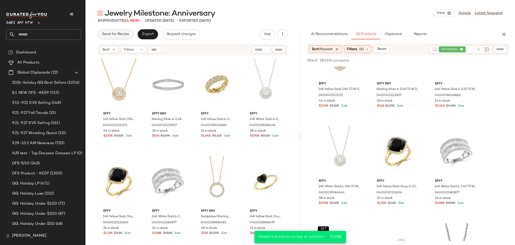
click at [122, 36] on span "Send for Review" at bounding box center [115, 34] width 27 height 4
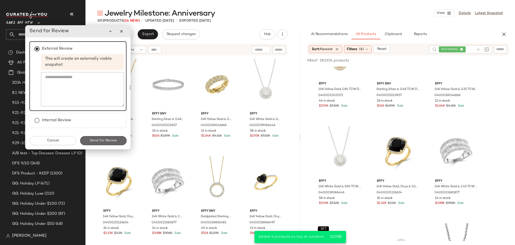
click at [107, 138] on span "Send for Review" at bounding box center [103, 140] width 27 height 4
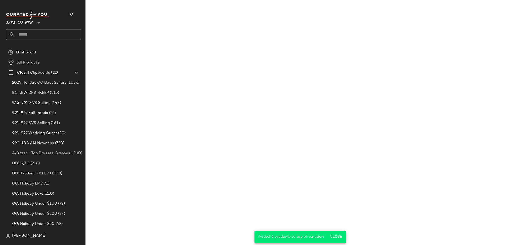
scroll to position [1787, 0]
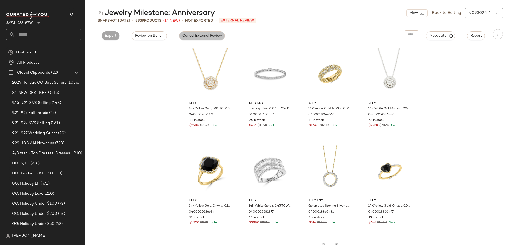
click at [195, 36] on span "Cancel External Review" at bounding box center [202, 36] width 40 height 4
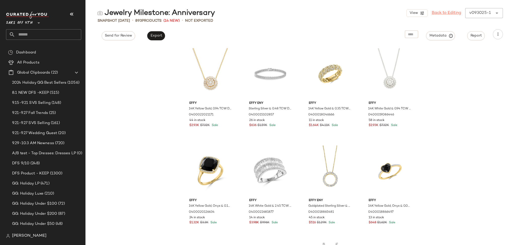
click at [446, 14] on link "Back to Editing" at bounding box center [446, 13] width 29 height 6
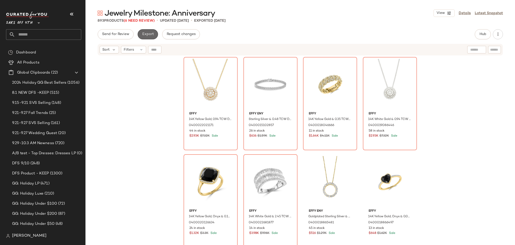
click at [149, 36] on span "Export" at bounding box center [148, 34] width 12 height 4
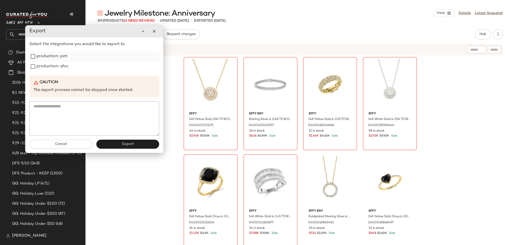
click at [37, 56] on label "production-pim" at bounding box center [51, 56] width 31 height 10
click at [120, 146] on button "Export" at bounding box center [127, 143] width 63 height 9
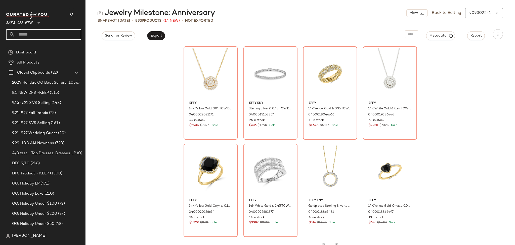
click at [63, 37] on input "text" at bounding box center [48, 34] width 66 height 11
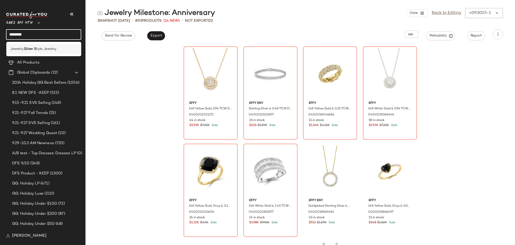
type input "********"
click at [55, 49] on span "tyle Jewelry" at bounding box center [46, 48] width 20 height 5
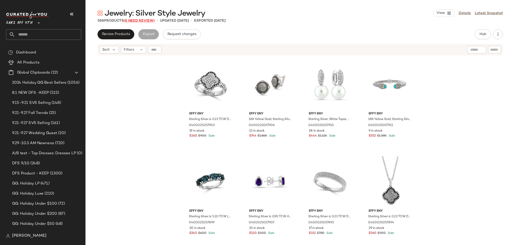
click at [138, 21] on span "(8 Need Review)" at bounding box center [139, 21] width 31 height 4
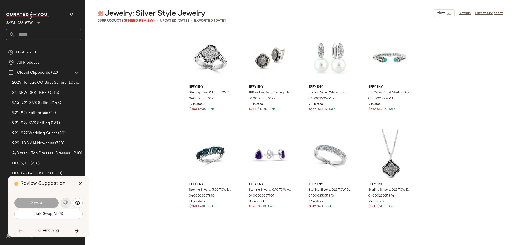
scroll to position [2913, 0]
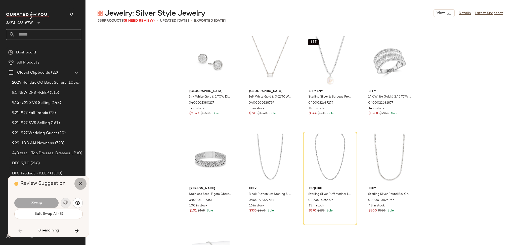
click at [79, 183] on icon "button" at bounding box center [80, 183] width 6 height 6
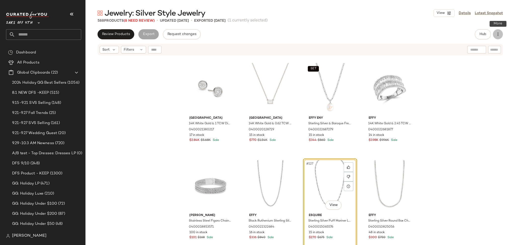
click at [499, 34] on icon "button" at bounding box center [498, 34] width 5 height 5
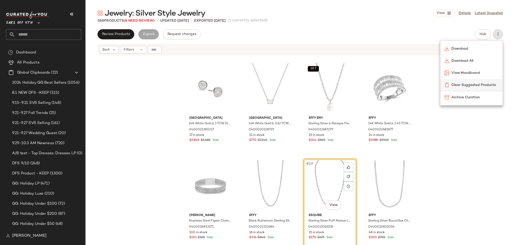
click at [474, 80] on div "Clear Suggested Products" at bounding box center [472, 85] width 62 height 12
click at [474, 80] on div "Saks Fifth Avenue 14K White Gold & 1 TCW Diamond Stud Earrings 0400021380217 17…" at bounding box center [301, 156] width 430 height 201
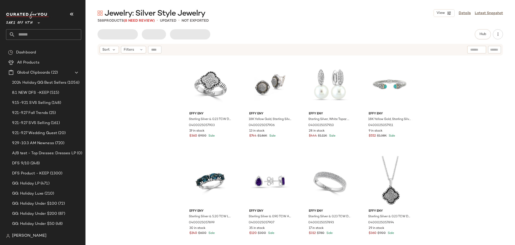
click at [132, 47] on span "Filters" at bounding box center [129, 49] width 10 height 5
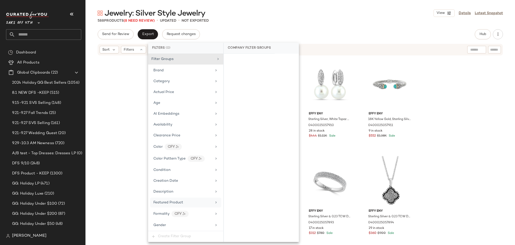
scroll to position [206, 0]
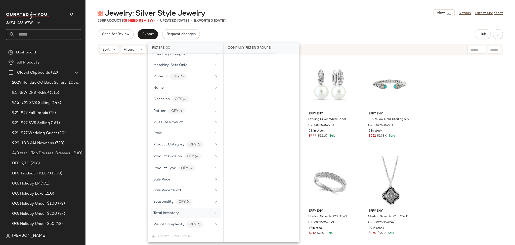
click at [187, 217] on div "Total Inventory" at bounding box center [185, 213] width 71 height 10
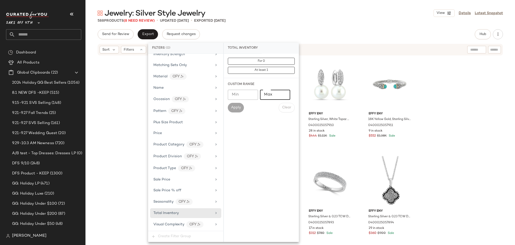
click at [275, 94] on input "Max" at bounding box center [275, 95] width 30 height 10
type input "*"
click at [235, 105] on span "Apply" at bounding box center [236, 107] width 10 height 4
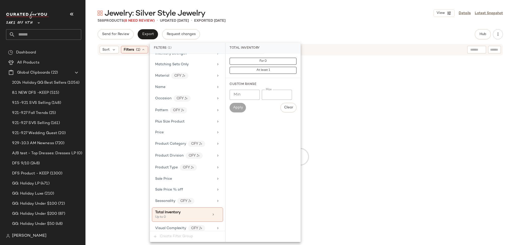
click at [301, 21] on div "588 Products (8 Need Review) • updated [DATE] • Exported [DATE]" at bounding box center [301, 20] width 430 height 5
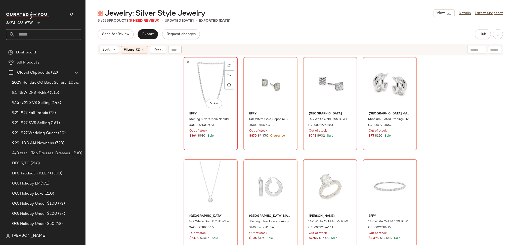
click at [207, 84] on div "#1 View" at bounding box center [210, 84] width 51 height 51
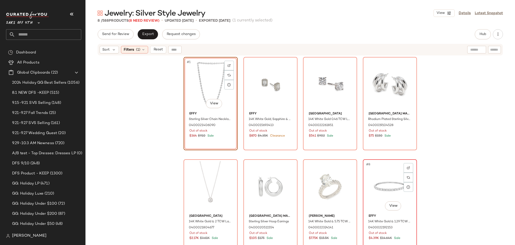
click at [371, 182] on div "#8 View" at bounding box center [390, 186] width 51 height 51
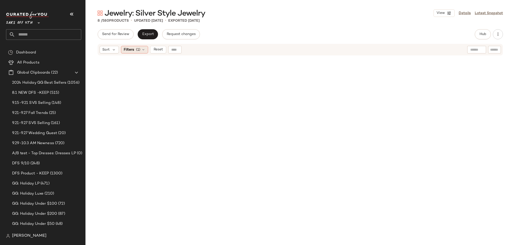
click at [139, 50] on span "(1)" at bounding box center [138, 49] width 4 height 5
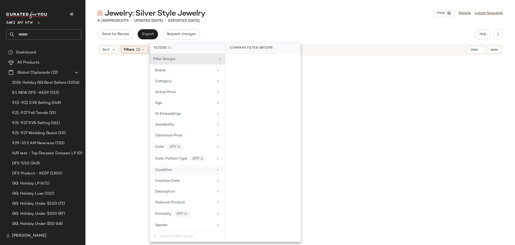
scroll to position [210, 0]
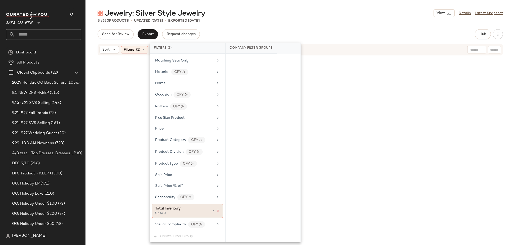
click at [216, 212] on icon at bounding box center [218, 211] width 4 height 4
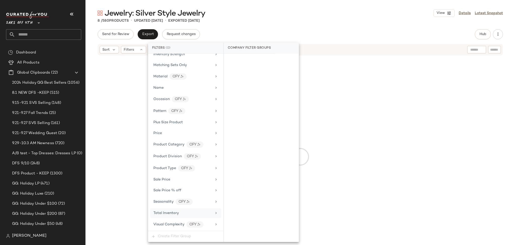
scroll to position [206, 0]
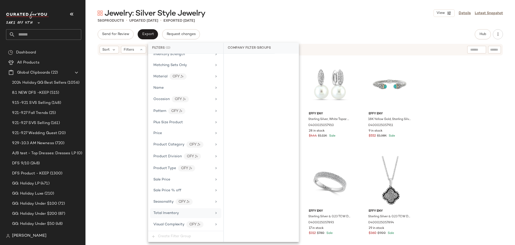
click at [364, 23] on div "Jewelry: Silver Style Jewelry View Details Latest Snapshot 580 Products • updat…" at bounding box center [301, 126] width 430 height 236
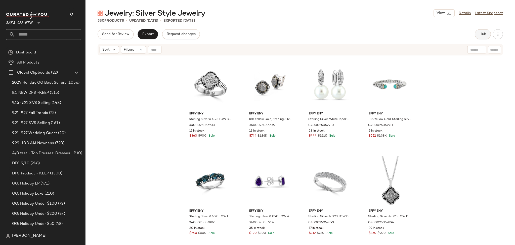
click at [483, 35] on span "Hub" at bounding box center [483, 34] width 7 height 4
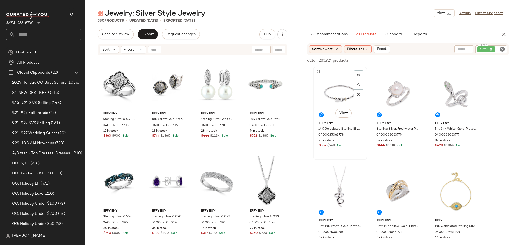
click at [336, 87] on div "#1 View" at bounding box center [340, 93] width 51 height 51
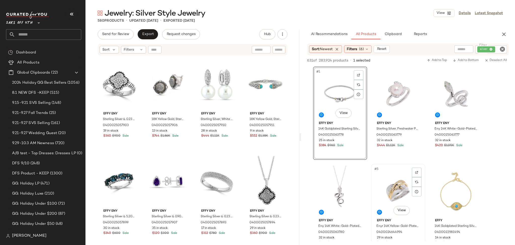
click at [397, 184] on div "#5 View" at bounding box center [398, 190] width 51 height 51
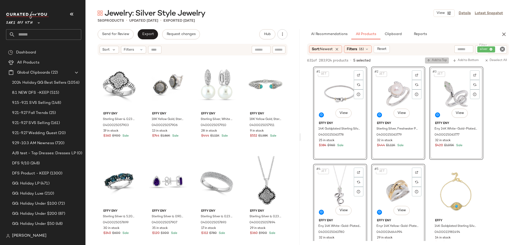
click at [440, 61] on span "Add to Top" at bounding box center [437, 61] width 20 height 4
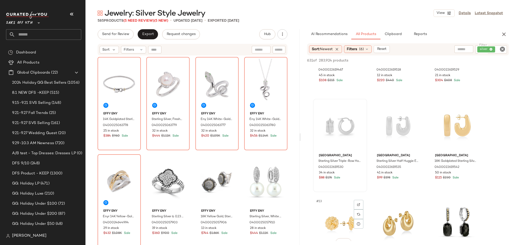
scroll to position [260, 0]
click at [117, 37] on button "Send for Review" at bounding box center [116, 34] width 36 height 10
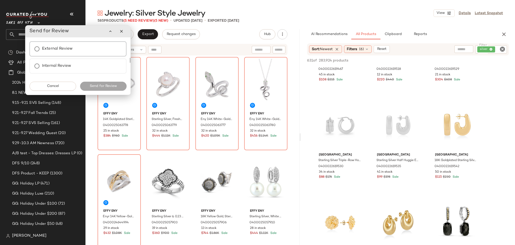
click at [53, 49] on label "External Review" at bounding box center [57, 49] width 31 height 10
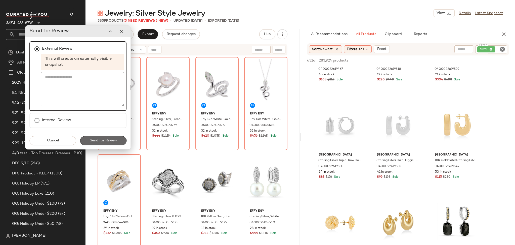
click at [111, 140] on span "Send for Review" at bounding box center [103, 140] width 27 height 4
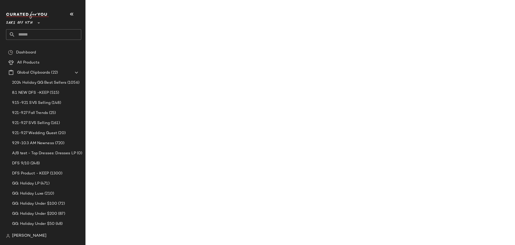
scroll to position [357, 0]
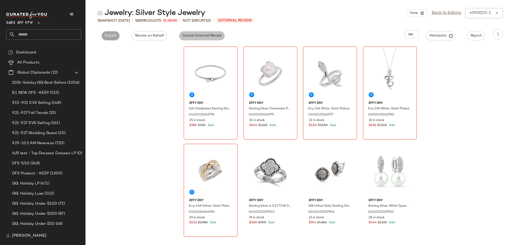
click at [190, 36] on span "Cancel External Review" at bounding box center [202, 36] width 40 height 4
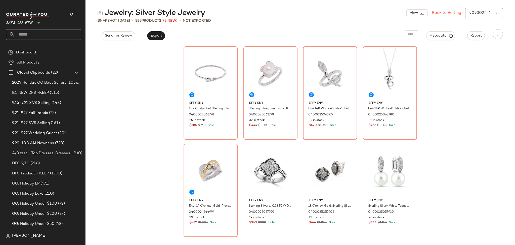
click at [445, 10] on link "Back to Editing" at bounding box center [446, 13] width 29 height 6
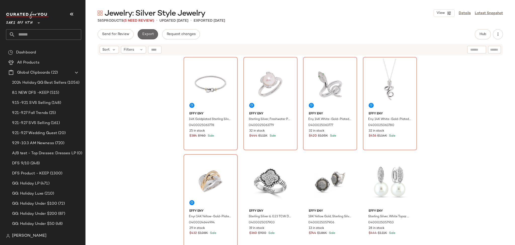
click at [150, 33] on span "Export" at bounding box center [148, 34] width 12 height 4
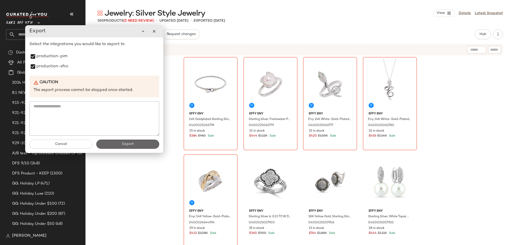
click at [119, 145] on button "Export" at bounding box center [127, 143] width 63 height 9
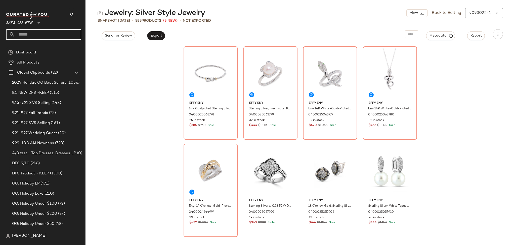
click at [54, 37] on input "text" at bounding box center [48, 34] width 66 height 11
type input "**********"
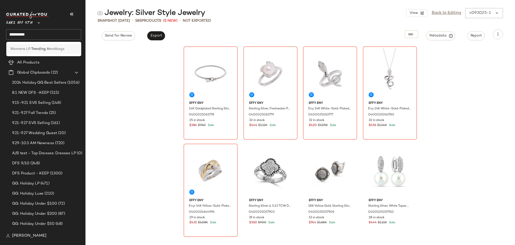
click at [55, 46] on div "Womens LP: Trending H andbags" at bounding box center [43, 49] width 75 height 10
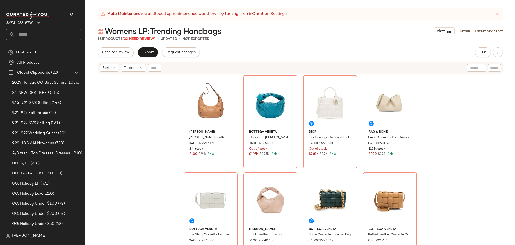
click at [132, 71] on div "Sort Filters" at bounding box center [301, 68] width 406 height 12
click at [135, 68] on div "Filters" at bounding box center [133, 68] width 25 height 8
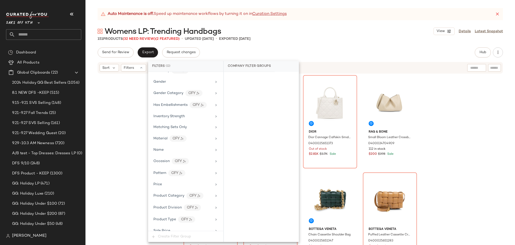
scroll to position [213, 0]
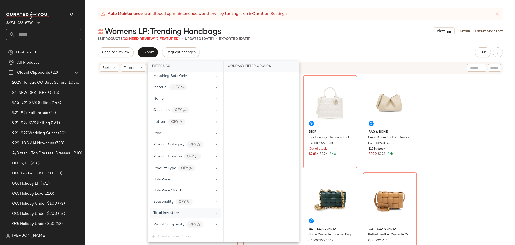
click at [176, 213] on span "Total Inventory" at bounding box center [165, 213] width 25 height 4
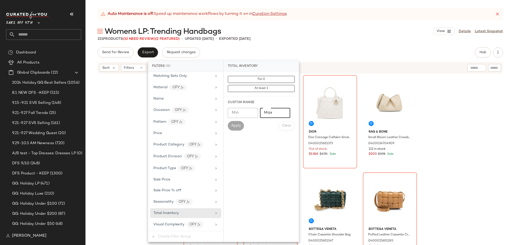
click at [267, 113] on input "Max" at bounding box center [275, 113] width 30 height 10
type input "*"
click at [236, 126] on span "Apply" at bounding box center [236, 126] width 10 height 4
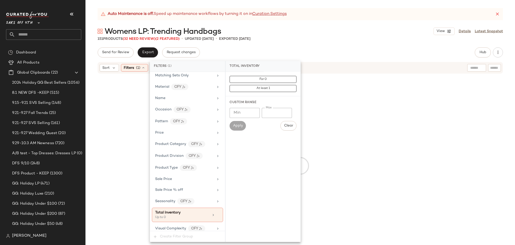
click at [319, 39] on div "151 Products (32 Need Review) (2 Featured) • updated [DATE] • Exported [DATE]" at bounding box center [301, 38] width 430 height 5
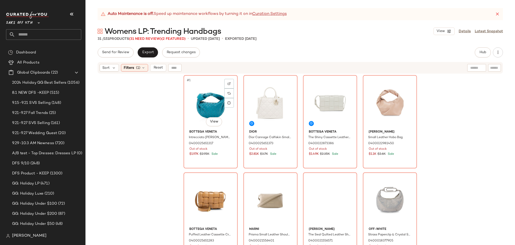
click at [203, 97] on div "#1 View" at bounding box center [210, 102] width 51 height 51
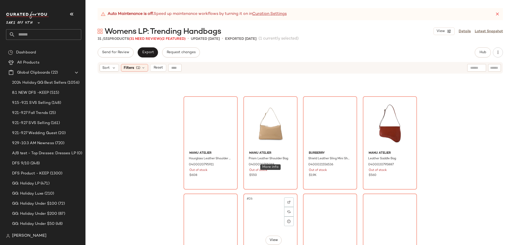
scroll to position [594, 0]
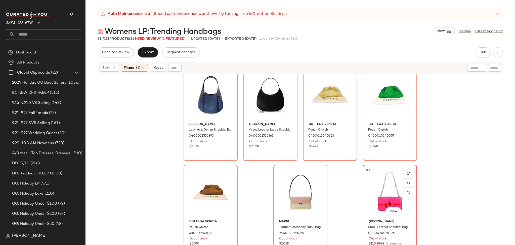
click at [385, 186] on div "#31 View" at bounding box center [390, 191] width 51 height 51
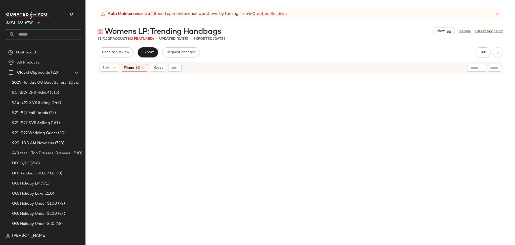
click at [129, 73] on div "Sort Filters (1) Reset" at bounding box center [301, 68] width 406 height 12
click at [134, 69] on span "Filters" at bounding box center [129, 67] width 10 height 5
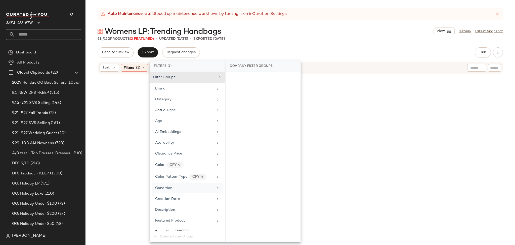
scroll to position [218, 0]
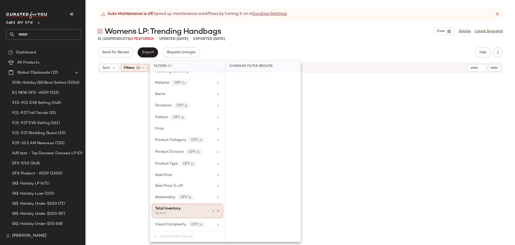
click at [216, 212] on icon at bounding box center [218, 211] width 4 height 4
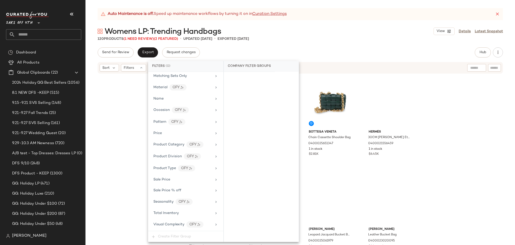
click at [424, 50] on div "Send for Review Export Request changes Hub Send for Review External Review Inte…" at bounding box center [301, 52] width 406 height 10
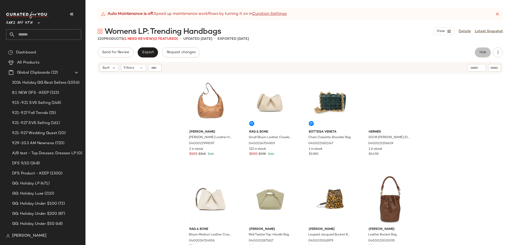
click at [481, 52] on span "Hub" at bounding box center [483, 52] width 7 height 4
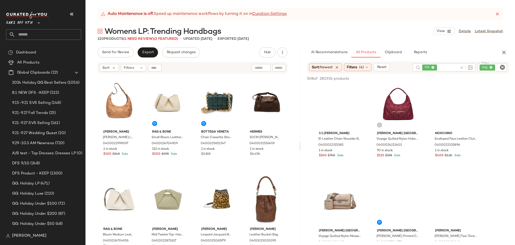
scroll to position [214, 0]
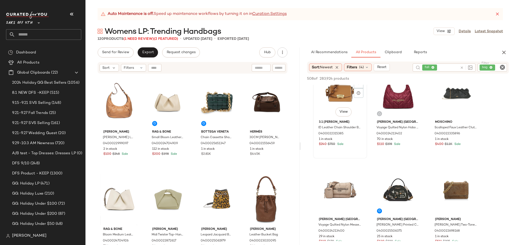
click at [343, 98] on div "#7 View" at bounding box center [340, 92] width 51 height 51
click at [451, 96] on div "#9 View" at bounding box center [456, 92] width 51 height 51
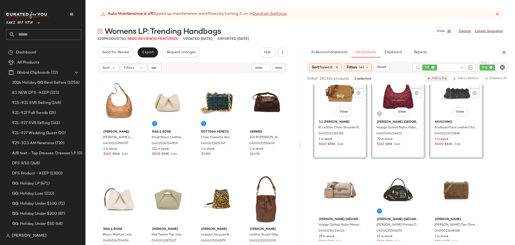
click at [437, 79] on span "Add to Top" at bounding box center [437, 79] width 20 height 4
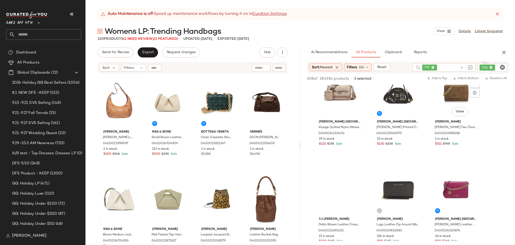
scroll to position [311, 0]
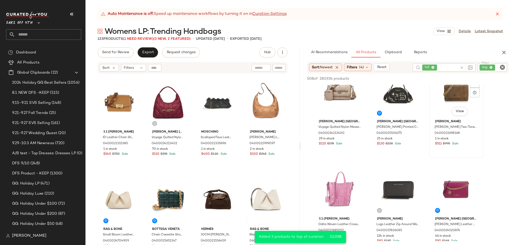
click at [447, 104] on div "#12 View" at bounding box center [456, 91] width 51 height 51
click at [440, 78] on span "Add to Top" at bounding box center [437, 79] width 20 height 4
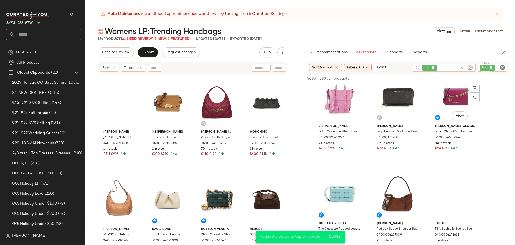
scroll to position [404, 0]
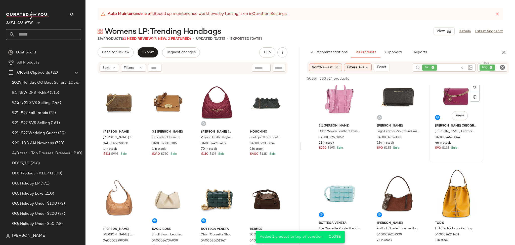
click at [453, 92] on div "#15 View" at bounding box center [456, 96] width 51 height 51
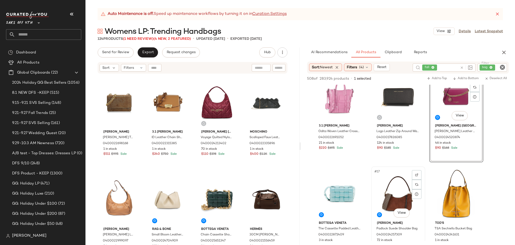
click at [395, 183] on div "#17 View" at bounding box center [398, 193] width 51 height 51
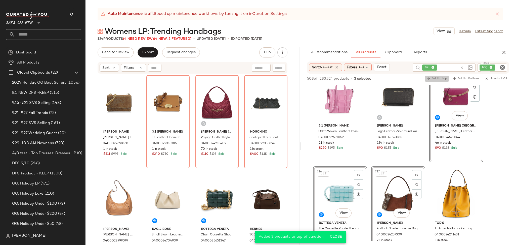
click at [436, 77] on span "Add to Top" at bounding box center [437, 79] width 20 height 4
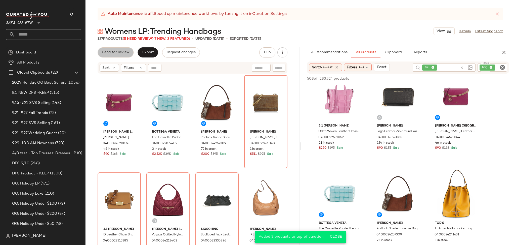
click at [109, 51] on span "Send for Review" at bounding box center [115, 52] width 27 height 4
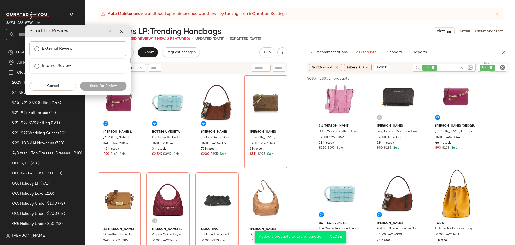
click at [69, 50] on label "External Review" at bounding box center [57, 49] width 31 height 10
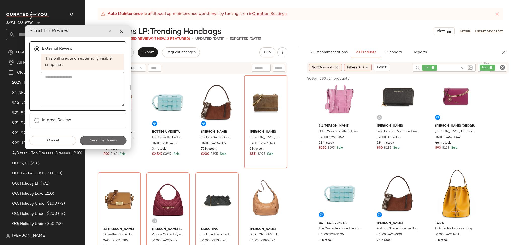
click at [99, 139] on span "Send for Review" at bounding box center [103, 140] width 27 height 4
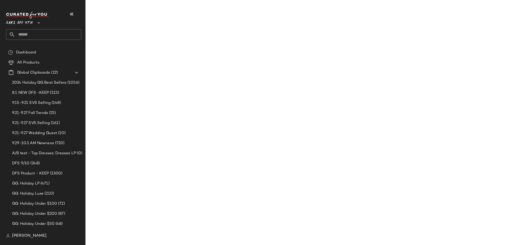
scroll to position [598, 0]
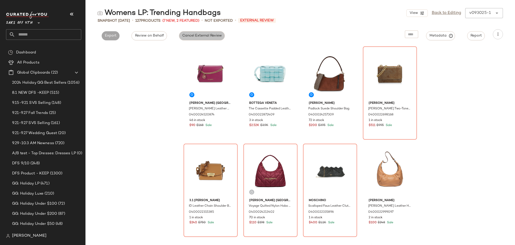
click at [211, 35] on span "Cancel External Review" at bounding box center [202, 36] width 40 height 4
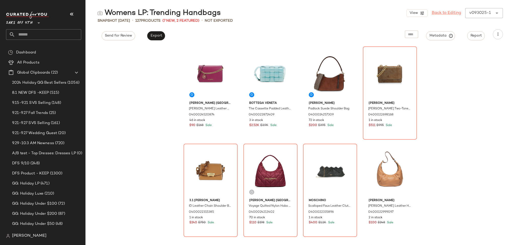
click at [443, 13] on link "Back to Editing" at bounding box center [446, 13] width 29 height 6
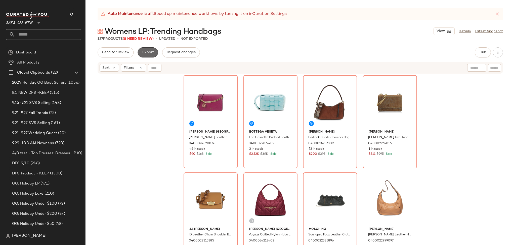
click at [147, 52] on span "Export" at bounding box center [148, 52] width 12 height 4
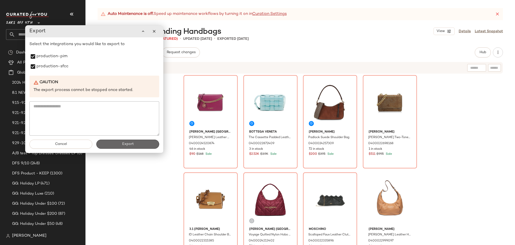
click at [114, 143] on button "Export" at bounding box center [127, 143] width 63 height 9
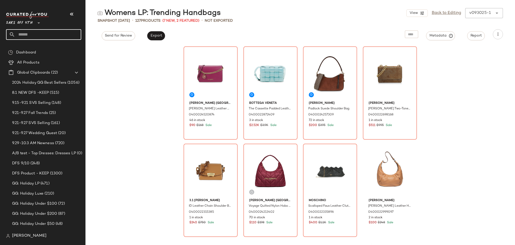
click at [63, 37] on input "text" at bounding box center [48, 34] width 66 height 11
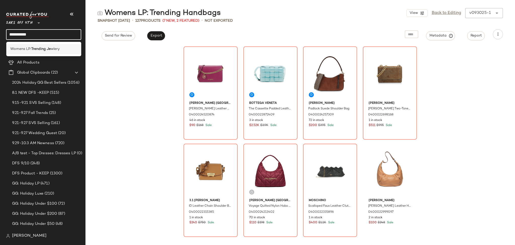
type input "**********"
click at [50, 49] on b "Trending Je" at bounding box center [41, 48] width 20 height 5
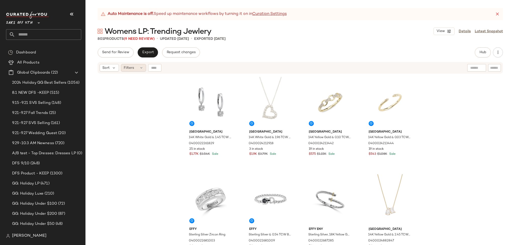
click at [138, 69] on div "Filters" at bounding box center [133, 68] width 25 height 8
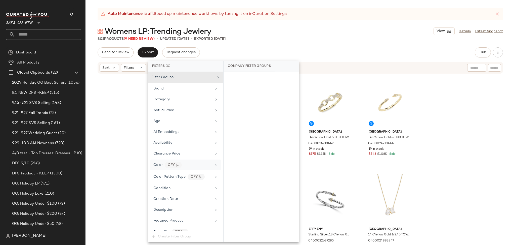
scroll to position [225, 0]
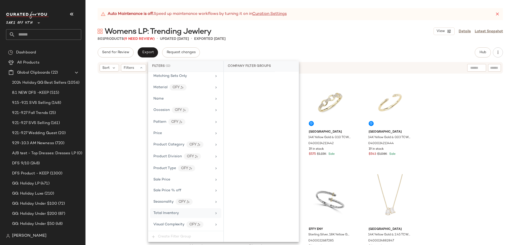
click at [181, 215] on div "Total Inventory" at bounding box center [182, 212] width 59 height 5
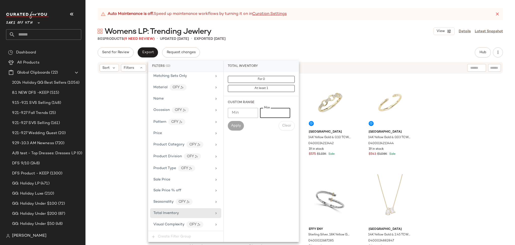
click at [273, 112] on input "Max" at bounding box center [275, 113] width 30 height 10
type input "*"
click at [241, 124] on span "Apply" at bounding box center [236, 126] width 10 height 4
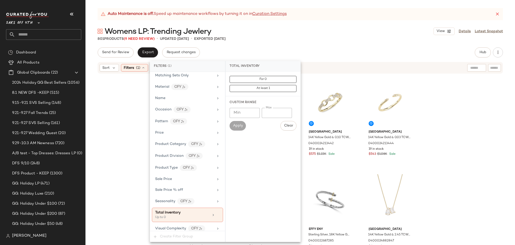
click at [291, 40] on div "801 Products (9 Need Review) • updated [DATE] • Exported [DATE]" at bounding box center [301, 38] width 430 height 5
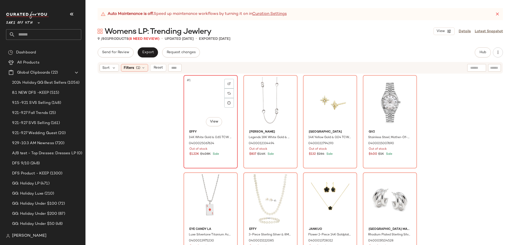
click at [199, 89] on div "#1 View" at bounding box center [210, 102] width 51 height 51
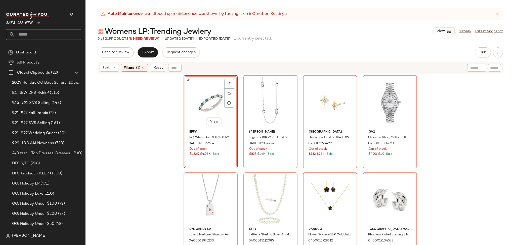
scroll to position [109, 0]
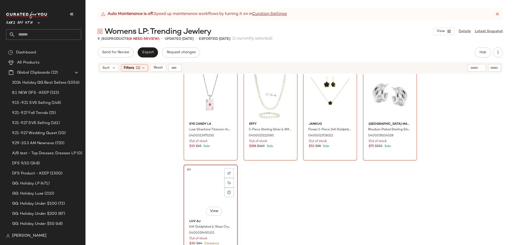
click at [207, 180] on div "#9 View" at bounding box center [210, 191] width 51 height 51
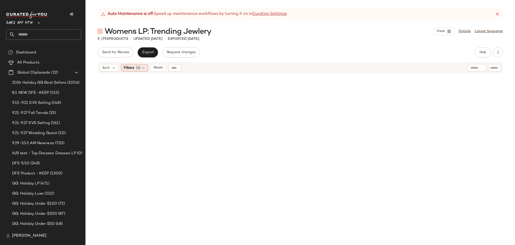
click at [142, 69] on icon at bounding box center [143, 68] width 4 height 4
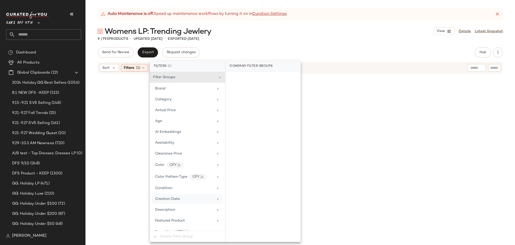
scroll to position [229, 0]
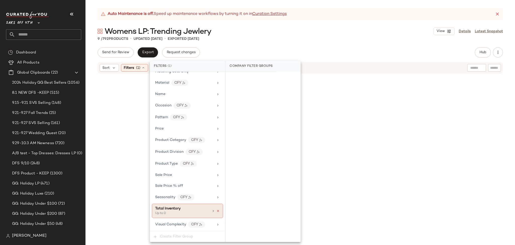
click at [216, 212] on icon at bounding box center [218, 211] width 4 height 4
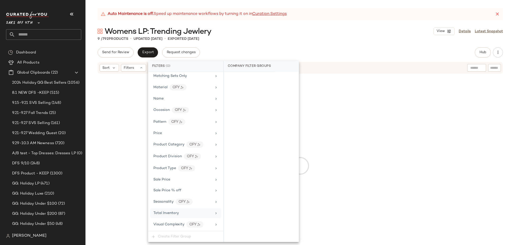
scroll to position [225, 0]
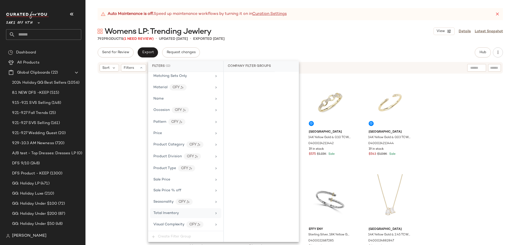
click at [308, 44] on div "Auto Maintenance is off. Speed up maintenance workflows by turning it on in Cur…" at bounding box center [301, 126] width 430 height 236
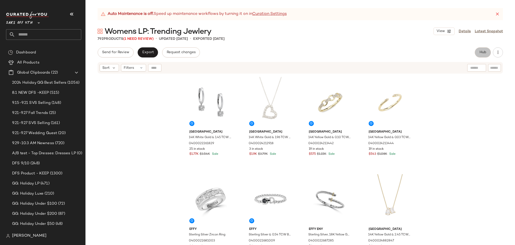
click at [484, 50] on span "Hub" at bounding box center [483, 52] width 7 height 4
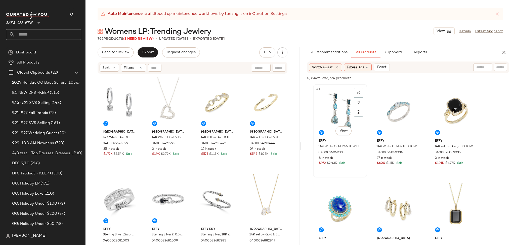
click at [332, 106] on div "#1 View" at bounding box center [340, 111] width 51 height 51
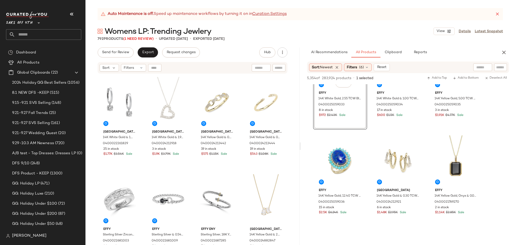
scroll to position [48, 0]
click at [460, 155] on div "#6 View" at bounding box center [456, 160] width 51 height 51
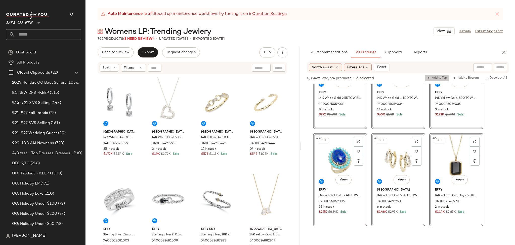
click at [436, 76] on span "Add to Top" at bounding box center [437, 78] width 20 height 4
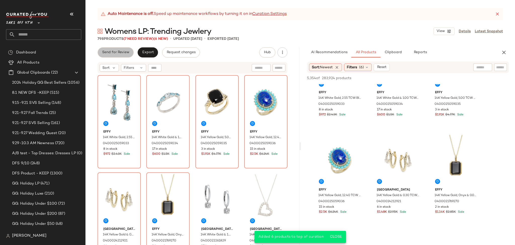
click at [114, 54] on span "Send for Review" at bounding box center [115, 52] width 27 height 4
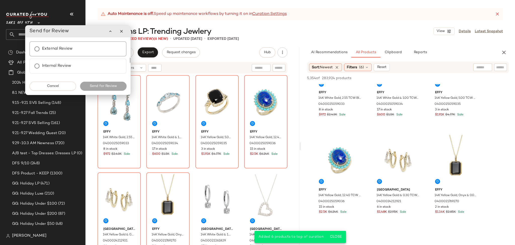
click at [56, 48] on label "External Review" at bounding box center [57, 49] width 31 height 10
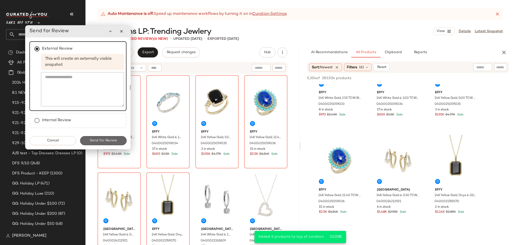
click at [107, 136] on button "Send for Review" at bounding box center [103, 140] width 47 height 9
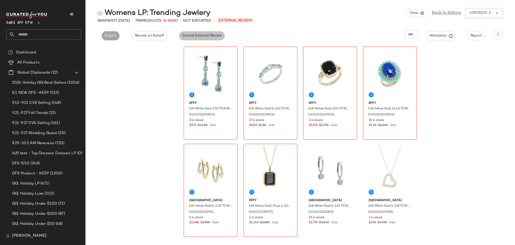
click at [194, 38] on button "Cancel External Review" at bounding box center [202, 35] width 46 height 9
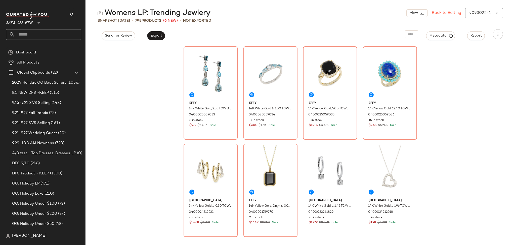
click at [447, 11] on link "Back to Editing" at bounding box center [446, 13] width 29 height 6
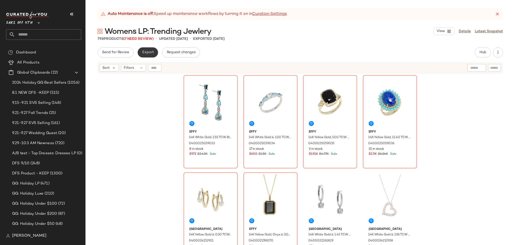
click at [148, 52] on span "Export" at bounding box center [148, 52] width 12 height 4
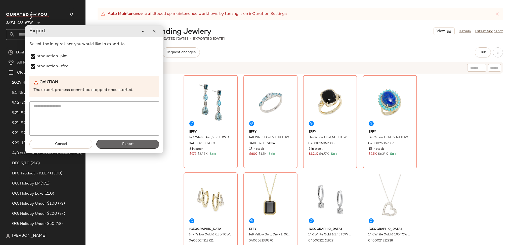
click at [119, 144] on button "Export" at bounding box center [127, 143] width 63 height 9
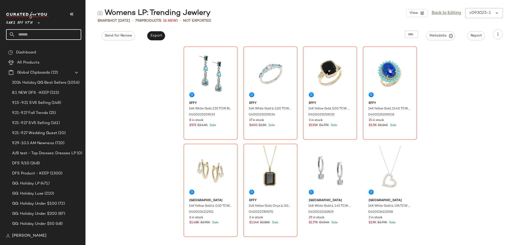
click at [35, 35] on input "text" at bounding box center [48, 34] width 66 height 11
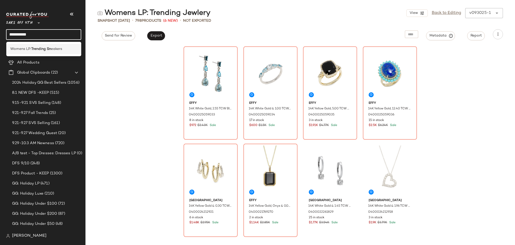
type input "**********"
click at [38, 49] on b "Trending Sn" at bounding box center [41, 48] width 20 height 5
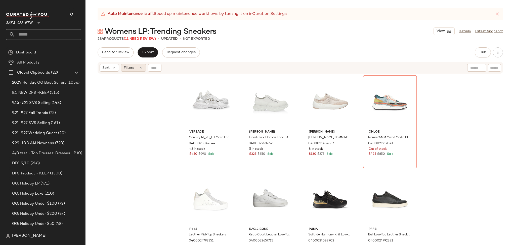
click at [129, 67] on span "Filters" at bounding box center [129, 67] width 10 height 5
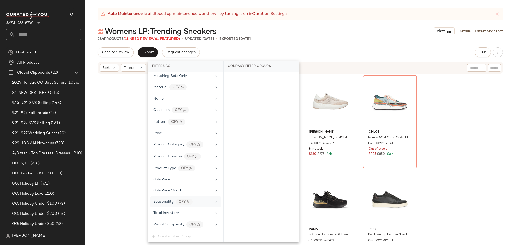
scroll to position [224, 0]
click at [180, 212] on div "Total Inventory" at bounding box center [182, 212] width 59 height 5
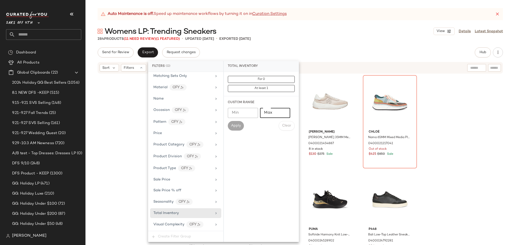
click at [279, 115] on input "Max" at bounding box center [275, 113] width 30 height 10
type input "*"
click at [231, 126] on span "Apply" at bounding box center [236, 126] width 10 height 4
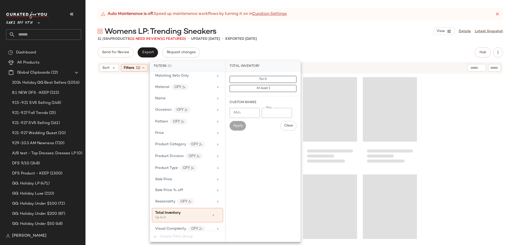
click at [329, 35] on div "Womens LP: Trending Sneakers View Details Latest Snapshot" at bounding box center [301, 31] width 430 height 10
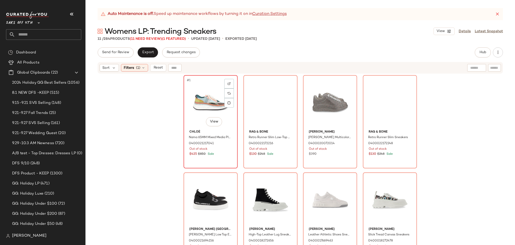
click at [207, 94] on div "#1 View" at bounding box center [210, 102] width 51 height 51
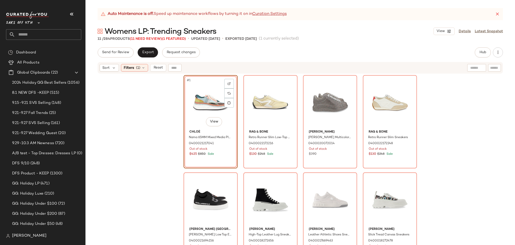
scroll to position [105, 0]
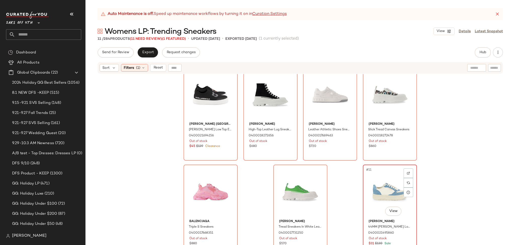
click at [376, 183] on div "#11 View" at bounding box center [390, 191] width 51 height 51
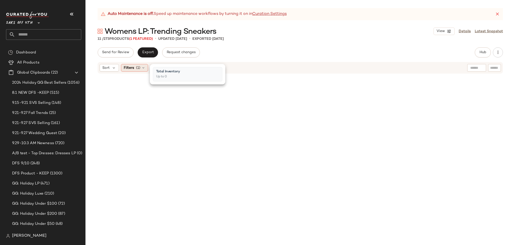
click at [144, 67] on icon at bounding box center [143, 68] width 4 height 4
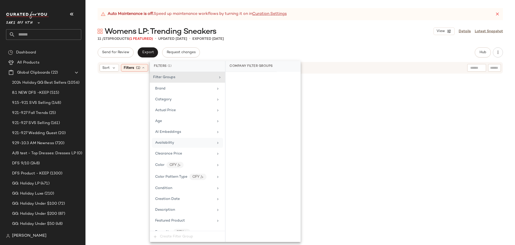
scroll to position [229, 0]
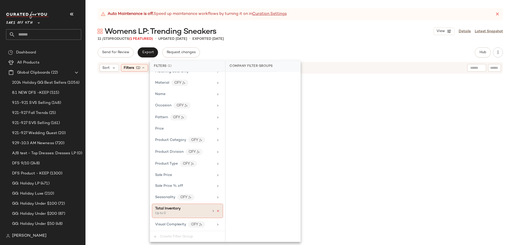
click at [216, 210] on icon at bounding box center [218, 211] width 4 height 4
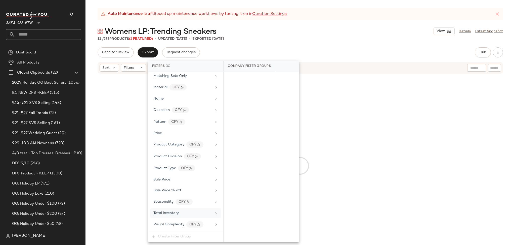
scroll to position [225, 0]
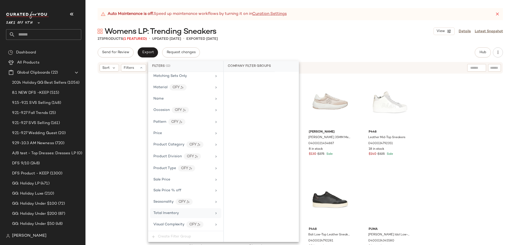
click at [368, 53] on div "Send for Review Export Request changes Hub Send for Review External Review Inte…" at bounding box center [301, 52] width 406 height 10
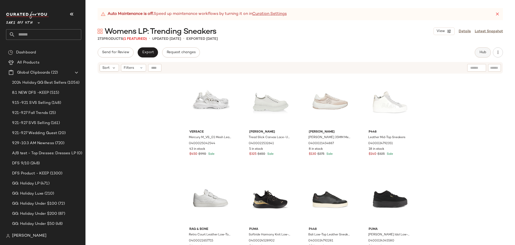
click at [483, 51] on span "Hub" at bounding box center [483, 52] width 7 height 4
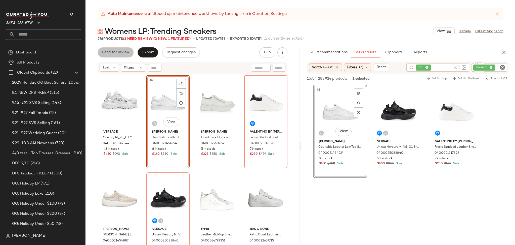
click at [113, 56] on button "Send for Review" at bounding box center [116, 52] width 36 height 10
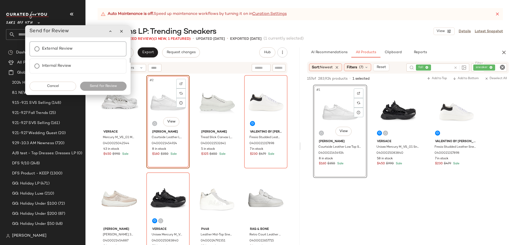
click at [78, 54] on div "External Review" at bounding box center [77, 48] width 97 height 15
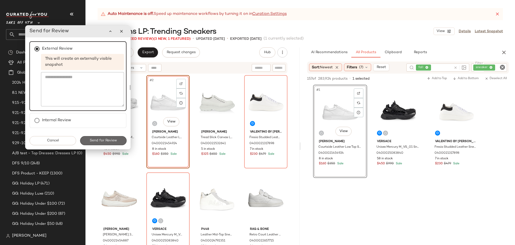
click at [101, 139] on span "Send for Review" at bounding box center [103, 140] width 27 height 4
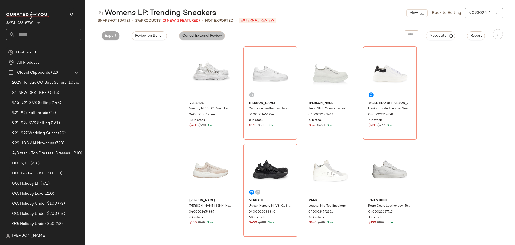
click at [193, 38] on span "Cancel External Review" at bounding box center [202, 36] width 40 height 4
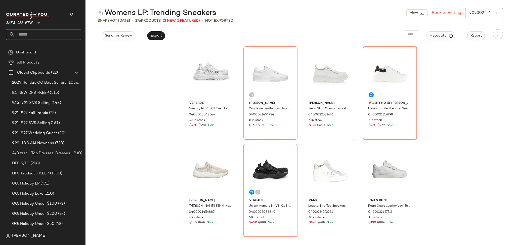
click at [443, 14] on link "Back to Editing" at bounding box center [446, 13] width 29 height 6
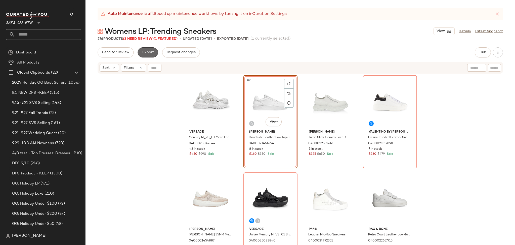
click at [145, 51] on span "Export" at bounding box center [148, 52] width 12 height 4
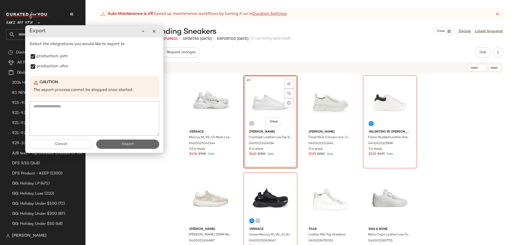
click at [115, 146] on button "Export" at bounding box center [127, 143] width 63 height 9
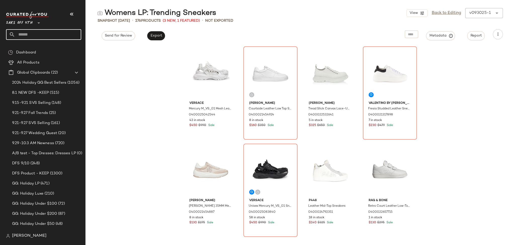
click at [36, 35] on input "text" at bounding box center [48, 34] width 66 height 11
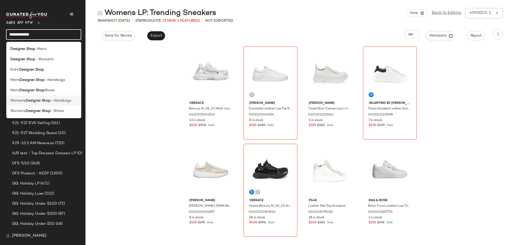
type input "**********"
click at [59, 102] on span "- Handbags" at bounding box center [61, 100] width 21 height 5
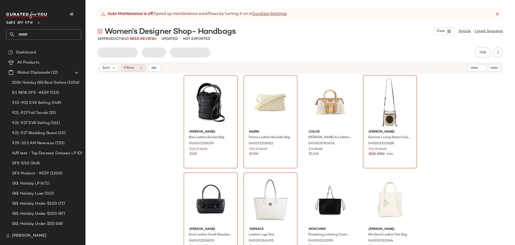
click at [139, 71] on div "Filters" at bounding box center [133, 68] width 25 height 8
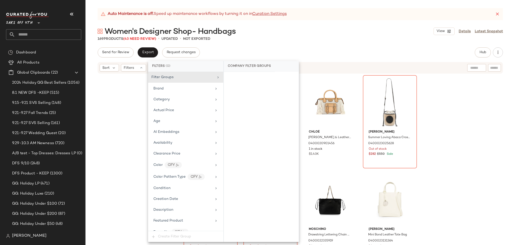
scroll to position [213, 0]
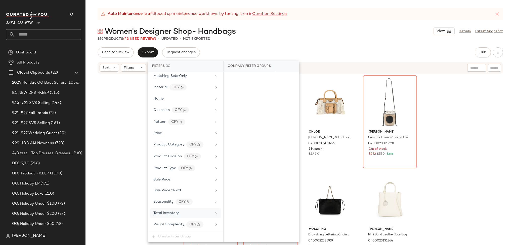
click at [179, 214] on div "Total Inventory" at bounding box center [182, 212] width 59 height 5
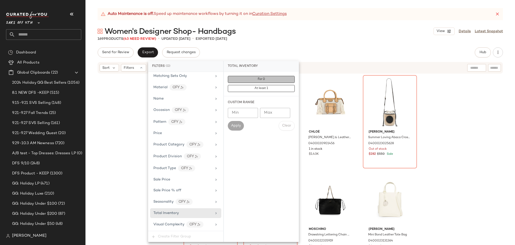
click at [254, 79] on button "For 0" at bounding box center [261, 79] width 67 height 7
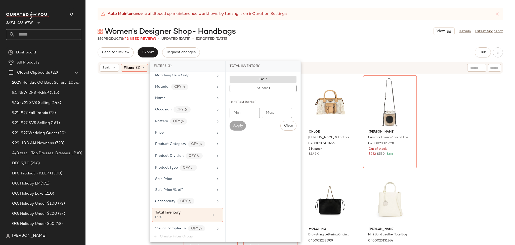
click at [310, 53] on div "Send for Review Export Request changes Hub Send for Review External Review Inte…" at bounding box center [301, 52] width 406 height 10
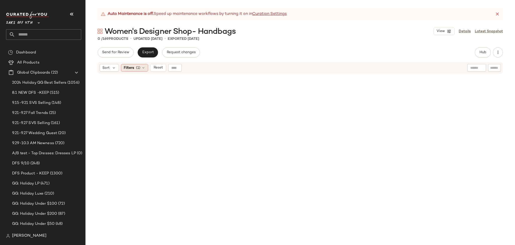
click at [135, 67] on div "Filters (1)" at bounding box center [134, 68] width 27 height 8
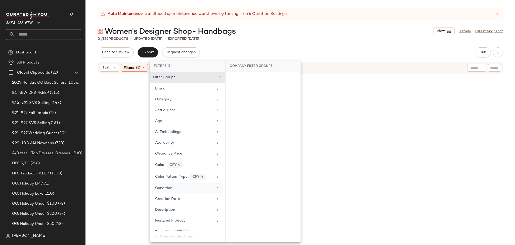
scroll to position [218, 0]
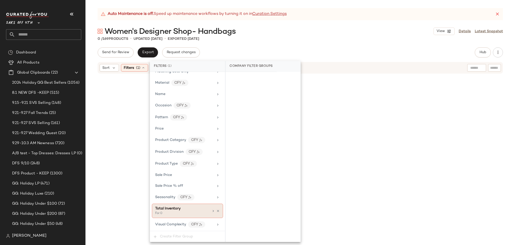
click at [192, 211] on div "For 0" at bounding box center [180, 213] width 50 height 5
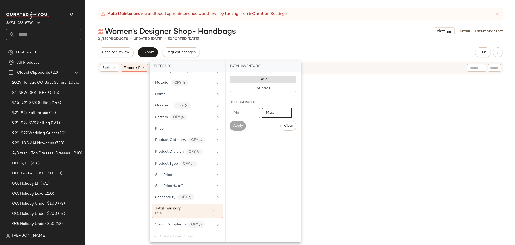
click at [272, 117] on input "Max" at bounding box center [277, 113] width 30 height 10
type input "*"
click at [238, 125] on span "Apply" at bounding box center [238, 126] width 10 height 4
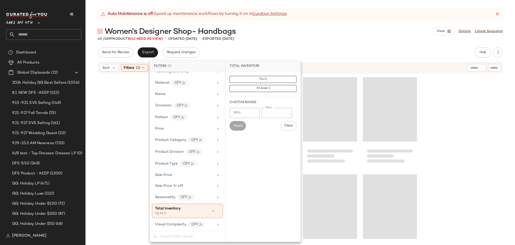
click at [312, 42] on div "Auto Maintenance is off. Speed up maintenance workflows by turning it on in Cur…" at bounding box center [301, 126] width 430 height 236
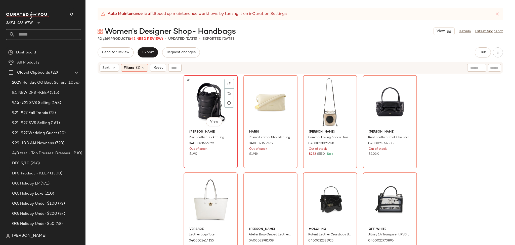
click at [199, 99] on div "#1 View" at bounding box center [210, 102] width 51 height 51
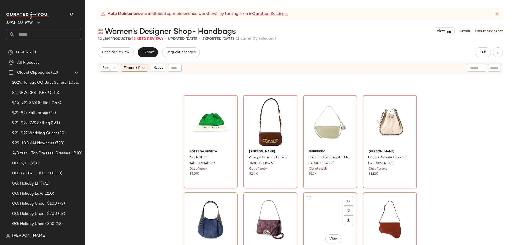
scroll to position [886, 0]
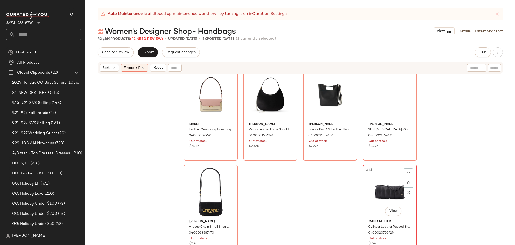
click at [386, 183] on div "#42 View" at bounding box center [390, 191] width 51 height 51
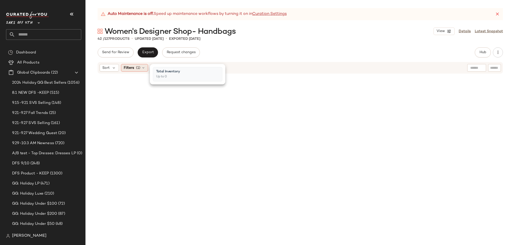
click at [140, 70] on div "Filters (1)" at bounding box center [134, 68] width 27 height 8
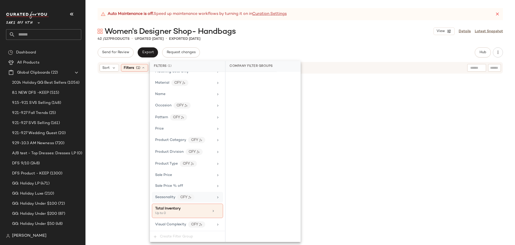
scroll to position [217, 0]
click at [216, 211] on icon at bounding box center [218, 211] width 4 height 4
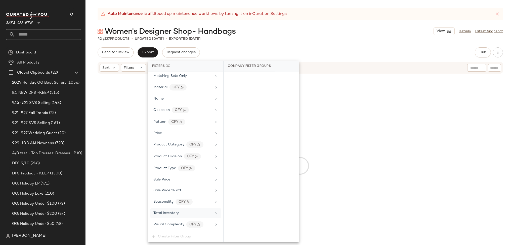
scroll to position [213, 0]
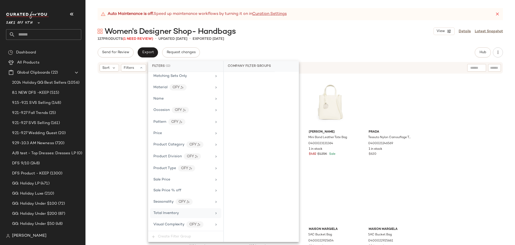
click at [393, 55] on div "Send for Review Export Request changes Hub Send for Review External Review Inte…" at bounding box center [301, 52] width 406 height 10
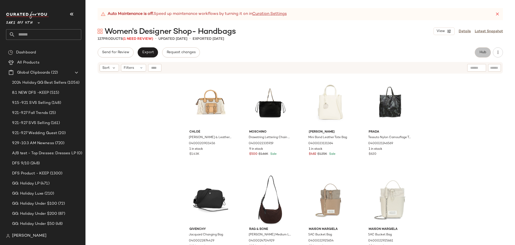
click at [481, 55] on button "Hub" at bounding box center [483, 52] width 16 height 10
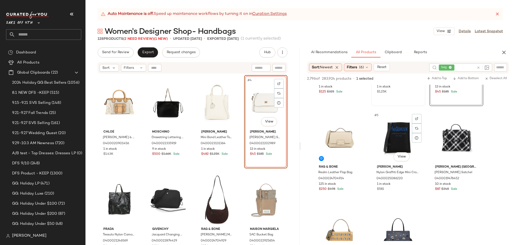
scroll to position [72, 0]
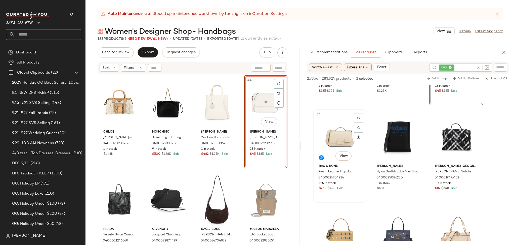
click at [332, 140] on div "#4 View" at bounding box center [340, 136] width 51 height 51
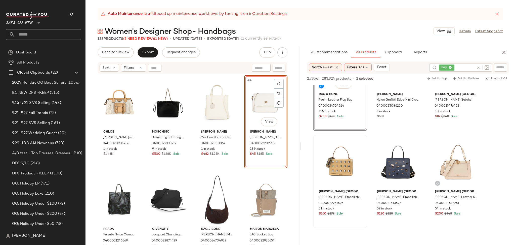
scroll to position [144, 0]
click at [336, 157] on div "#7 View" at bounding box center [340, 161] width 51 height 51
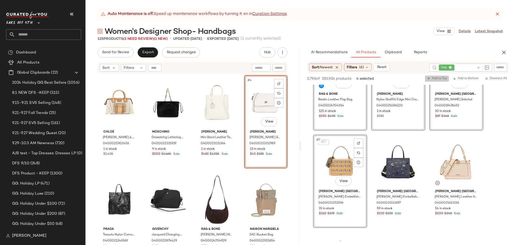
click at [435, 77] on span "Add to Top" at bounding box center [437, 79] width 20 height 4
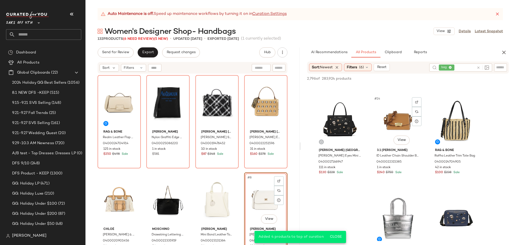
scroll to position [380, 0]
click at [391, 122] on div "#14 View" at bounding box center [398, 120] width 51 height 51
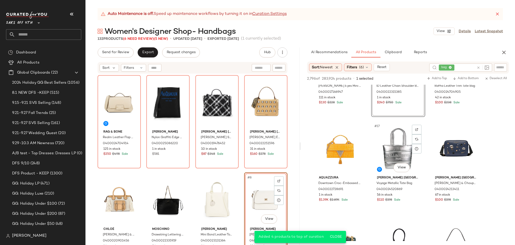
scroll to position [450, 0]
click at [395, 145] on div "#17 View" at bounding box center [398, 147] width 51 height 51
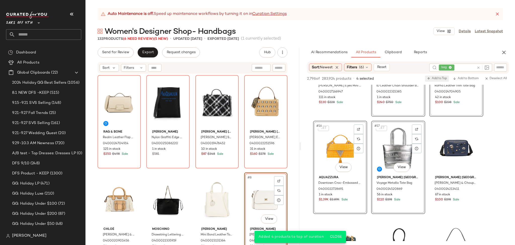
click at [436, 80] on span "Add to Top" at bounding box center [437, 79] width 20 height 4
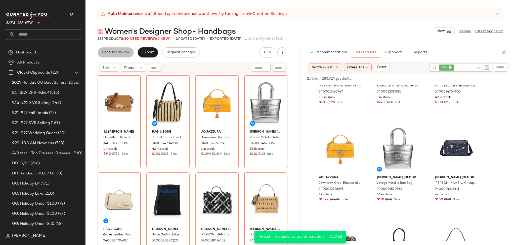
click at [117, 54] on span "Send for Review" at bounding box center [115, 52] width 27 height 4
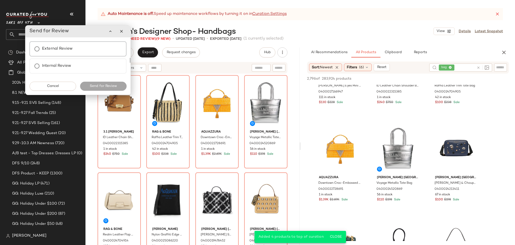
click at [55, 54] on div "External Review" at bounding box center [77, 48] width 97 height 15
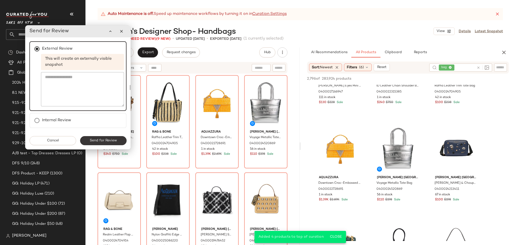
click at [107, 140] on span "Send for Review" at bounding box center [103, 140] width 27 height 4
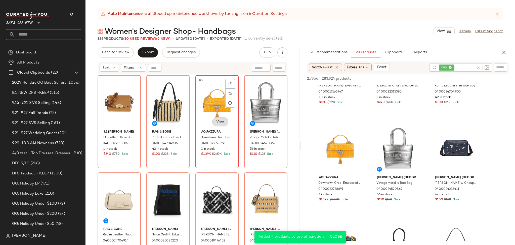
scroll to position [644, 0]
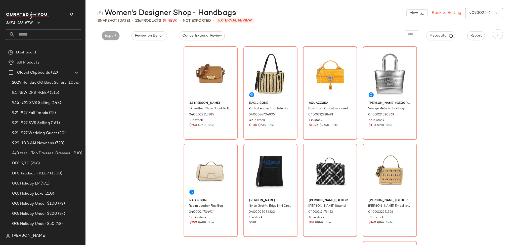
click at [450, 15] on link "Back to Editing" at bounding box center [446, 13] width 29 height 6
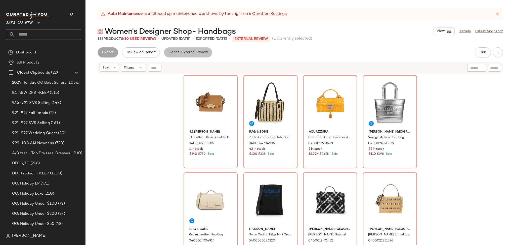
click at [202, 57] on button "Cancel External Review" at bounding box center [188, 52] width 48 height 10
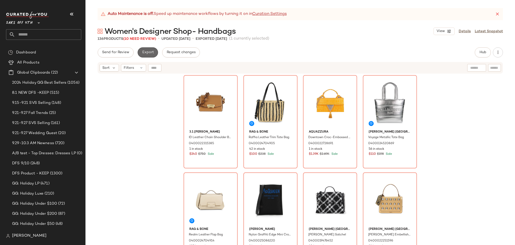
click at [151, 54] on span "Export" at bounding box center [148, 52] width 12 height 4
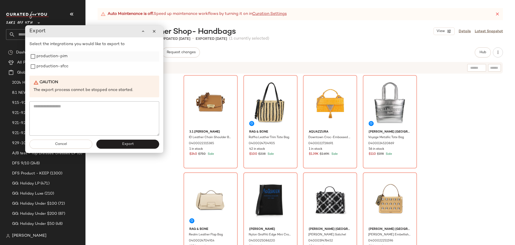
click at [46, 54] on label "production-pim" at bounding box center [51, 56] width 31 height 10
click at [42, 66] on label "production-sfcc" at bounding box center [52, 66] width 32 height 10
click at [132, 144] on span "Export" at bounding box center [128, 144] width 12 height 4
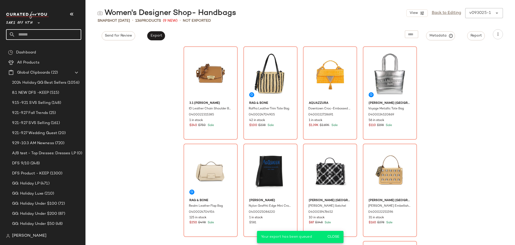
click at [63, 38] on input "text" at bounding box center [48, 34] width 66 height 11
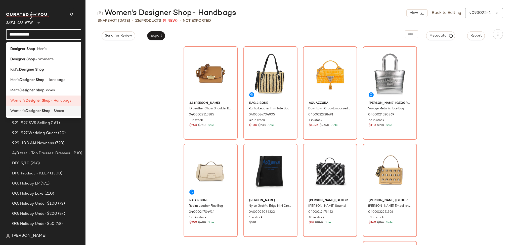
type input "**********"
click at [60, 112] on span "- Shoes" at bounding box center [57, 110] width 13 height 5
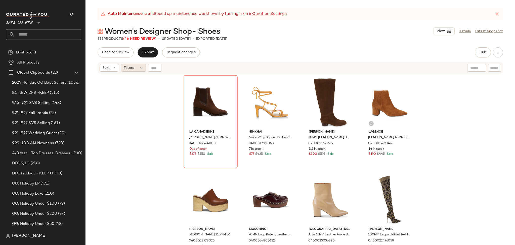
click at [136, 70] on div "Filters" at bounding box center [133, 68] width 25 height 8
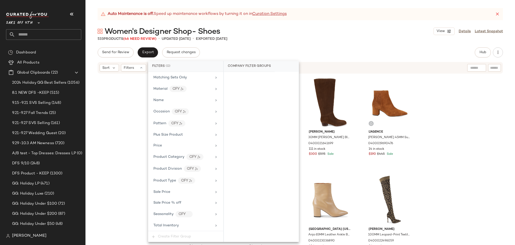
scroll to position [236, 0]
click at [182, 215] on div "Total Inventory" at bounding box center [182, 212] width 59 height 5
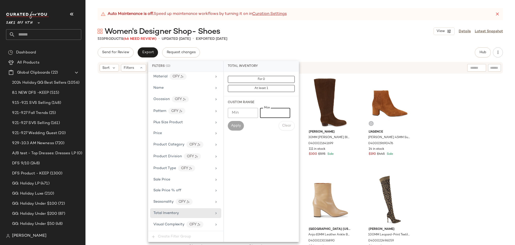
click at [267, 113] on input "Max" at bounding box center [275, 113] width 30 height 10
type input "*"
click at [228, 130] on div "Apply" at bounding box center [236, 126] width 16 height 10
click at [231, 127] on span "Apply" at bounding box center [236, 126] width 10 height 4
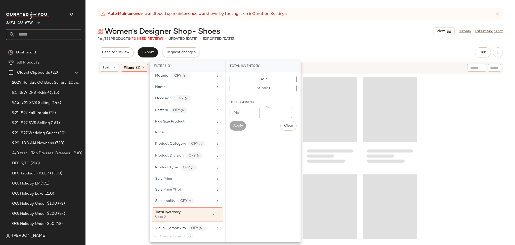
click at [282, 47] on div "Auto Maintenance is off. Speed up maintenance workflows by turning it on in Cur…" at bounding box center [301, 126] width 430 height 236
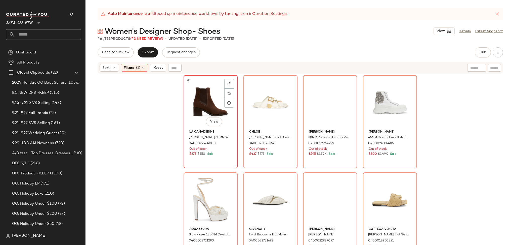
click at [207, 88] on div "#1 View" at bounding box center [210, 102] width 51 height 51
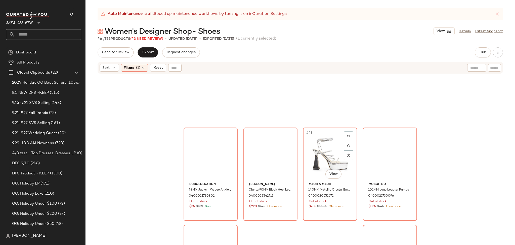
scroll to position [983, 0]
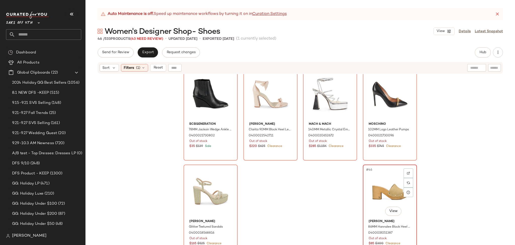
click at [378, 185] on div "#46 View" at bounding box center [390, 191] width 51 height 51
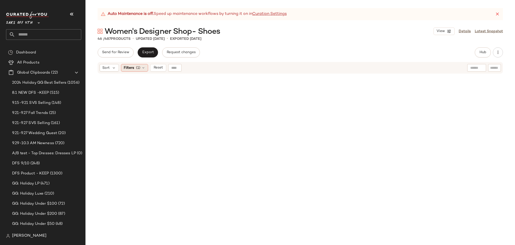
click at [140, 66] on div "Filters (1)" at bounding box center [134, 68] width 27 height 8
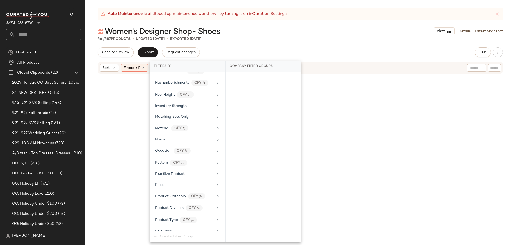
scroll to position [240, 0]
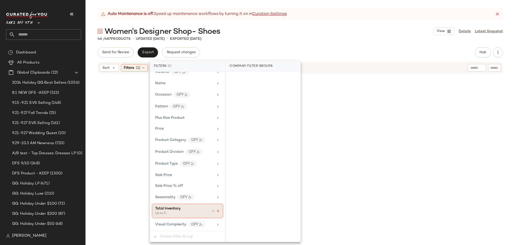
click at [216, 212] on icon at bounding box center [218, 211] width 4 height 4
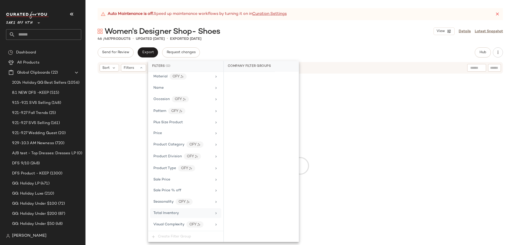
click at [396, 39] on div "46 / 487 Products • updated [DATE] • Exported [DATE]" at bounding box center [301, 38] width 430 height 5
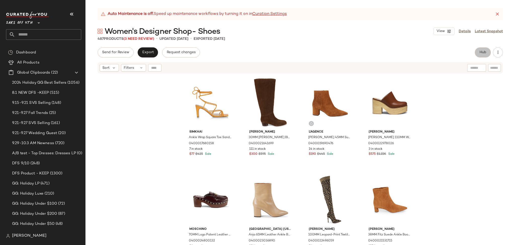
click at [480, 54] on span "Hub" at bounding box center [483, 52] width 7 height 4
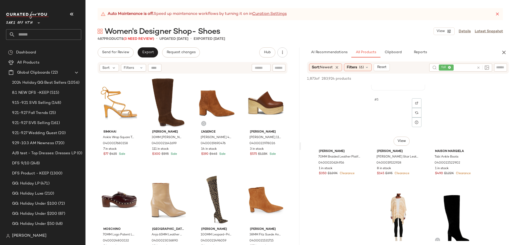
scroll to position [89, 0]
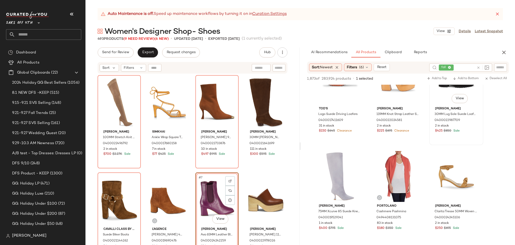
scroll to position [1210, 0]
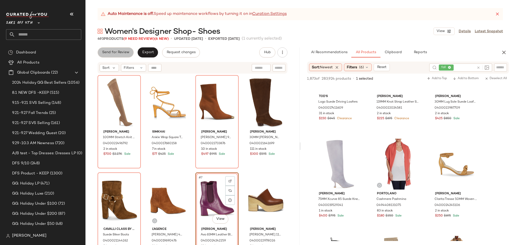
click at [113, 54] on span "Send for Review" at bounding box center [115, 52] width 27 height 4
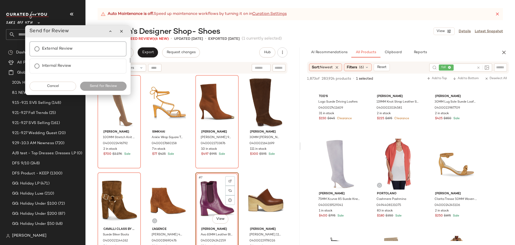
click at [51, 51] on label "External Review" at bounding box center [57, 49] width 31 height 10
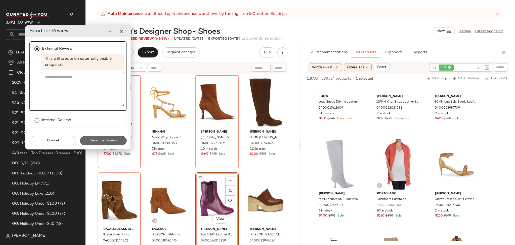
click at [103, 139] on span "Send for Review" at bounding box center [103, 140] width 27 height 4
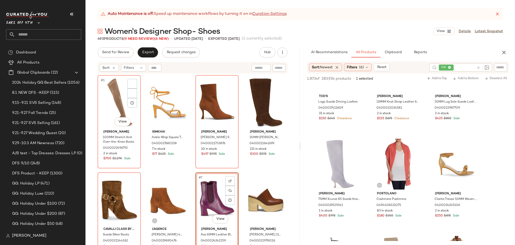
scroll to position [1793, 0]
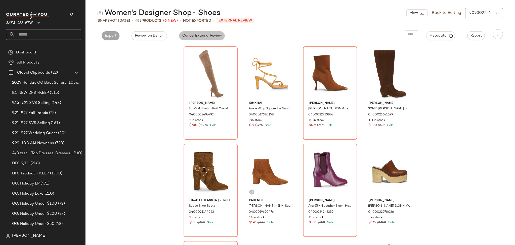
click at [200, 33] on button "Cancel External Review" at bounding box center [202, 35] width 46 height 9
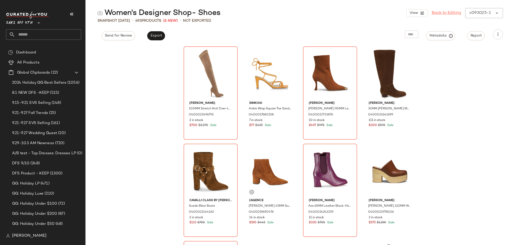
click at [454, 14] on link "Back to Editing" at bounding box center [446, 13] width 29 height 6
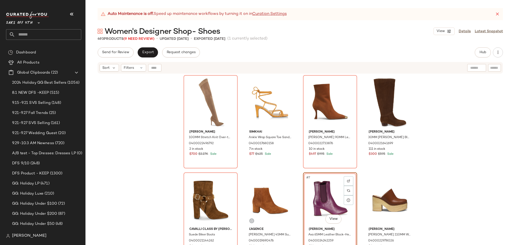
click at [152, 51] on span "Export" at bounding box center [148, 52] width 12 height 4
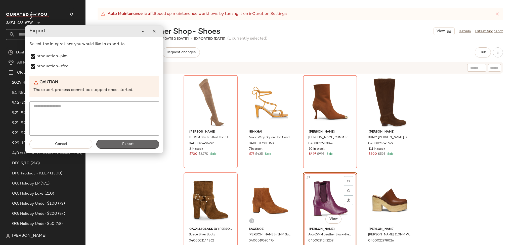
click at [119, 148] on button "Export" at bounding box center [127, 143] width 63 height 9
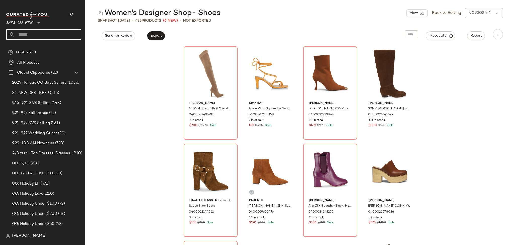
click at [66, 37] on input "text" at bounding box center [48, 34] width 66 height 11
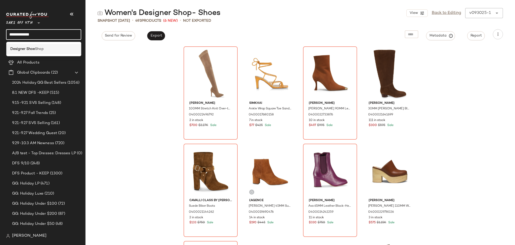
type input "**********"
click at [50, 49] on div "Designer Shoe Shop" at bounding box center [43, 48] width 67 height 5
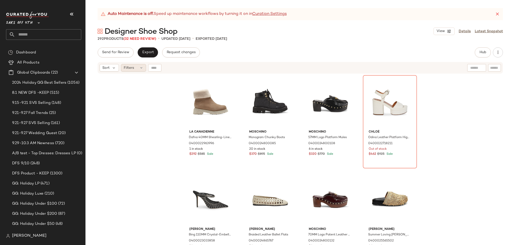
click at [134, 67] on div "Filters" at bounding box center [133, 68] width 25 height 8
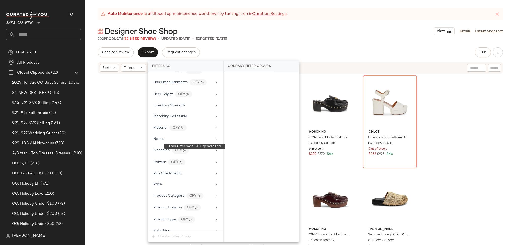
scroll to position [236, 0]
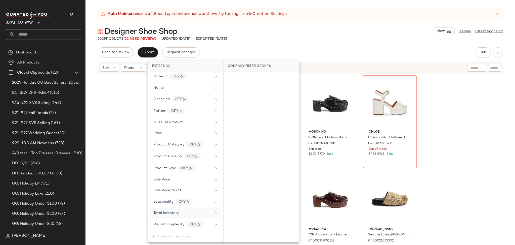
click at [184, 213] on div "Total Inventory" at bounding box center [182, 212] width 59 height 5
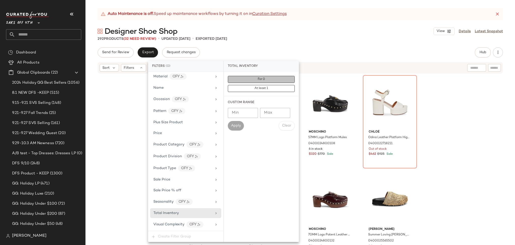
click at [258, 78] on span "For 0" at bounding box center [262, 79] width 8 height 4
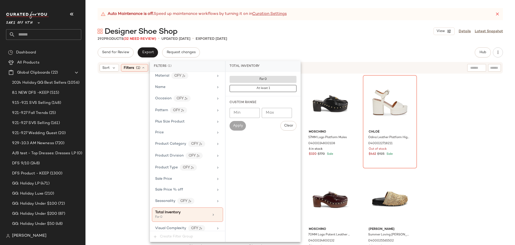
click at [300, 43] on div "Auto Maintenance is off. Speed up maintenance workflows by turning it on in Cur…" at bounding box center [301, 126] width 430 height 236
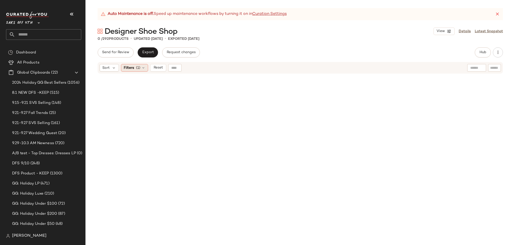
click at [142, 69] on icon at bounding box center [143, 68] width 4 height 4
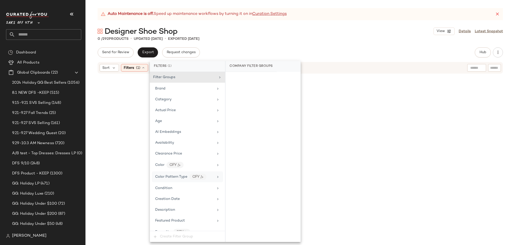
scroll to position [240, 0]
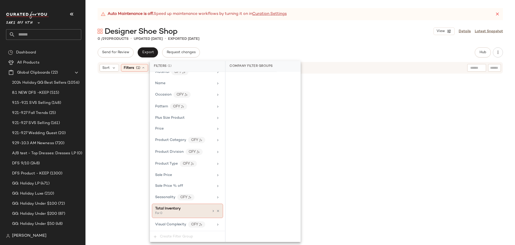
click at [185, 213] on div "For 0" at bounding box center [180, 213] width 50 height 5
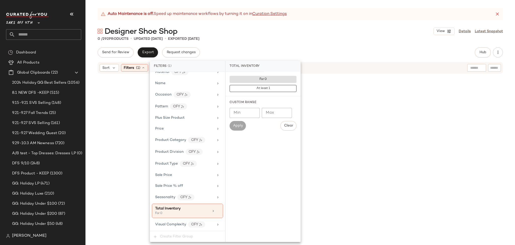
click at [272, 104] on div "Custom Range" at bounding box center [263, 102] width 67 height 5
click at [271, 110] on input "Max" at bounding box center [277, 113] width 30 height 10
type input "*"
click at [243, 125] on span "Apply" at bounding box center [238, 126] width 10 height 4
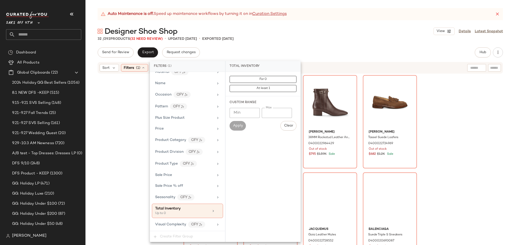
click at [298, 50] on div "Send for Review Export Request changes Hub Send for Review External Review Inte…" at bounding box center [301, 52] width 406 height 10
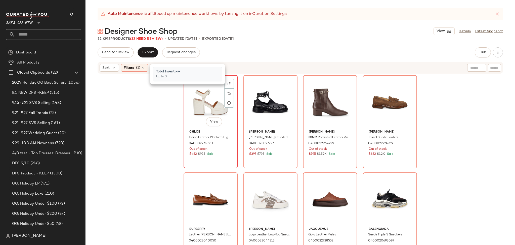
click at [204, 94] on div "#1 View" at bounding box center [210, 102] width 51 height 51
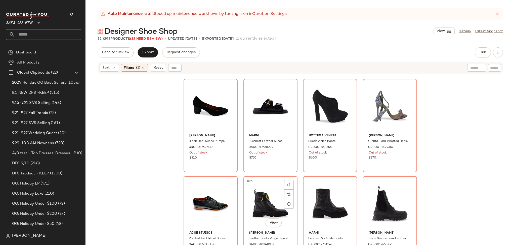
scroll to position [594, 0]
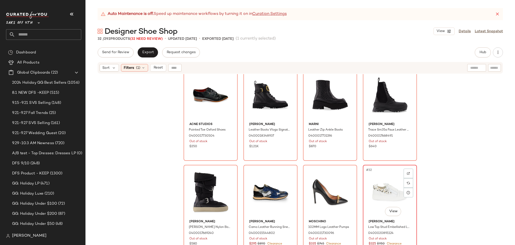
click at [383, 187] on div "#32 View" at bounding box center [390, 191] width 51 height 51
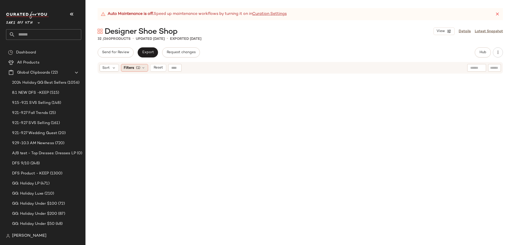
click at [139, 66] on span "(1)" at bounding box center [138, 67] width 4 height 5
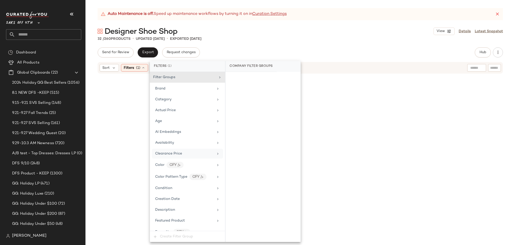
scroll to position [240, 0]
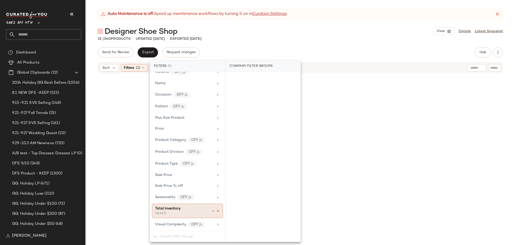
click at [216, 210] on icon at bounding box center [218, 211] width 4 height 4
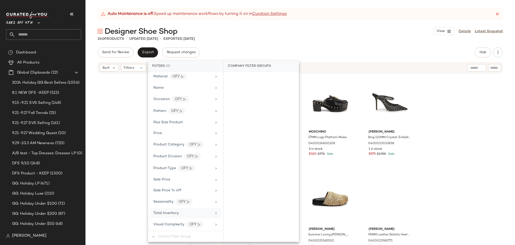
click at [329, 32] on div "Designer Shoe Shop View Details Latest Snapshot" at bounding box center [301, 31] width 430 height 10
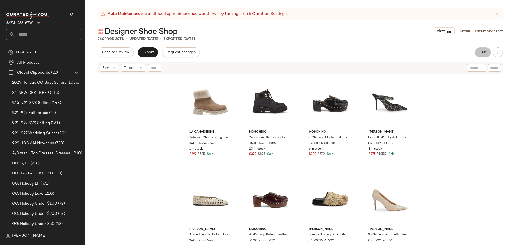
click at [481, 50] on span "Hub" at bounding box center [483, 52] width 7 height 4
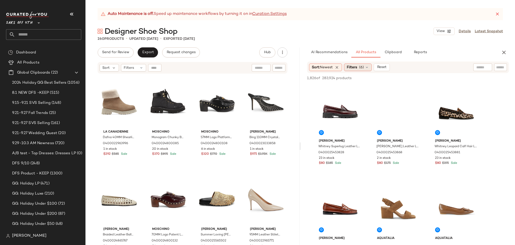
click at [355, 68] on span "Filters" at bounding box center [352, 67] width 10 height 5
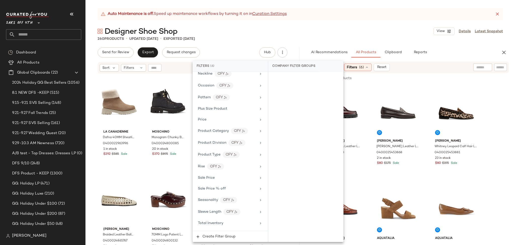
scroll to position [310, 0]
click at [225, 122] on div "Price" at bounding box center [227, 119] width 59 height 5
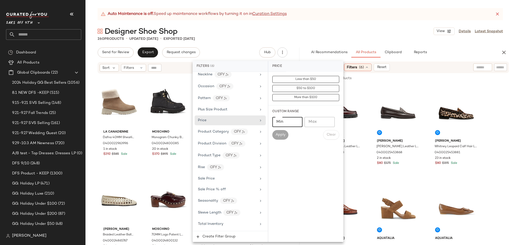
click at [282, 121] on input "Min" at bounding box center [287, 122] width 30 height 10
type input "***"
click at [284, 138] on button "Apply" at bounding box center [280, 135] width 16 height 10
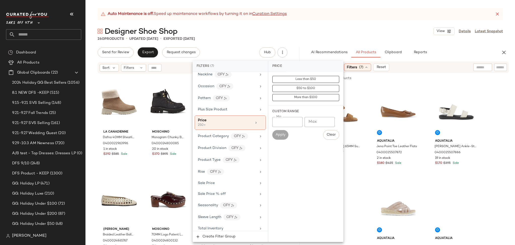
click at [365, 40] on div "260 Products • updated [DATE] • Exported [DATE]" at bounding box center [301, 38] width 430 height 5
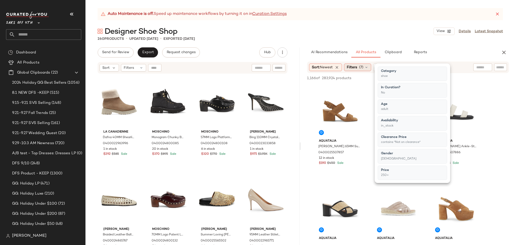
click at [350, 70] on div "Filters (7)" at bounding box center [357, 67] width 27 height 8
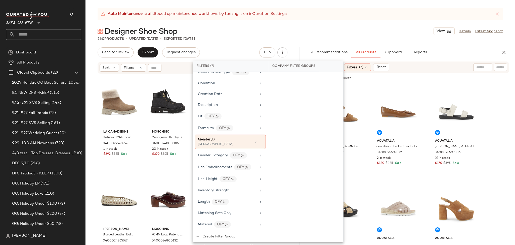
scroll to position [138, 0]
click at [229, 140] on div "Gender (1)" at bounding box center [225, 138] width 54 height 5
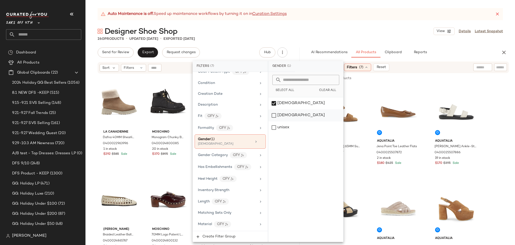
click at [274, 114] on div "[DEMOGRAPHIC_DATA]" at bounding box center [305, 115] width 75 height 12
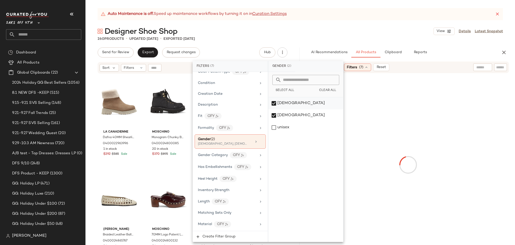
click at [274, 102] on div "[DEMOGRAPHIC_DATA]" at bounding box center [305, 103] width 75 height 12
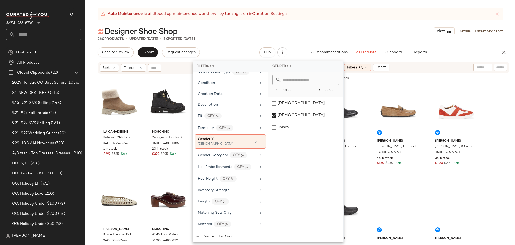
click at [232, 46] on div "Auto Maintenance is off. Speed up maintenance workflows by turning it on in Cur…" at bounding box center [301, 126] width 430 height 236
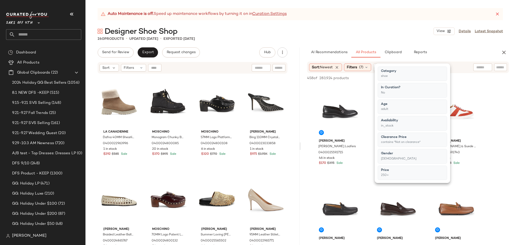
click at [232, 46] on div "Auto Maintenance is off. Speed up maintenance workflows by turning it on in Cur…" at bounding box center [301, 126] width 430 height 236
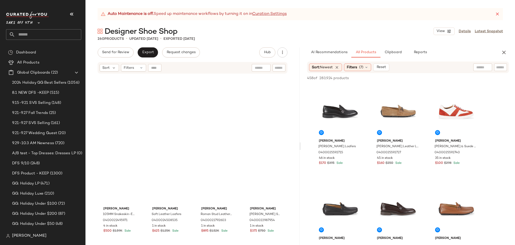
scroll to position [0, 0]
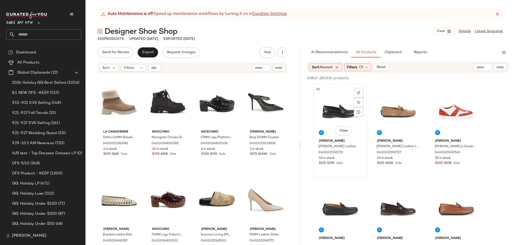
click at [328, 113] on div "#1 View" at bounding box center [340, 111] width 51 height 51
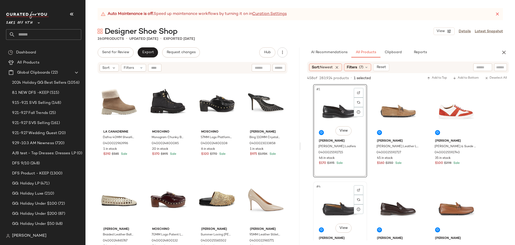
click at [344, 199] on div "#4 View" at bounding box center [340, 208] width 51 height 51
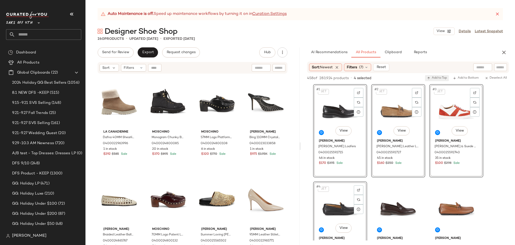
click at [440, 76] on span "Add to Top" at bounding box center [437, 78] width 20 height 4
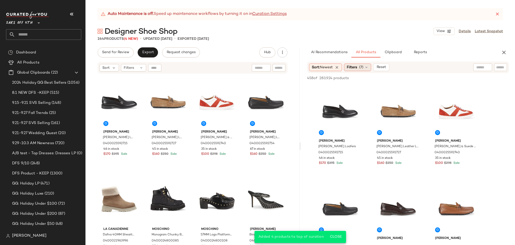
click at [355, 68] on span "Filters" at bounding box center [352, 67] width 10 height 5
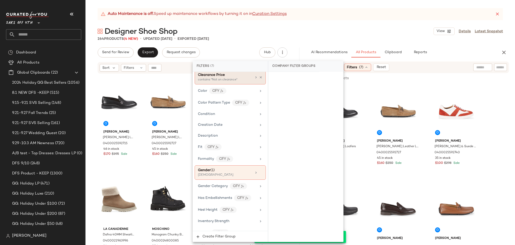
scroll to position [108, 0]
click at [236, 174] on div "[DEMOGRAPHIC_DATA]" at bounding box center [223, 174] width 50 height 5
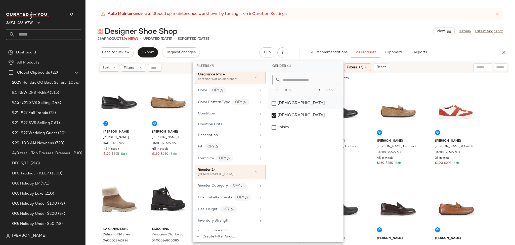
click at [274, 102] on div "[DEMOGRAPHIC_DATA]" at bounding box center [305, 103] width 75 height 12
click at [274, 113] on div "[DEMOGRAPHIC_DATA]" at bounding box center [305, 115] width 75 height 12
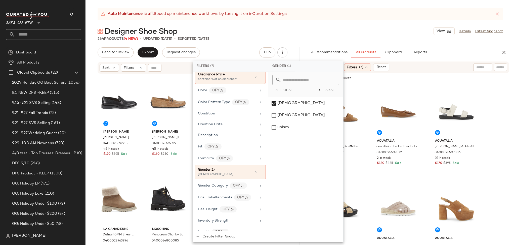
click at [341, 38] on div "264 Products (4 New) • updated [DATE] • Exported [DATE]" at bounding box center [301, 38] width 430 height 5
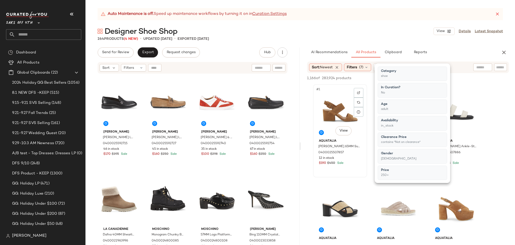
click at [327, 111] on div "#1 View" at bounding box center [340, 111] width 51 height 51
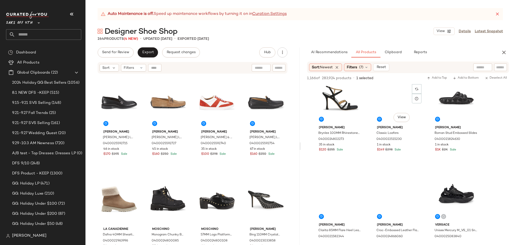
scroll to position [696, 0]
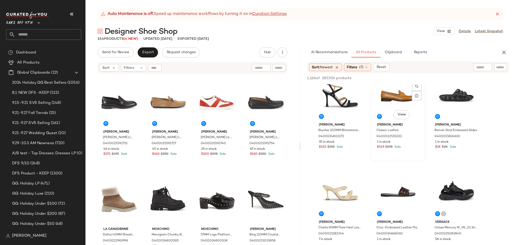
click at [389, 90] on div "#23 View" at bounding box center [398, 95] width 51 height 51
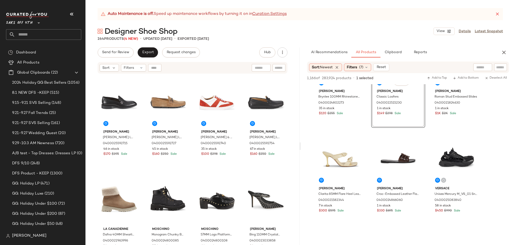
scroll to position [730, 0]
click at [400, 155] on div "#26 View" at bounding box center [398, 158] width 51 height 51
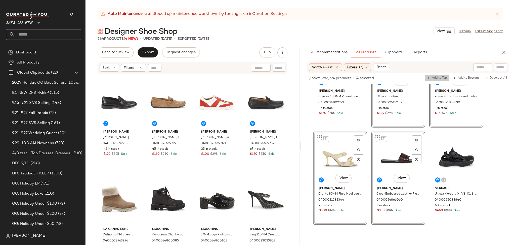
click at [432, 79] on span "Add to Top" at bounding box center [437, 78] width 20 height 4
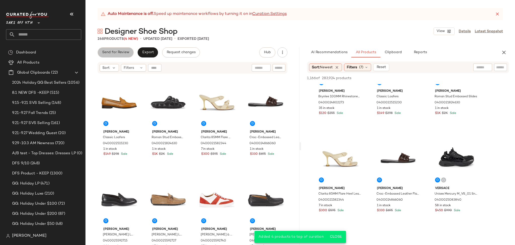
click at [123, 54] on span "Send for Review" at bounding box center [115, 52] width 27 height 4
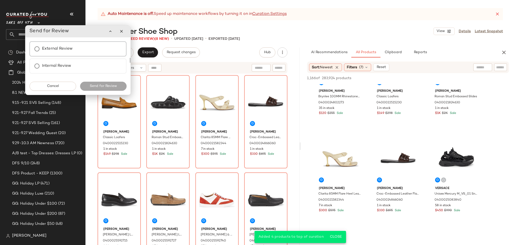
click at [57, 51] on label "External Review" at bounding box center [57, 49] width 31 height 10
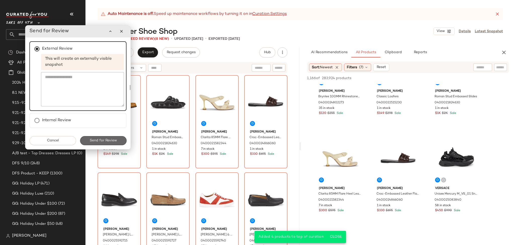
click at [101, 141] on span "Send for Review" at bounding box center [103, 140] width 27 height 4
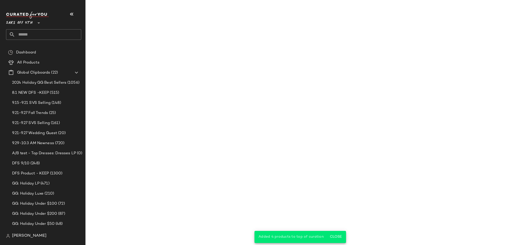
scroll to position [1021, 0]
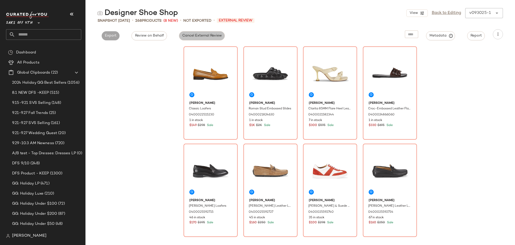
click at [189, 34] on span "Cancel External Review" at bounding box center [202, 36] width 40 height 4
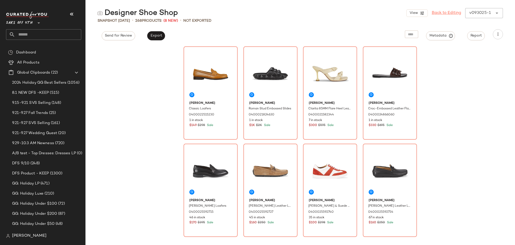
click at [443, 13] on link "Back to Editing" at bounding box center [446, 13] width 29 height 6
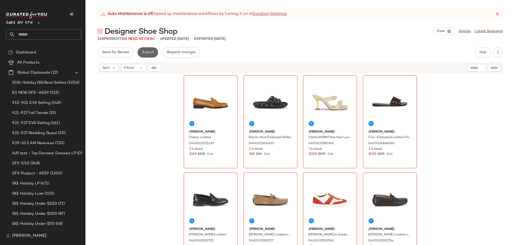
click at [149, 54] on span "Export" at bounding box center [148, 52] width 12 height 4
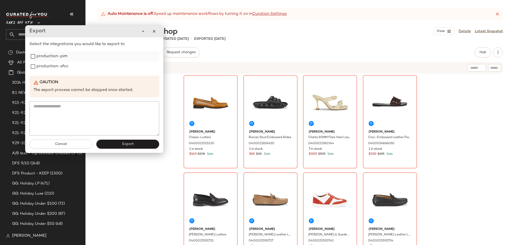
click at [59, 59] on label "production-pim" at bounding box center [51, 56] width 31 height 10
click at [58, 67] on label "production-sfcc" at bounding box center [52, 66] width 32 height 10
click at [128, 144] on span "Export" at bounding box center [128, 144] width 12 height 4
